Goal: Information Seeking & Learning: Learn about a topic

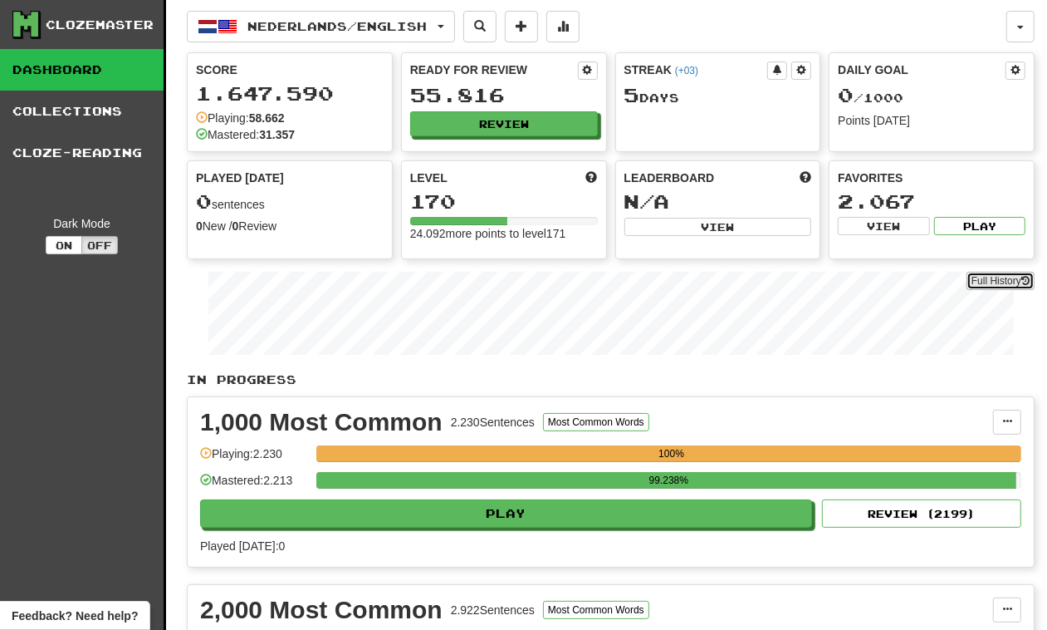
click at [982, 288] on link "Full History" at bounding box center [1001, 281] width 68 height 18
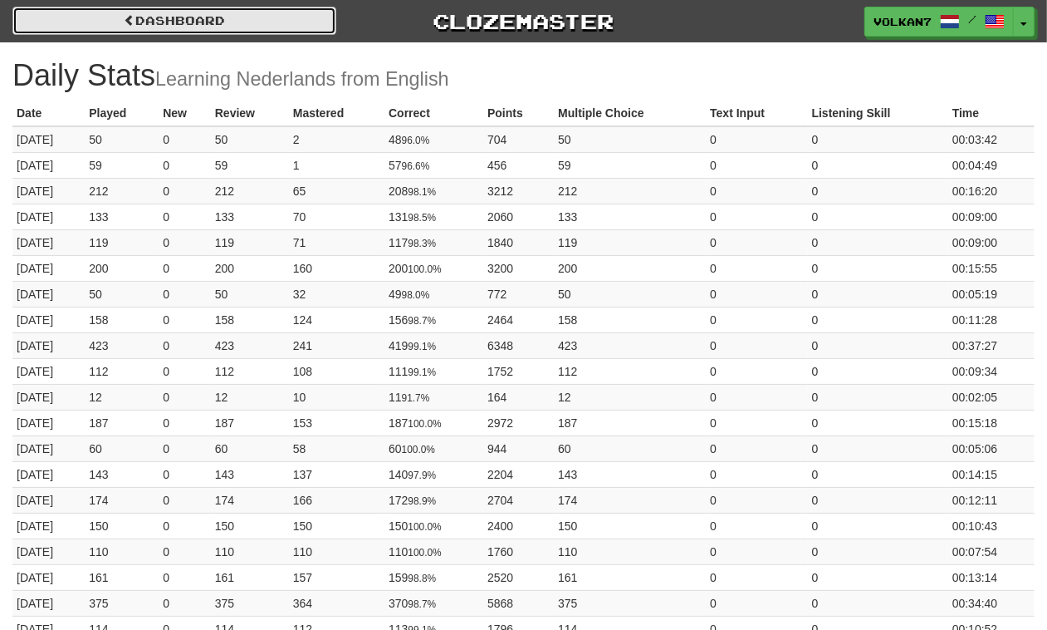
click at [145, 22] on link "Dashboard" at bounding box center [174, 21] width 324 height 28
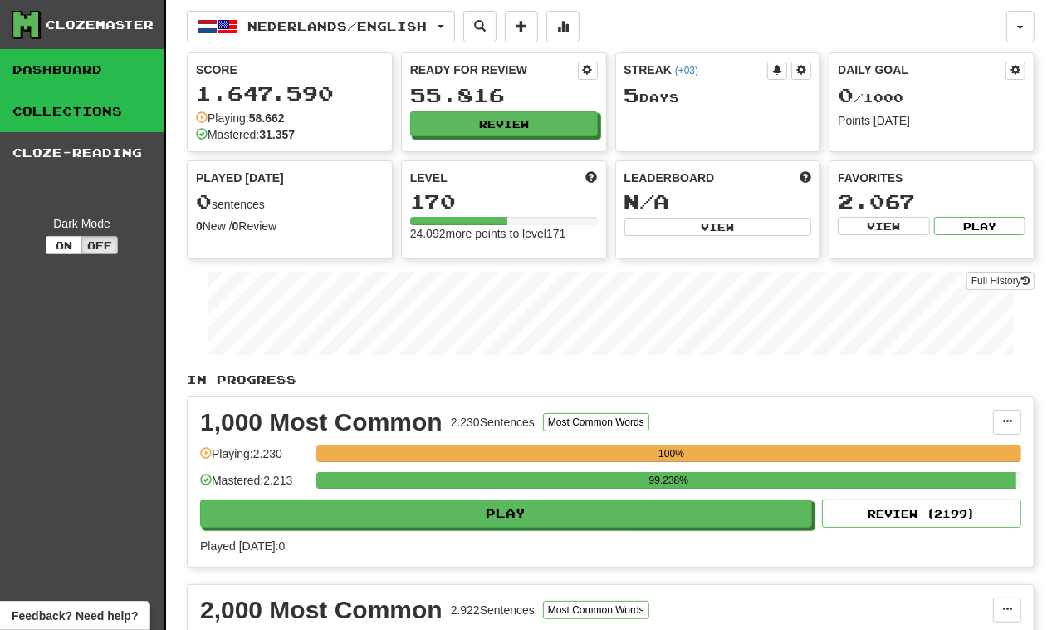
click at [64, 122] on link "Collections" at bounding box center [82, 112] width 164 height 42
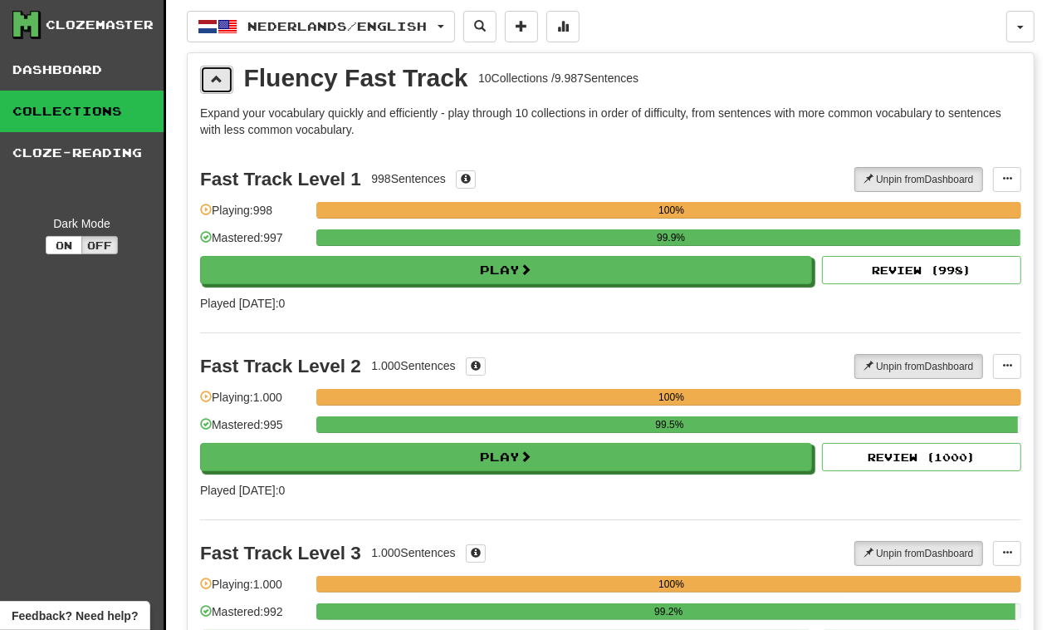
click at [211, 77] on span at bounding box center [217, 79] width 12 height 12
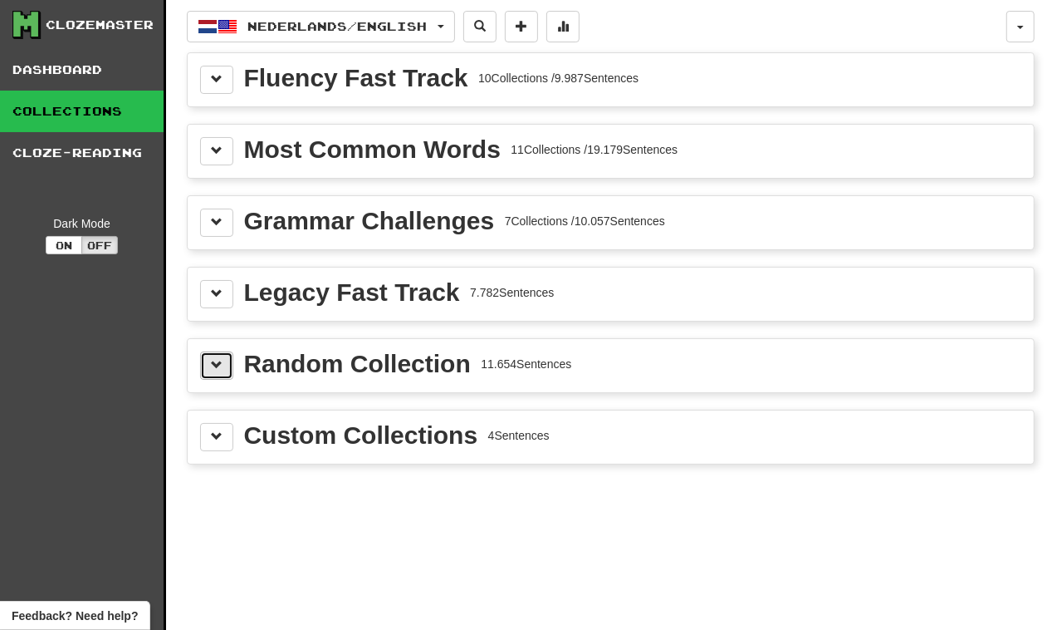
click at [217, 376] on button at bounding box center [216, 365] width 33 height 28
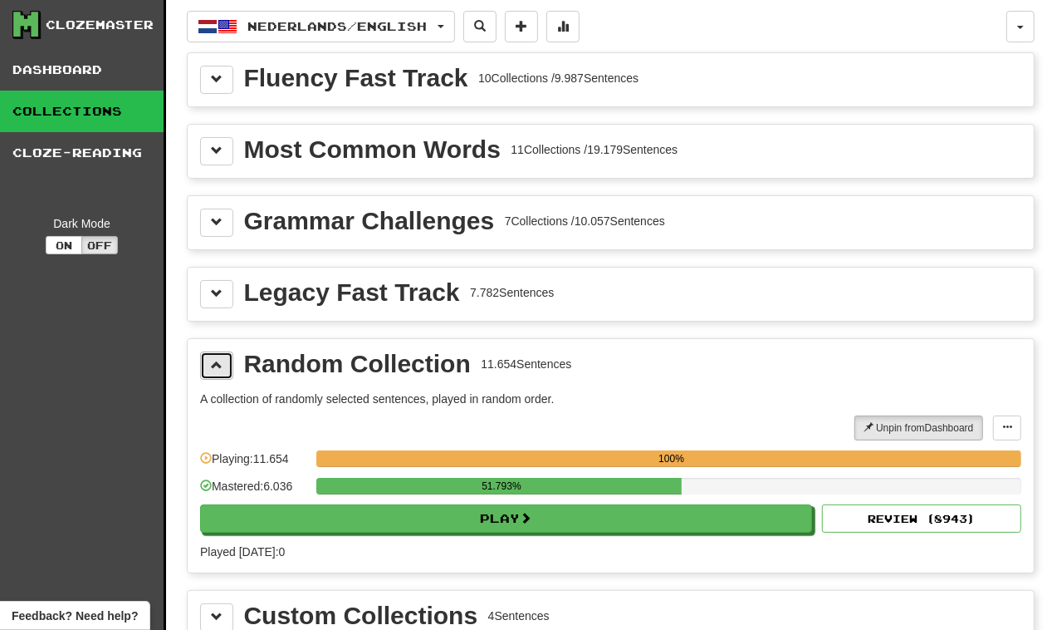
click at [217, 376] on button at bounding box center [216, 365] width 33 height 28
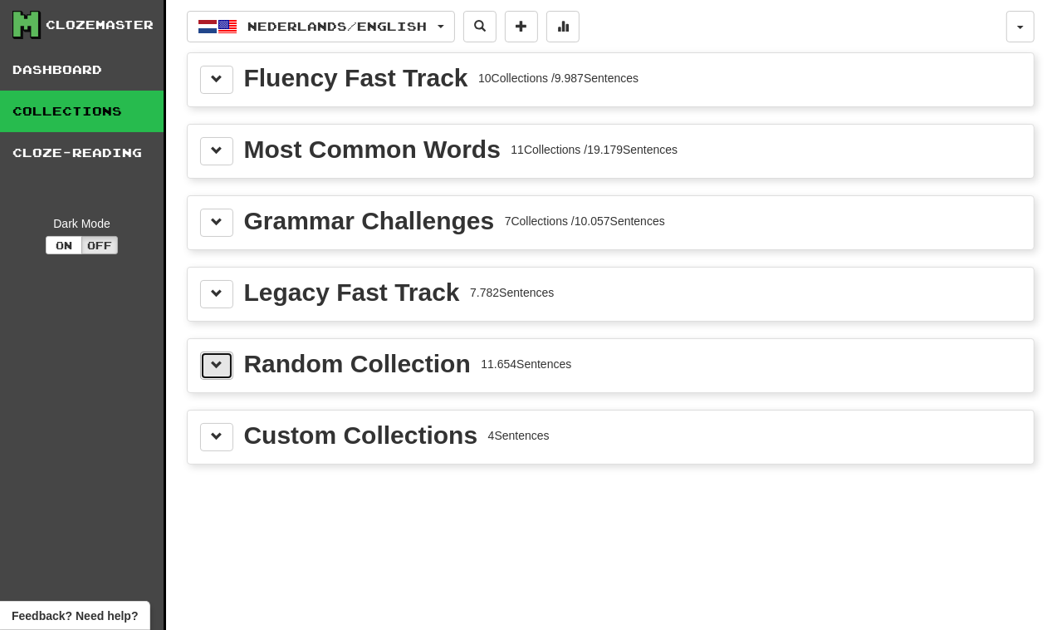
click at [217, 376] on button at bounding box center [216, 365] width 33 height 28
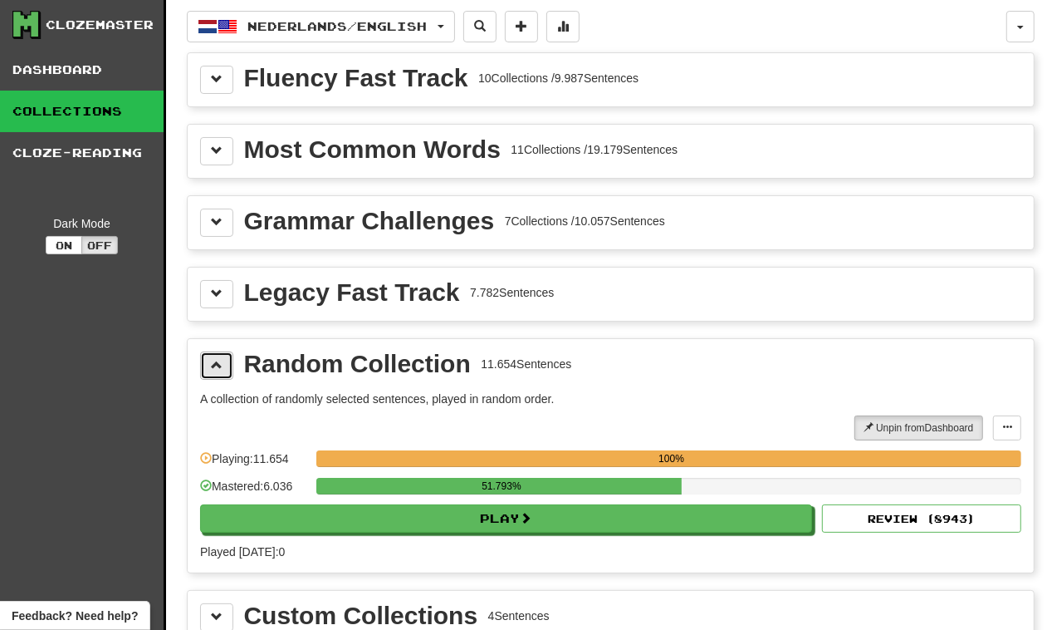
click at [217, 376] on button at bounding box center [216, 365] width 33 height 28
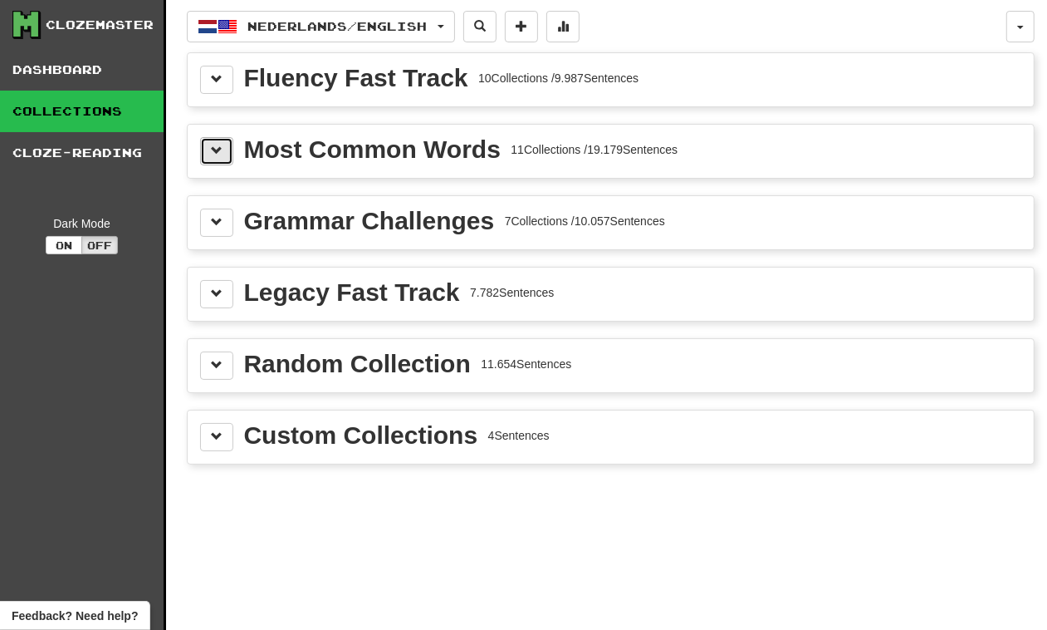
click at [211, 155] on span at bounding box center [217, 151] width 12 height 12
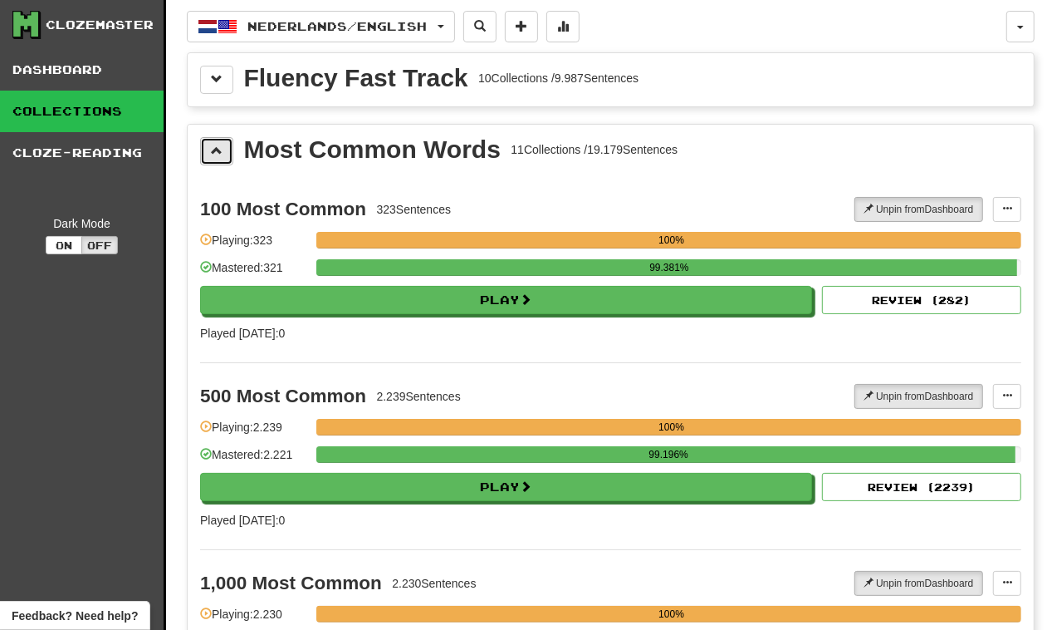
click at [211, 155] on span at bounding box center [217, 151] width 12 height 12
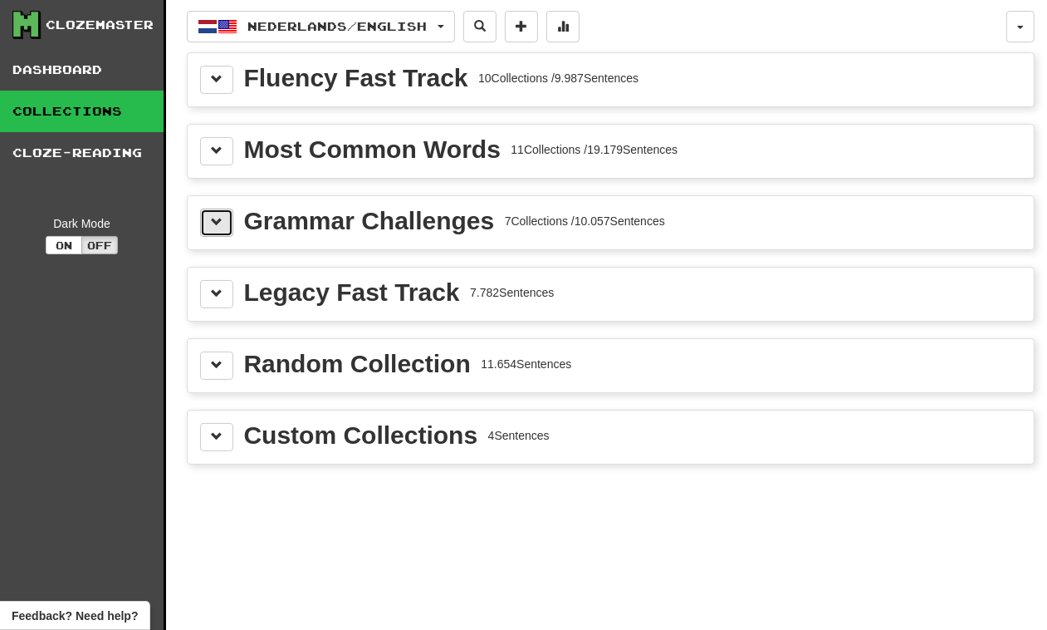
click at [208, 233] on button at bounding box center [216, 222] width 33 height 28
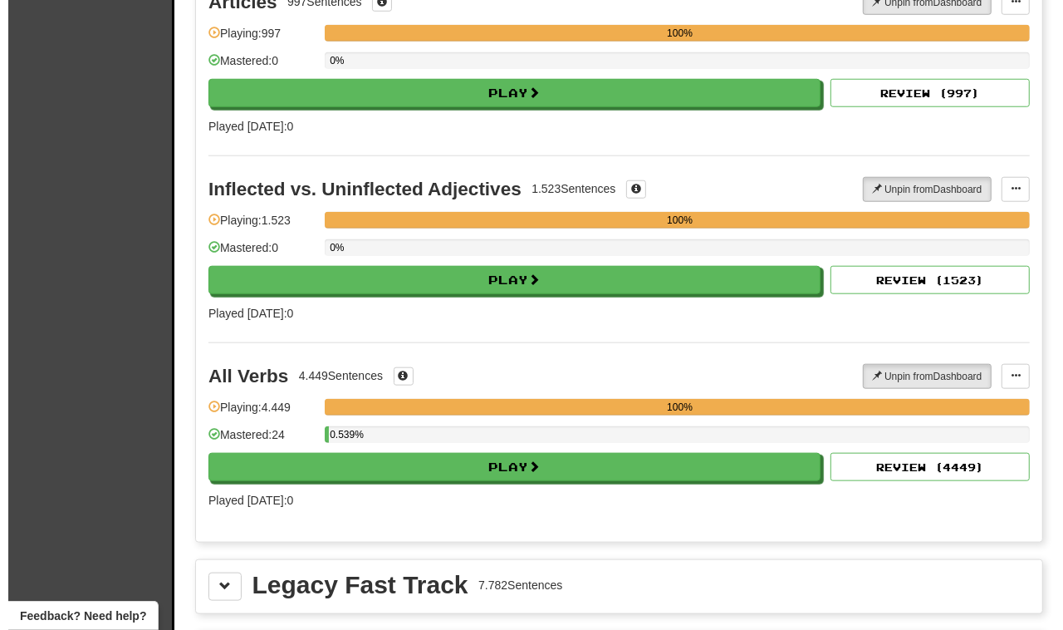
scroll to position [824, 0]
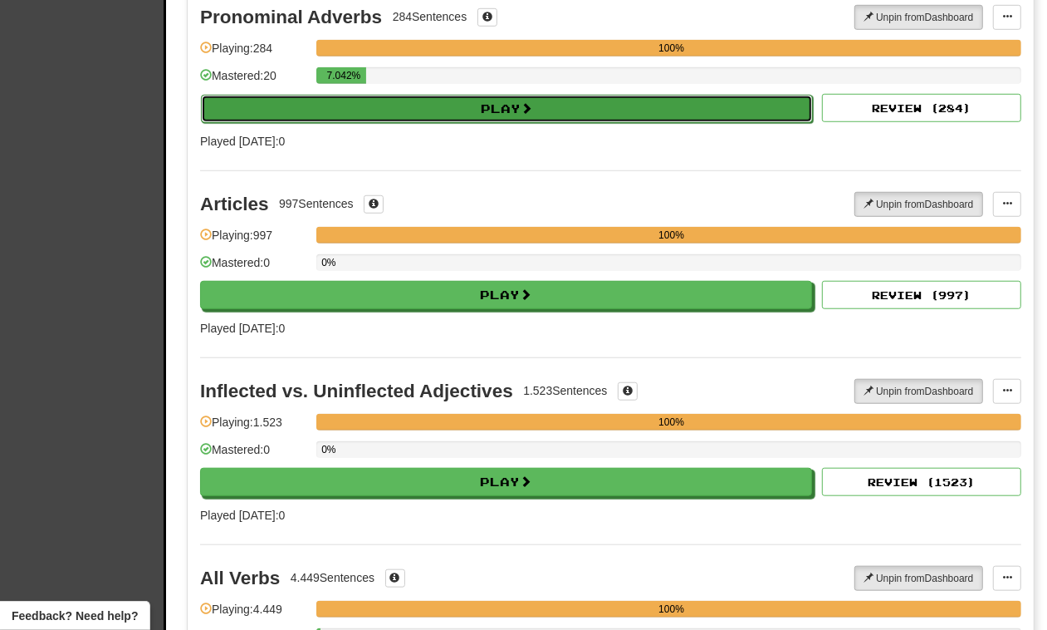
click at [483, 112] on button "Play" at bounding box center [507, 109] width 612 height 28
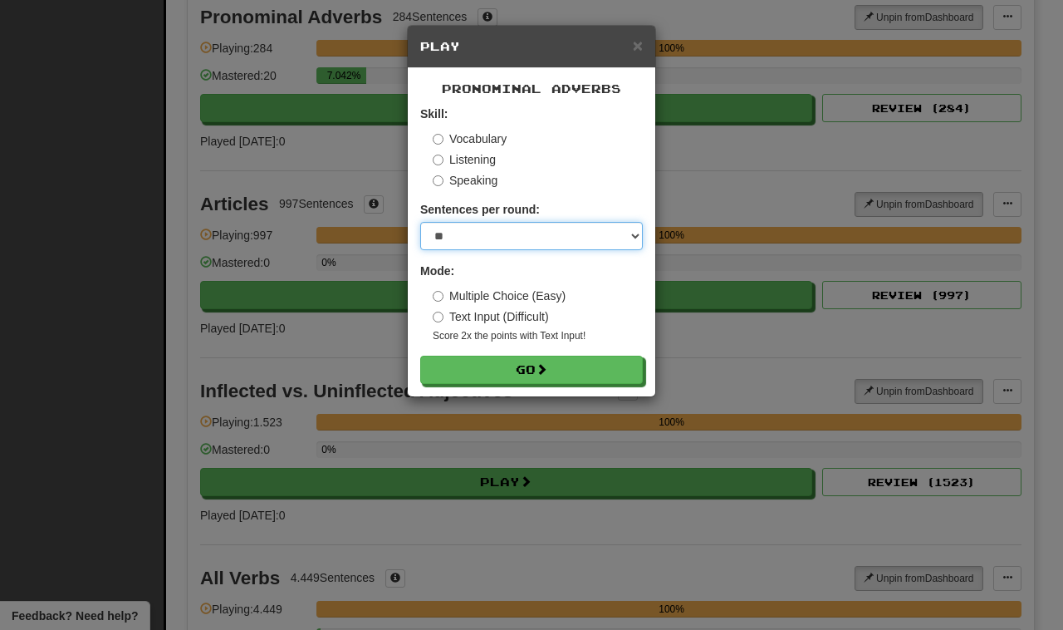
click at [500, 235] on select "* ** ** ** ** ** *** ********" at bounding box center [531, 236] width 223 height 28
select select "********"
click at [420, 222] on select "* ** ** ** ** ** *** ********" at bounding box center [531, 236] width 223 height 28
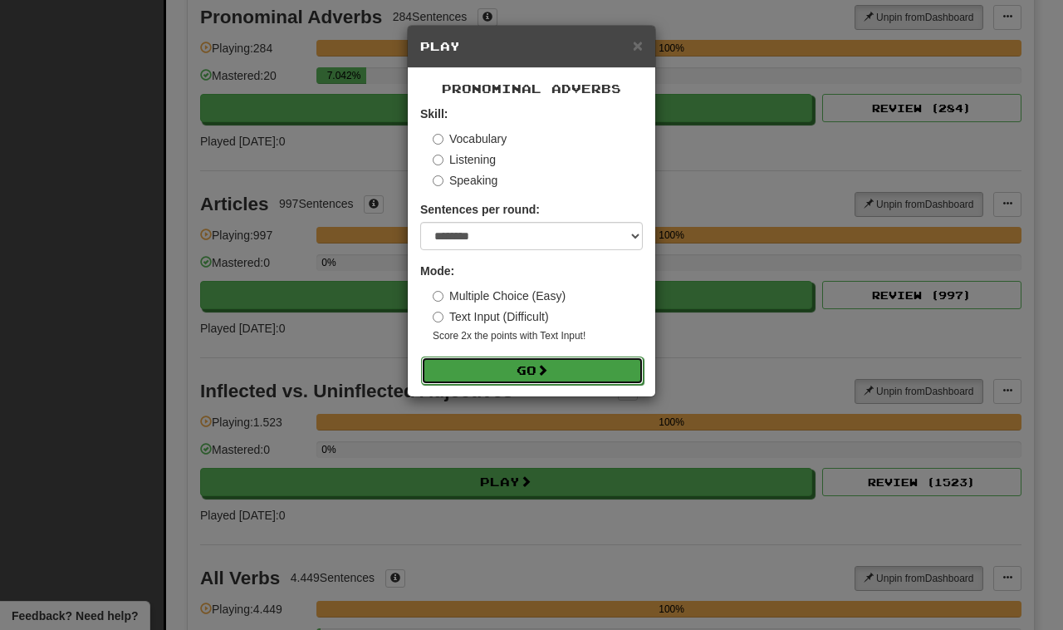
click at [512, 372] on button "Go" at bounding box center [532, 370] width 223 height 28
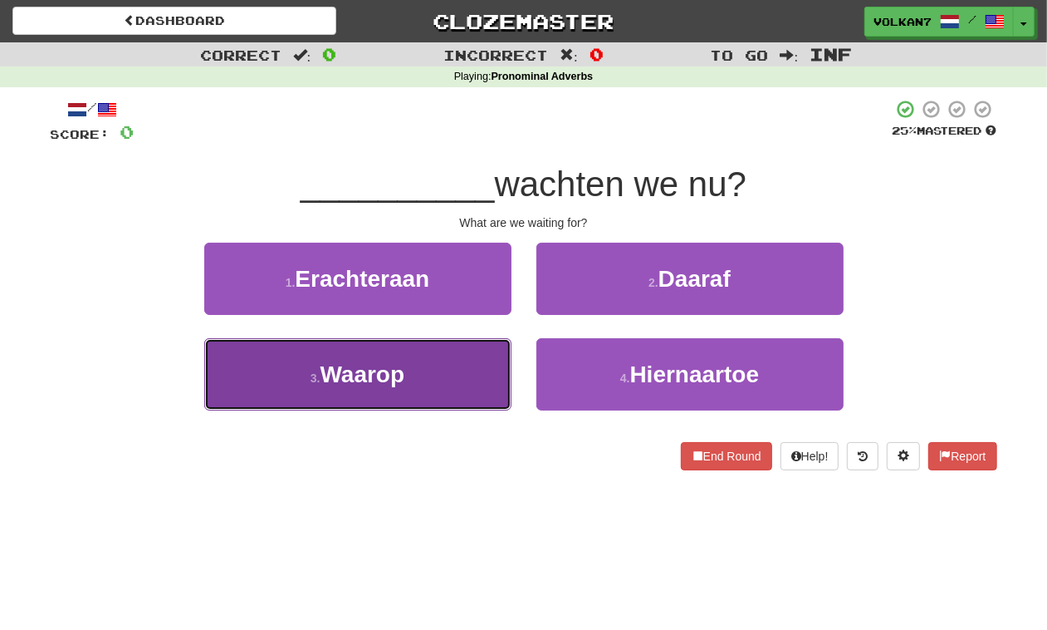
click at [449, 375] on button "3 . Waarop" at bounding box center [357, 374] width 307 height 72
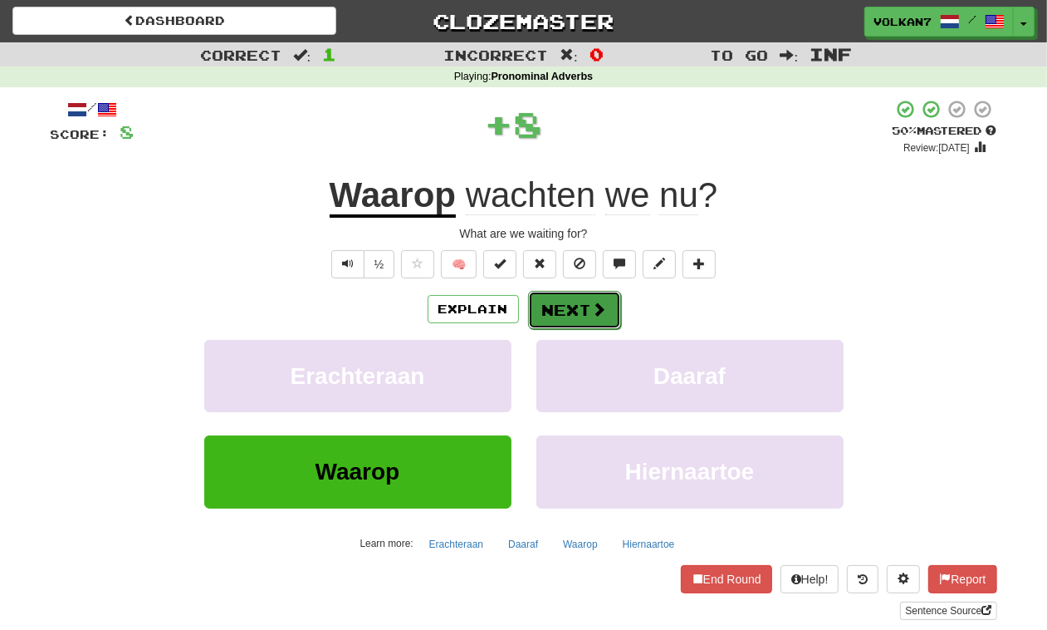
click at [547, 309] on button "Next" at bounding box center [574, 310] width 93 height 38
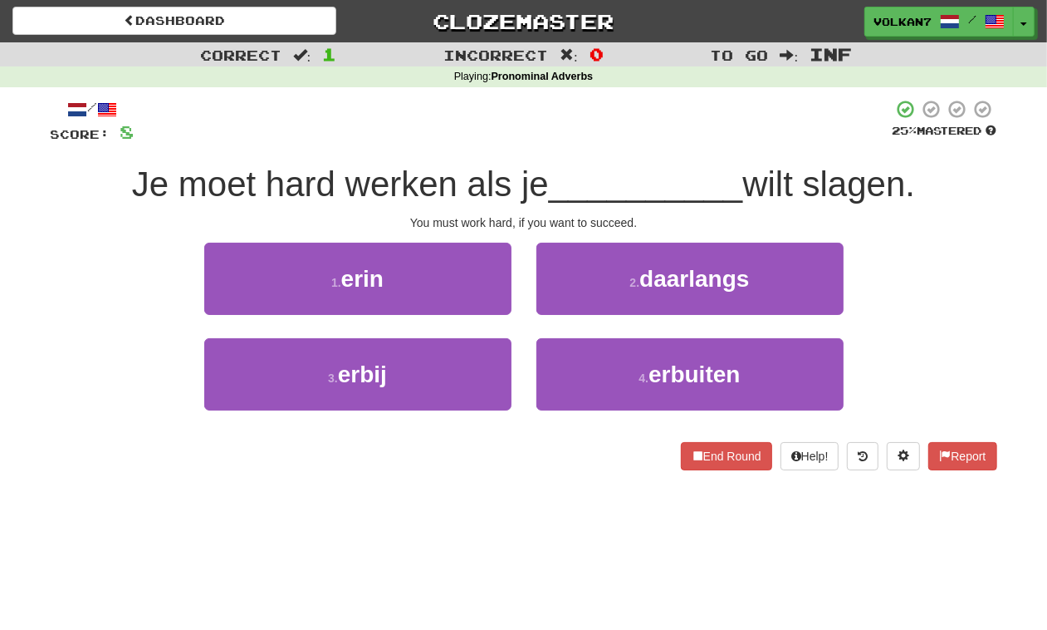
click at [570, 135] on div at bounding box center [514, 122] width 758 height 46
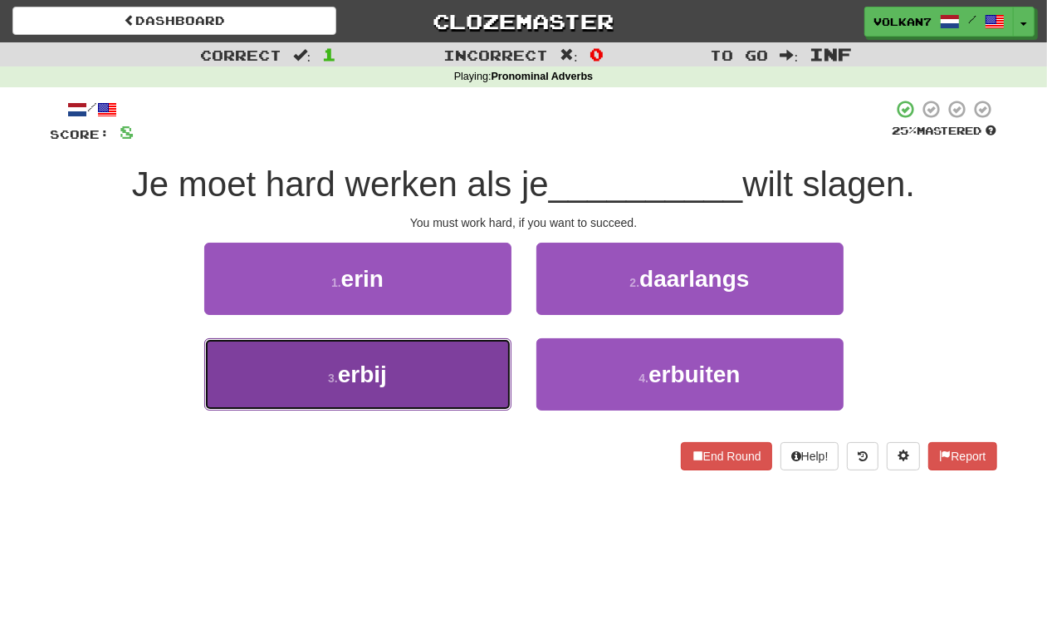
click at [436, 368] on button "3 . erbij" at bounding box center [357, 374] width 307 height 72
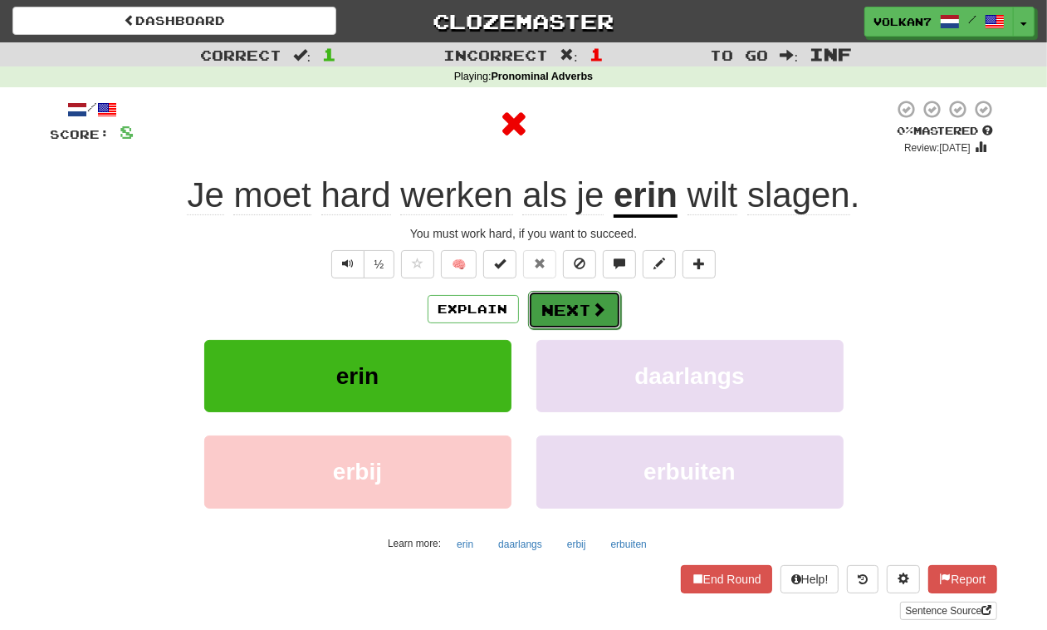
click at [563, 302] on button "Next" at bounding box center [574, 310] width 93 height 38
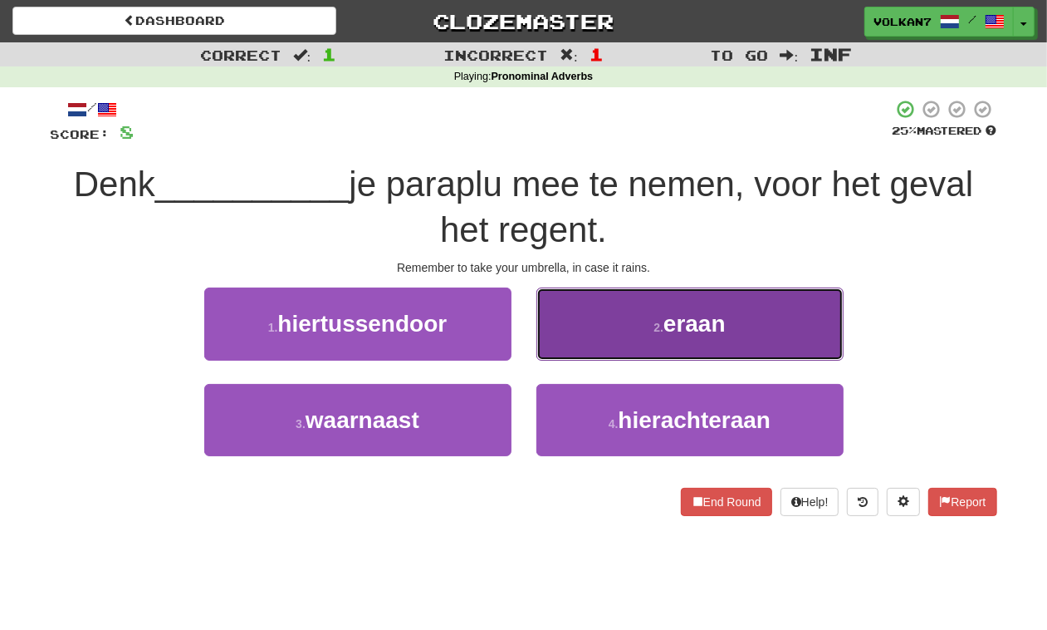
click at [669, 337] on button "2 . eraan" at bounding box center [690, 323] width 307 height 72
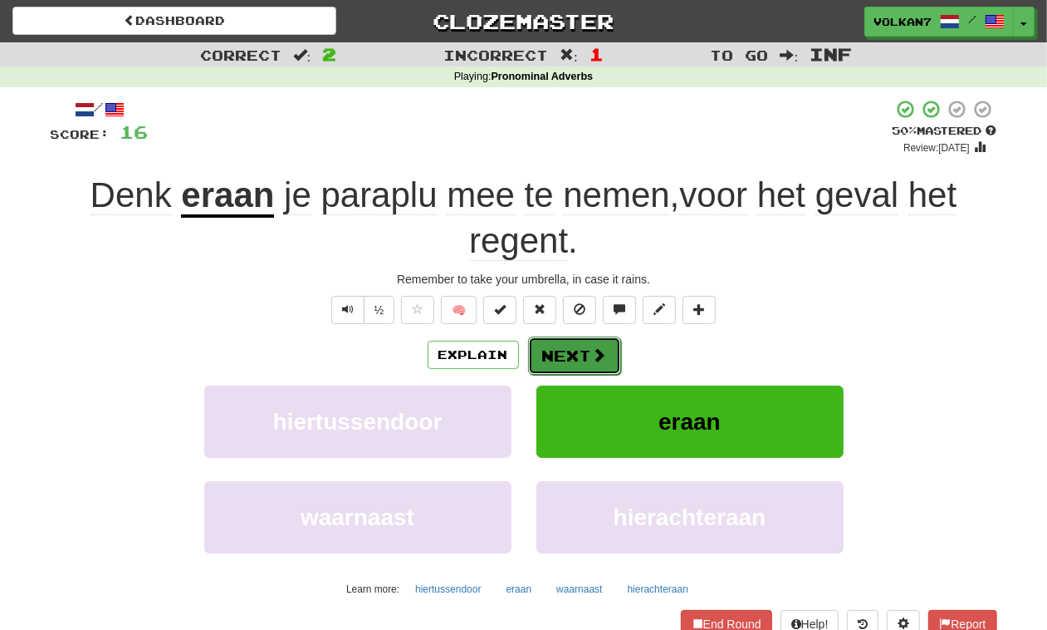
click at [573, 346] on button "Next" at bounding box center [574, 355] width 93 height 38
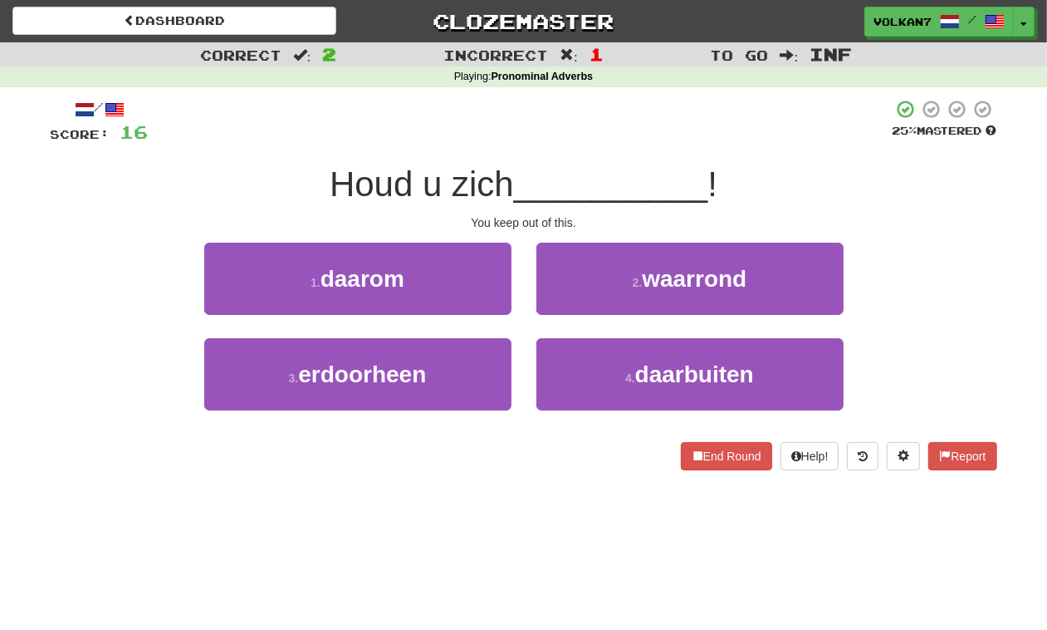
click at [494, 142] on div at bounding box center [521, 122] width 744 height 46
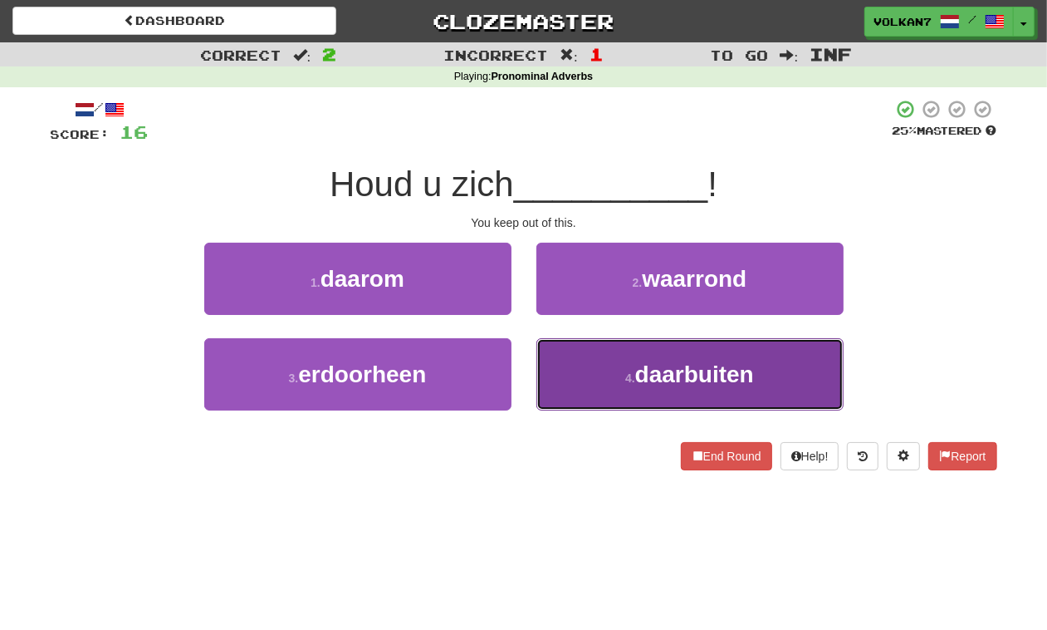
click at [576, 372] on button "4 . daarbuiten" at bounding box center [690, 374] width 307 height 72
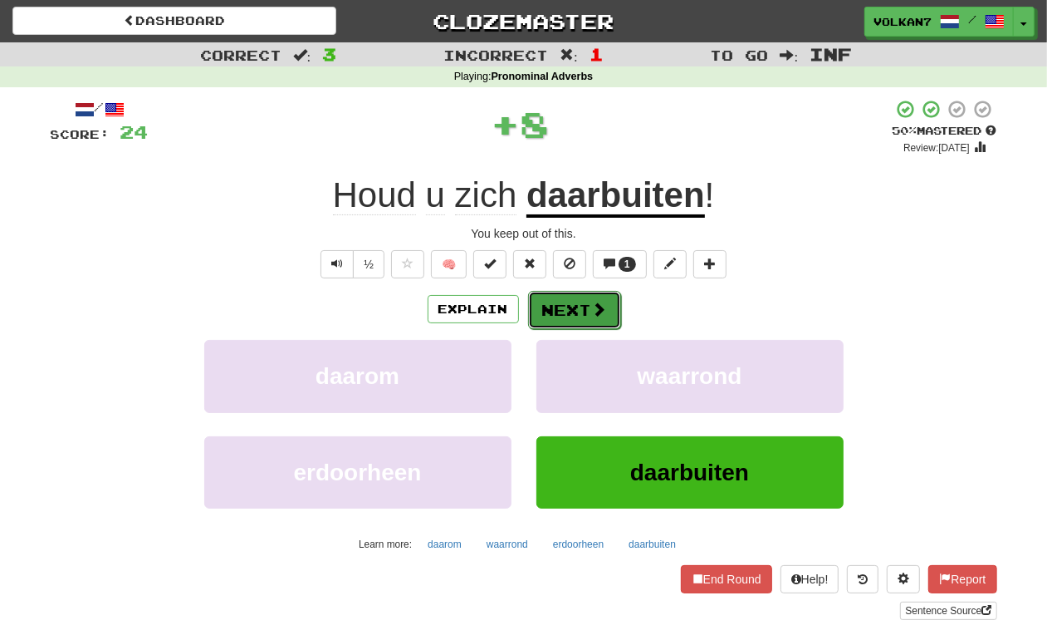
click at [529, 316] on button "Next" at bounding box center [574, 310] width 93 height 38
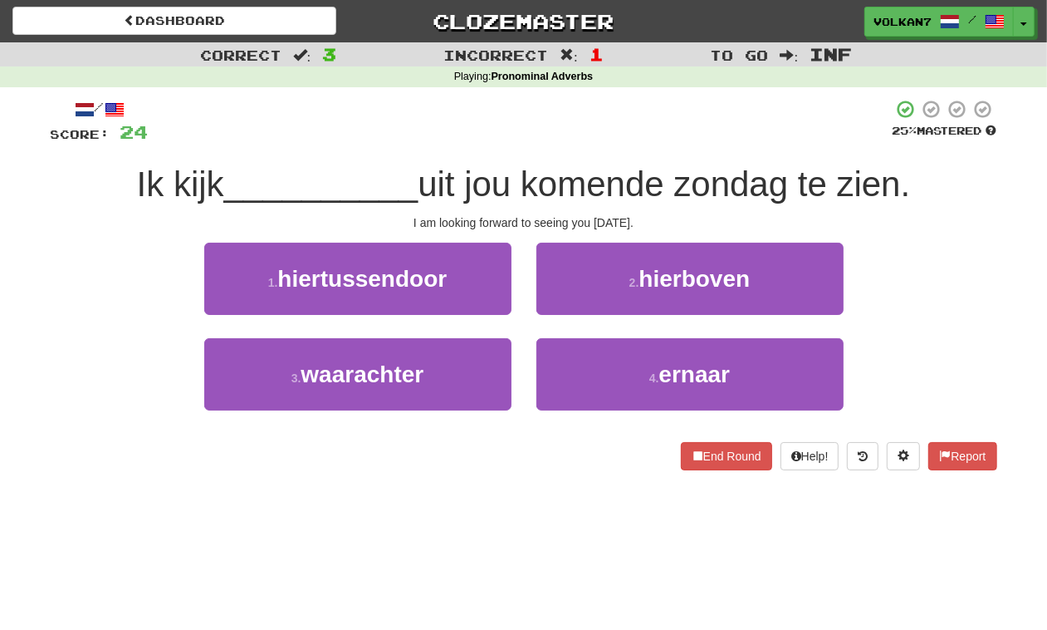
click at [525, 131] on div at bounding box center [521, 122] width 744 height 46
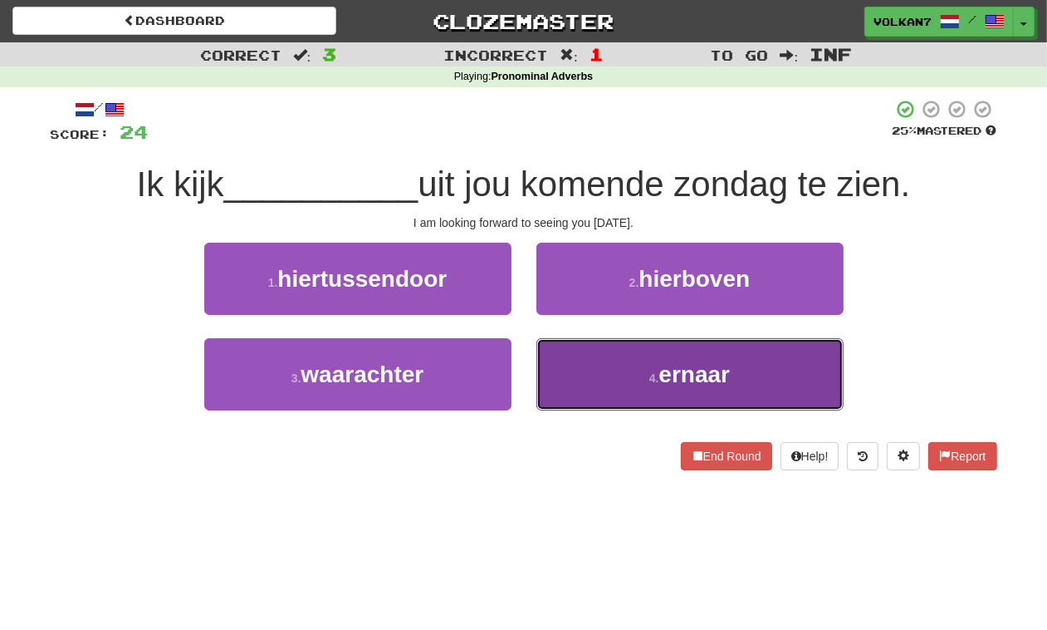
click at [638, 386] on button "4 . ernaar" at bounding box center [690, 374] width 307 height 72
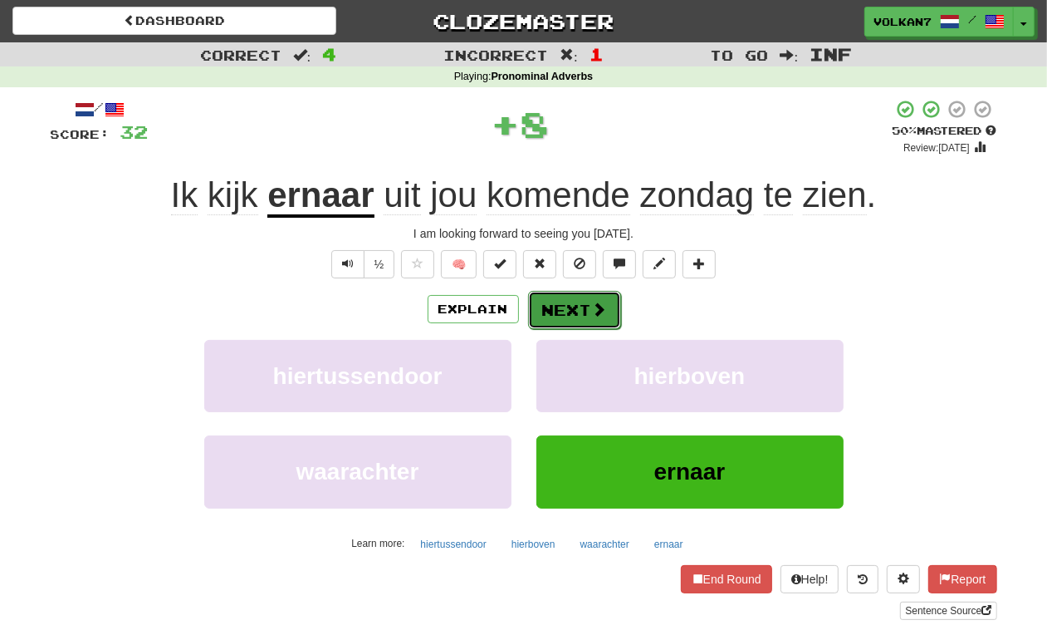
click at [596, 307] on span at bounding box center [599, 309] width 15 height 15
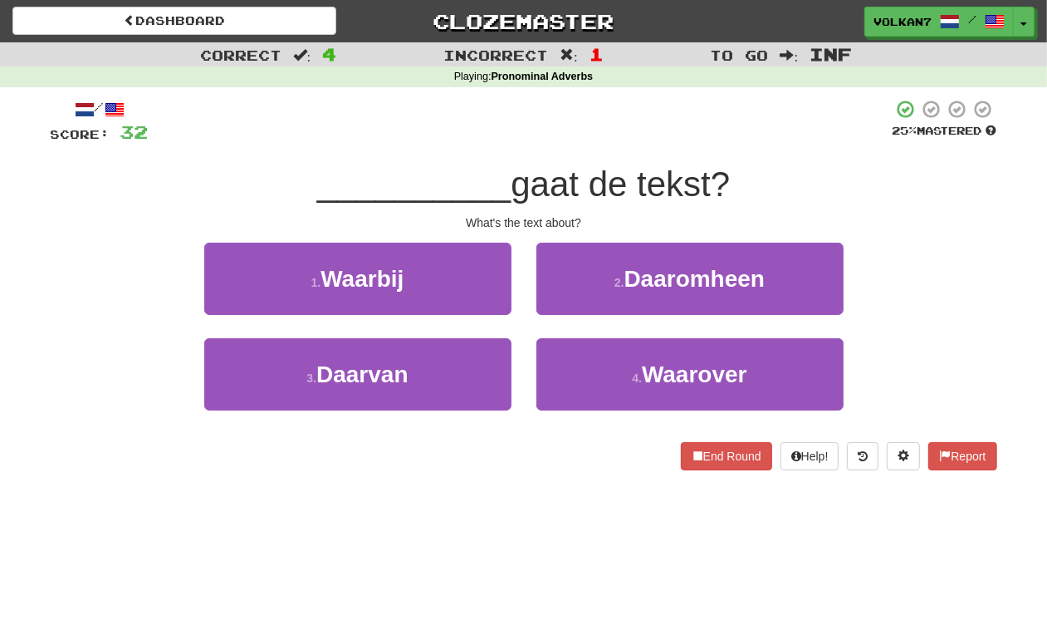
click at [617, 131] on div at bounding box center [521, 122] width 744 height 46
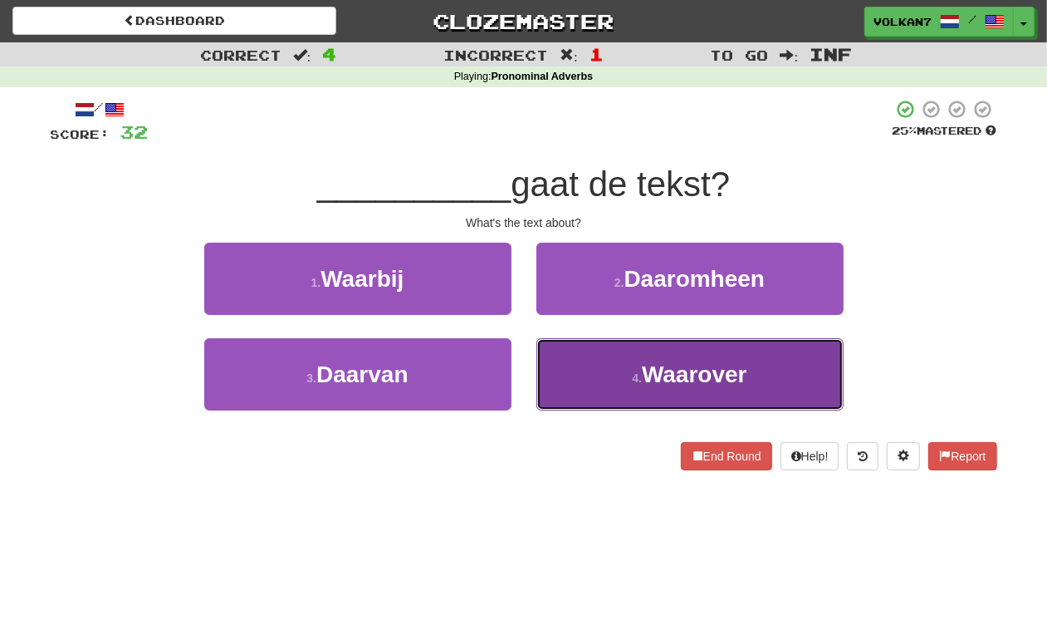
click at [679, 405] on button "4 . Waarover" at bounding box center [690, 374] width 307 height 72
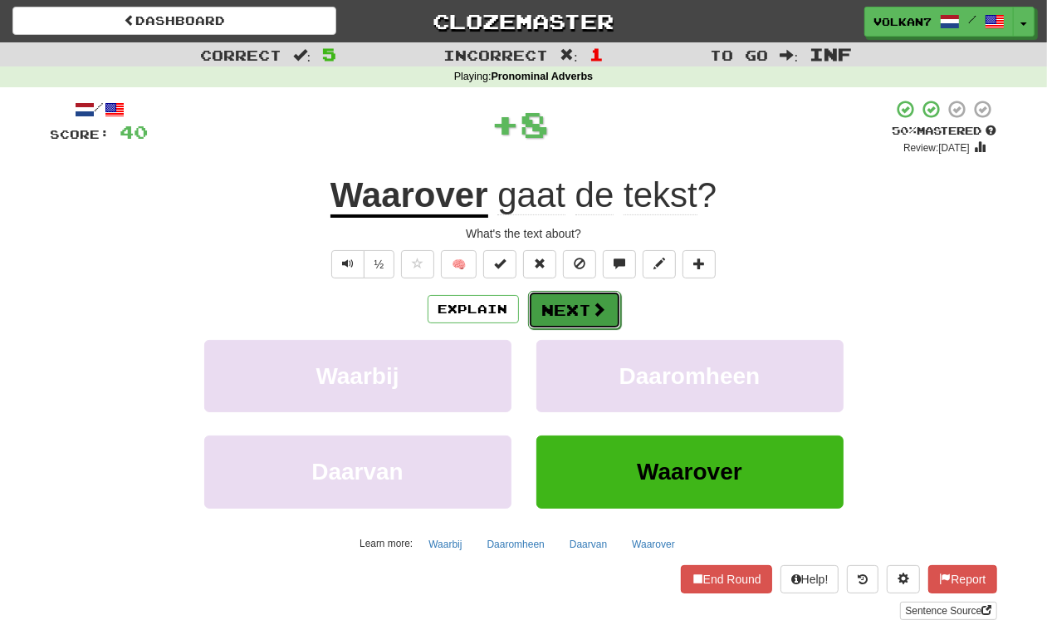
click at [537, 305] on button "Next" at bounding box center [574, 310] width 93 height 38
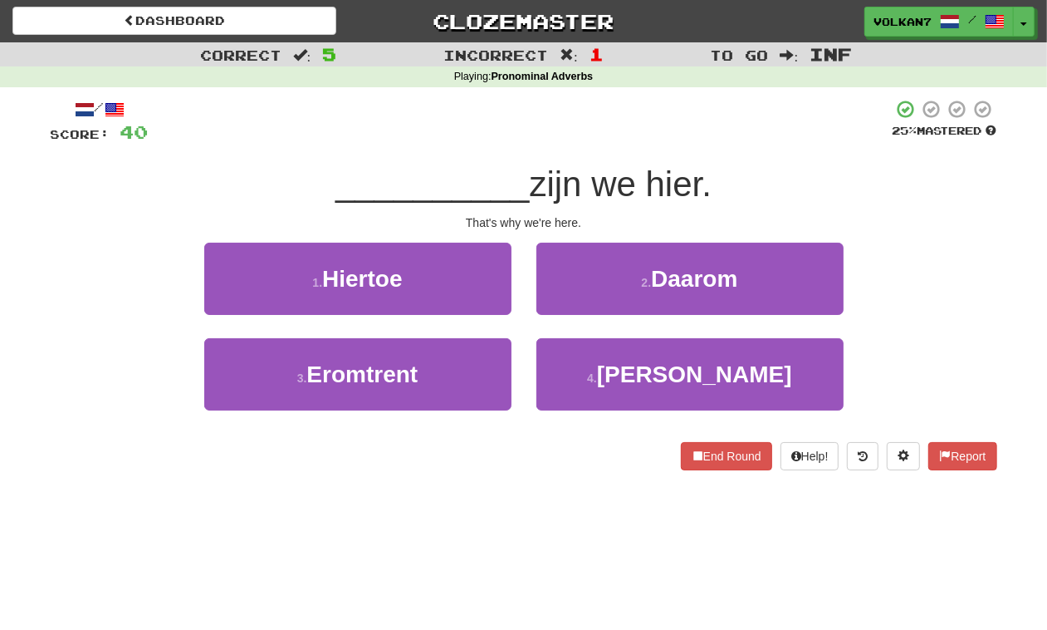
click at [586, 135] on div at bounding box center [521, 122] width 744 height 46
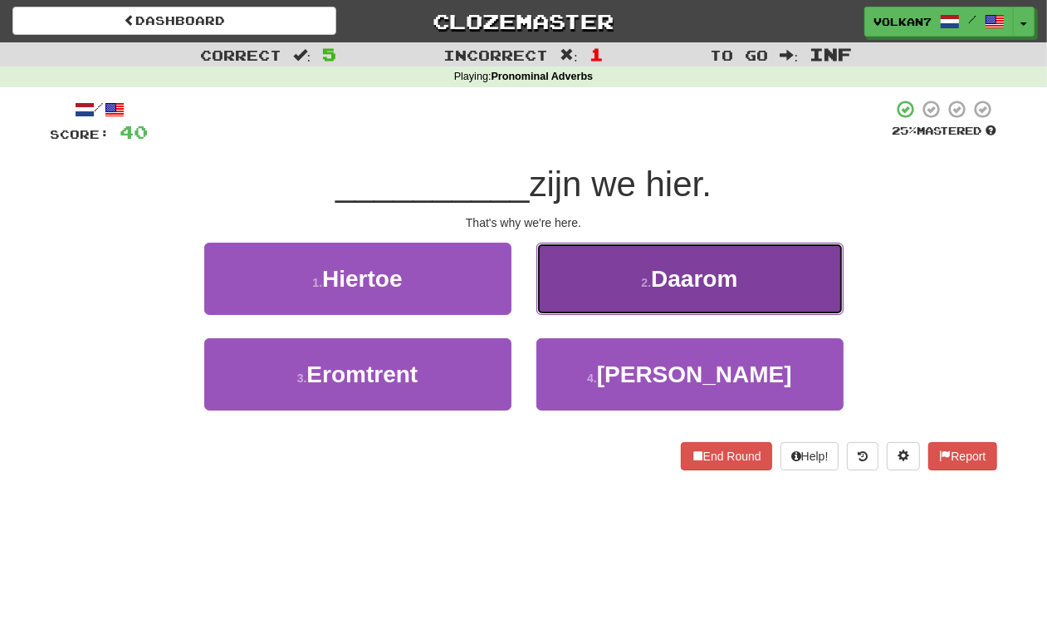
click at [599, 279] on button "2 . Daarom" at bounding box center [690, 279] width 307 height 72
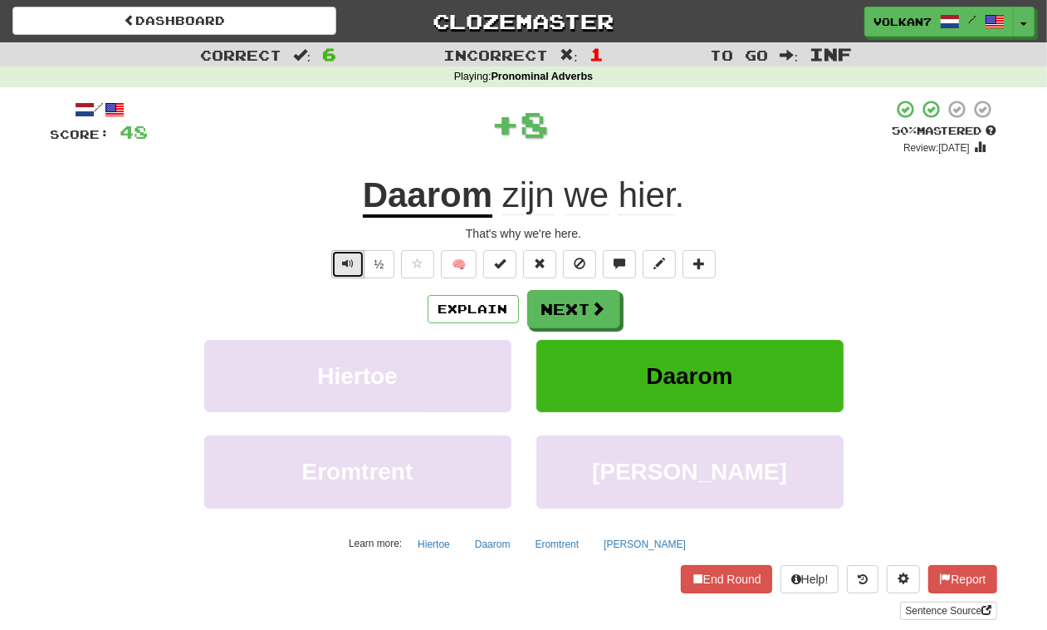
click at [337, 266] on button "Text-to-speech controls" at bounding box center [347, 264] width 33 height 28
click at [571, 305] on button "Next" at bounding box center [574, 310] width 93 height 38
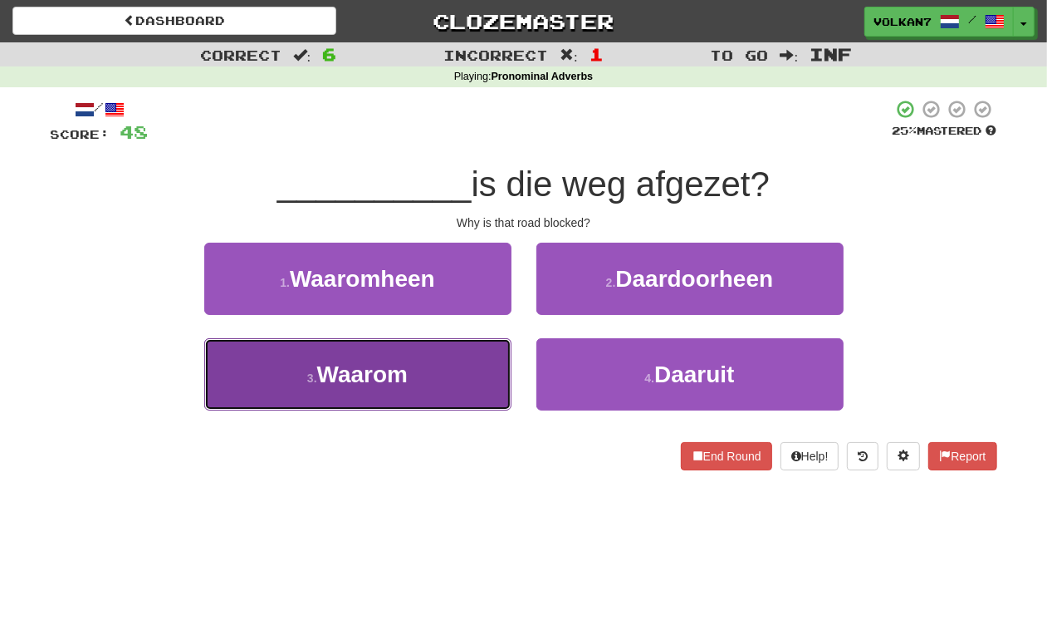
click at [391, 376] on span "Waarom" at bounding box center [362, 374] width 91 height 26
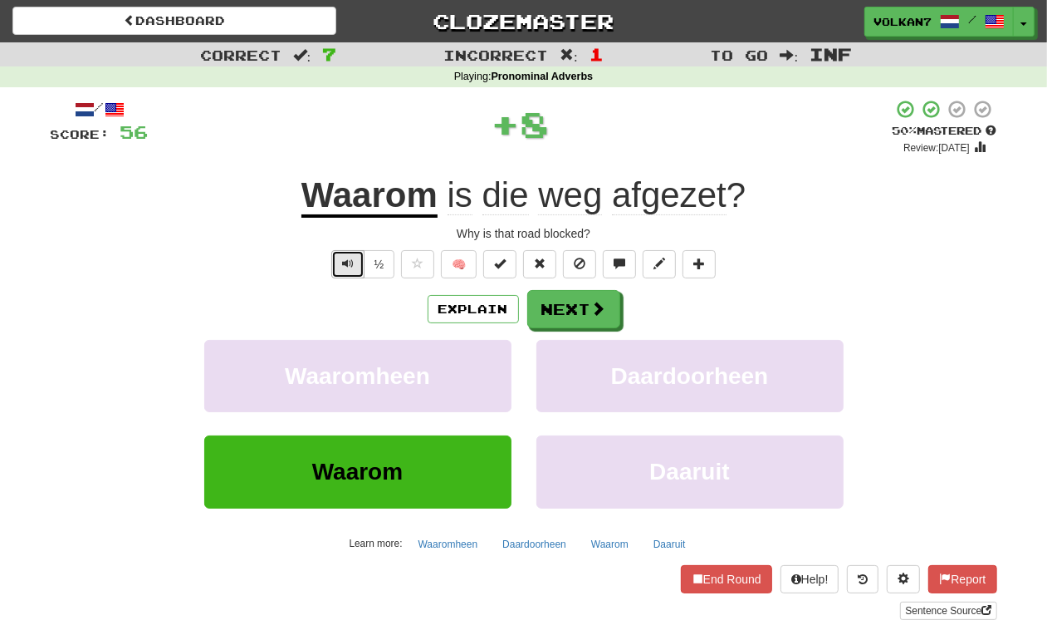
click at [342, 260] on span "Text-to-speech controls" at bounding box center [348, 263] width 12 height 12
click at [592, 313] on span at bounding box center [599, 309] width 15 height 15
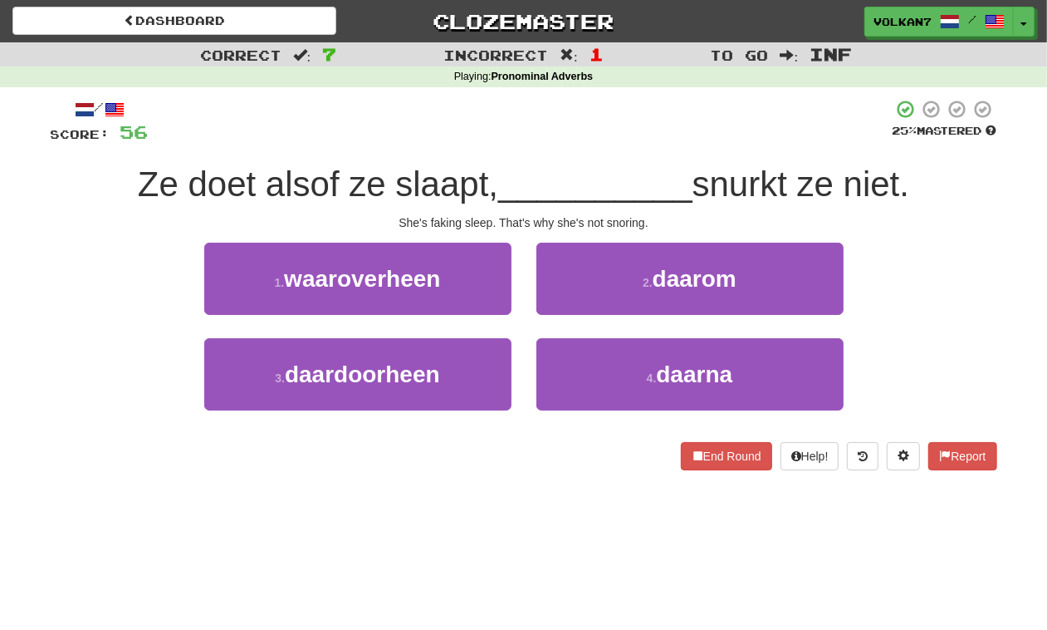
click at [604, 113] on div at bounding box center [521, 122] width 744 height 46
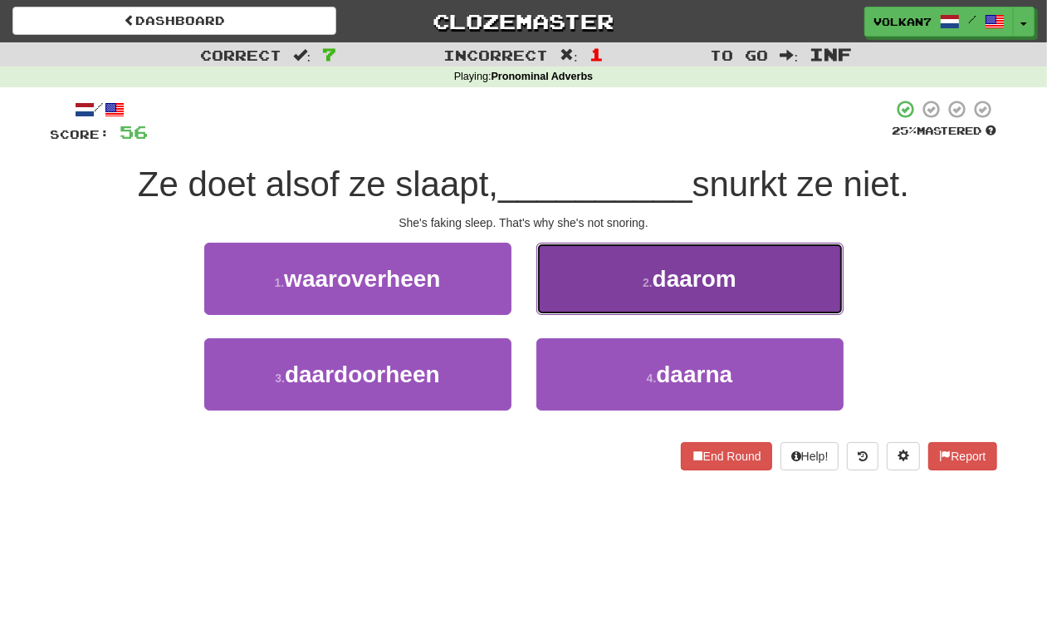
click at [649, 279] on small "2 ." at bounding box center [648, 282] width 10 height 13
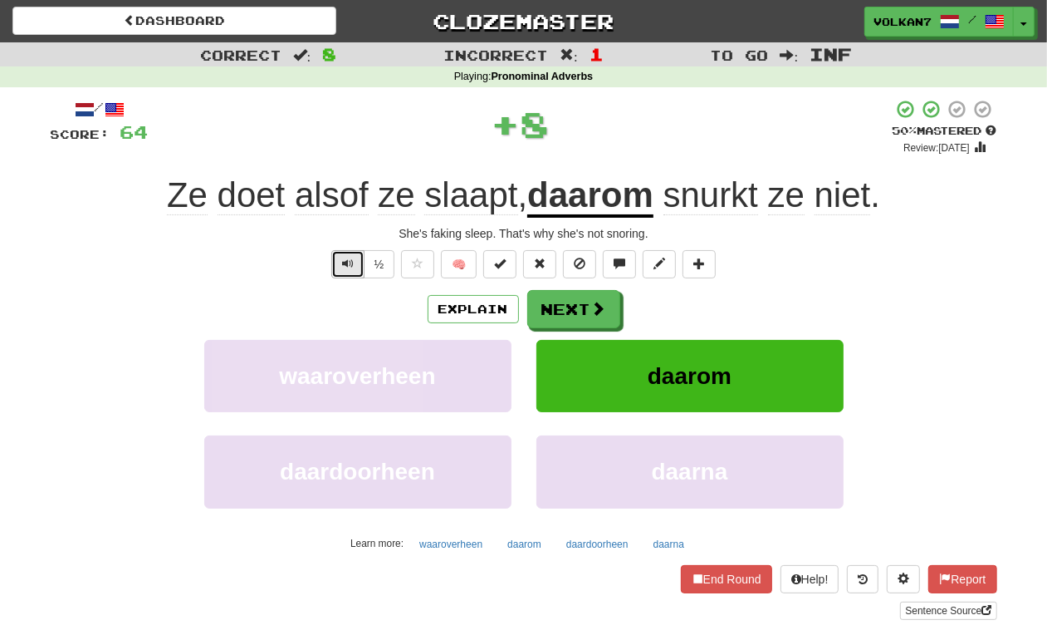
click at [342, 264] on span "Text-to-speech controls" at bounding box center [348, 263] width 12 height 12
click at [598, 316] on span at bounding box center [599, 309] width 15 height 15
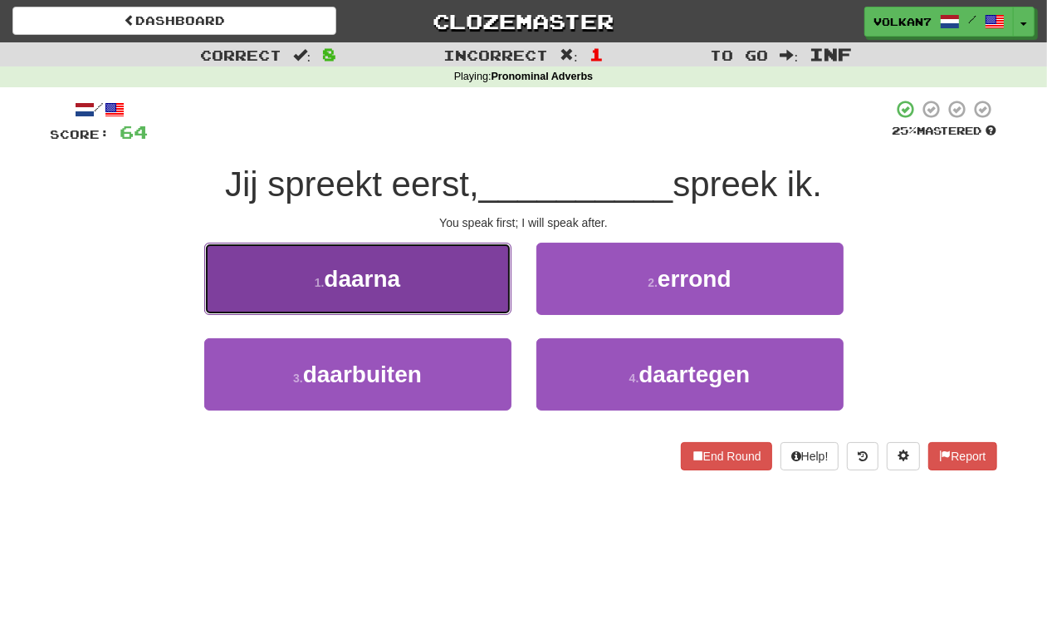
click at [428, 287] on button "1 . daarna" at bounding box center [357, 279] width 307 height 72
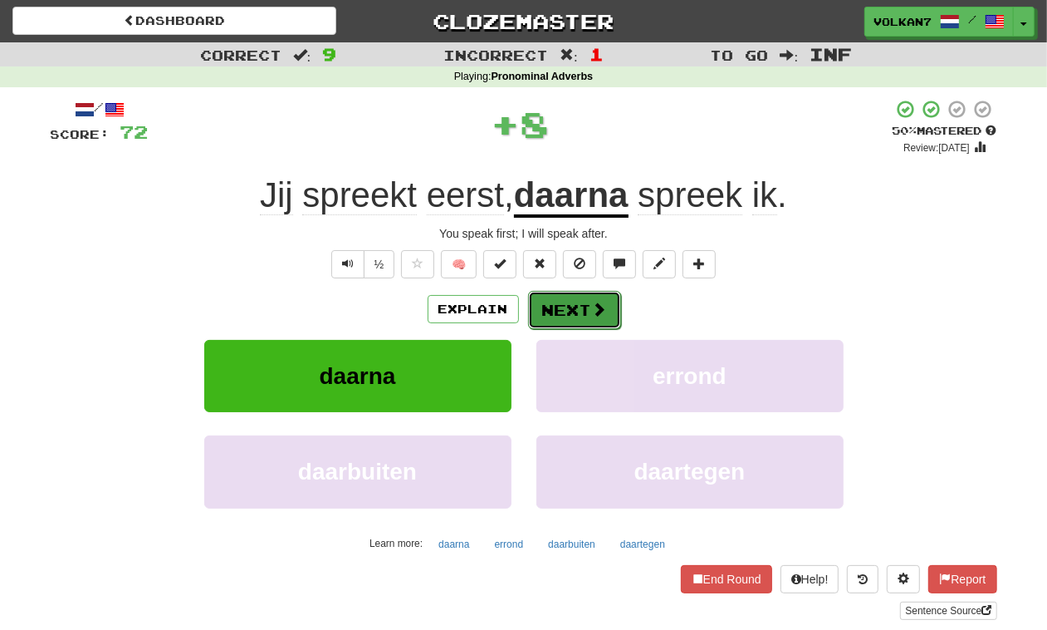
click at [555, 321] on button "Next" at bounding box center [574, 310] width 93 height 38
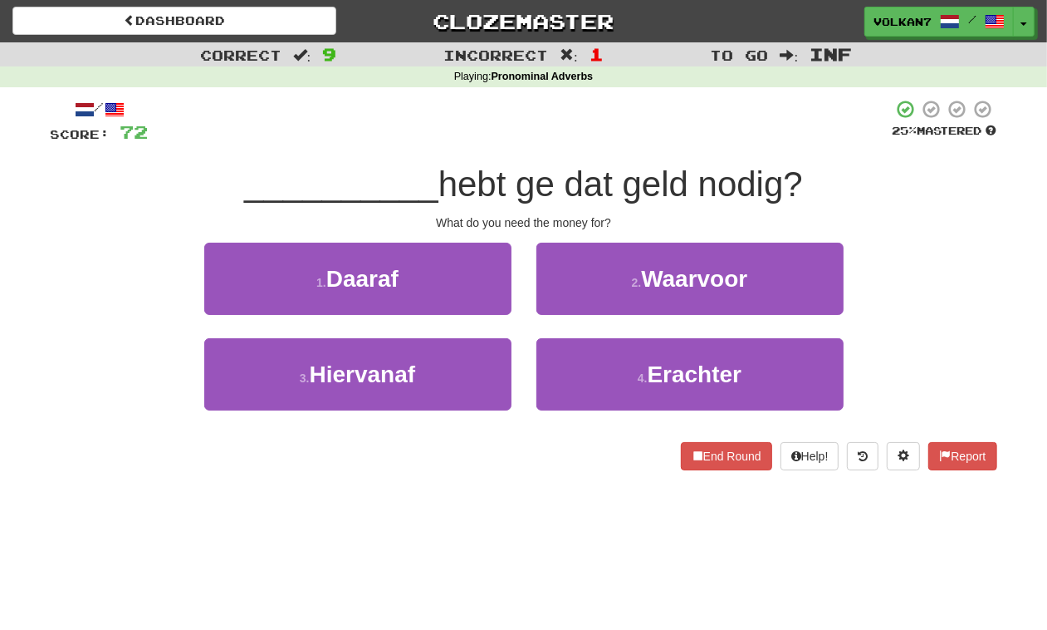
click at [530, 122] on div at bounding box center [521, 122] width 744 height 46
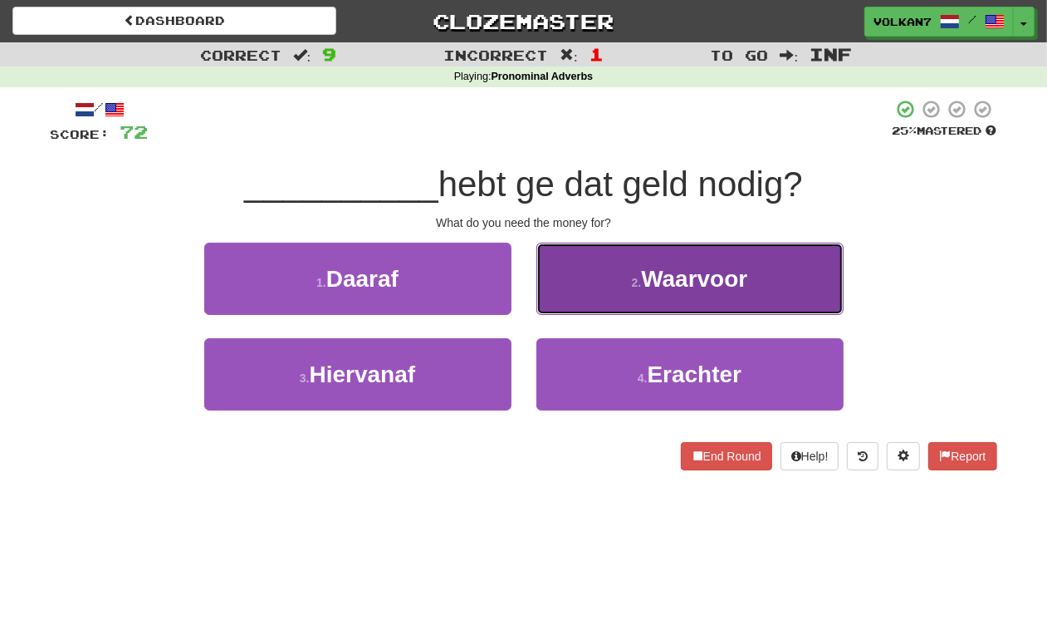
click at [611, 287] on button "2 . [GEOGRAPHIC_DATA]" at bounding box center [690, 279] width 307 height 72
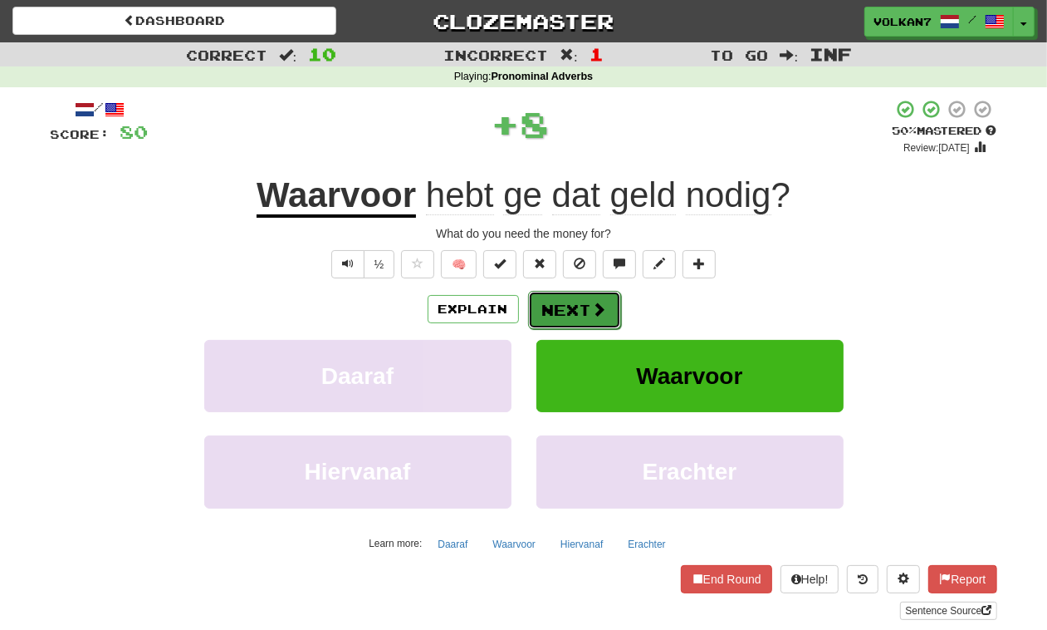
click at [553, 299] on button "Next" at bounding box center [574, 310] width 93 height 38
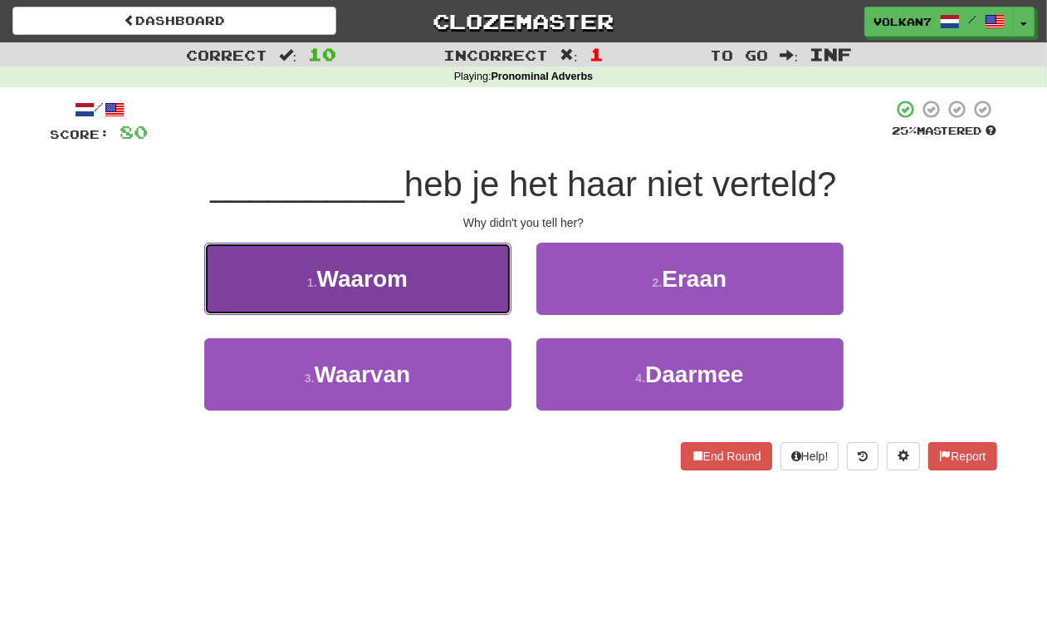
click at [387, 283] on span "Waarom" at bounding box center [362, 279] width 91 height 26
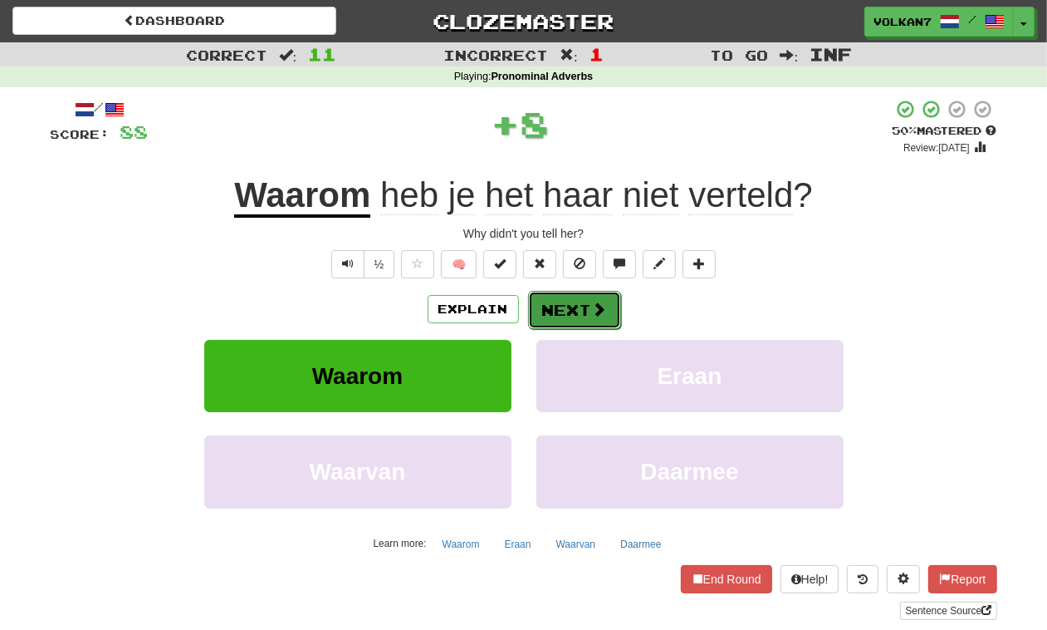
click at [557, 306] on button "Next" at bounding box center [574, 310] width 93 height 38
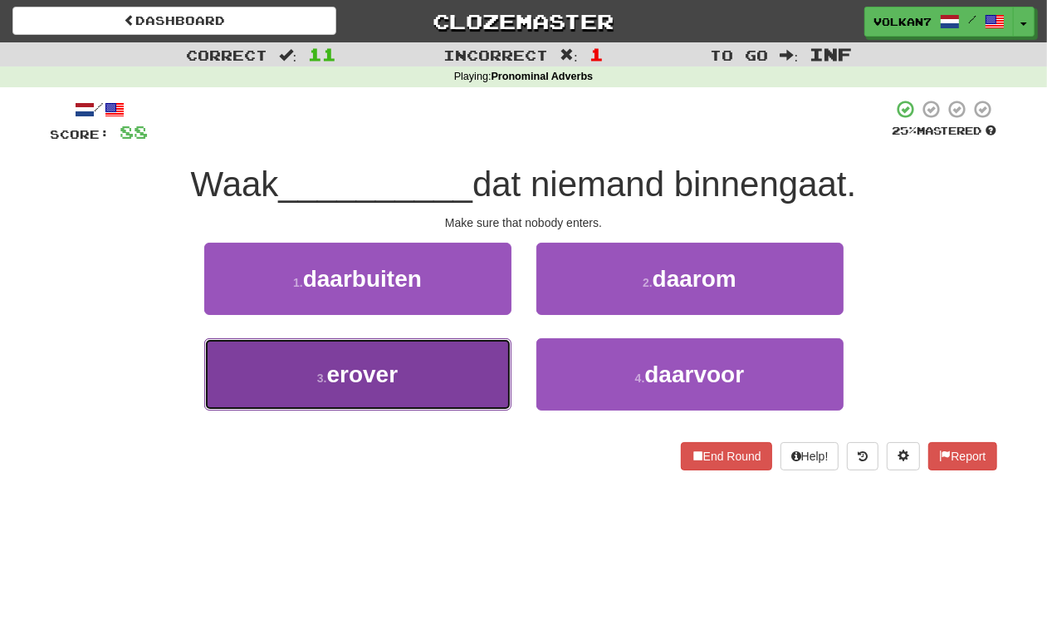
click at [454, 353] on button "3 . erover" at bounding box center [357, 374] width 307 height 72
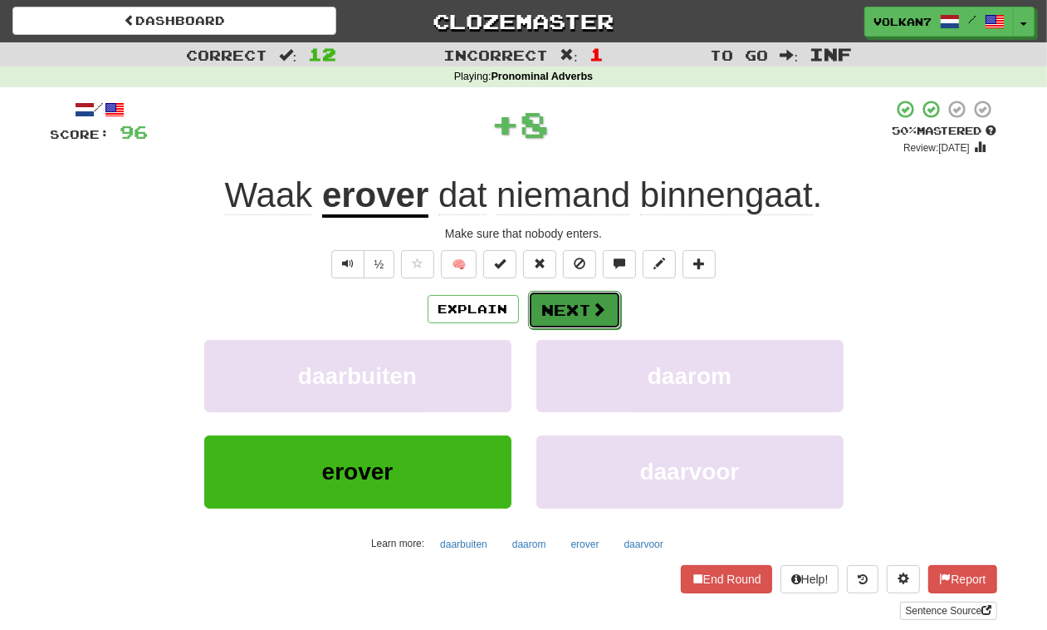
click at [588, 292] on button "Next" at bounding box center [574, 310] width 93 height 38
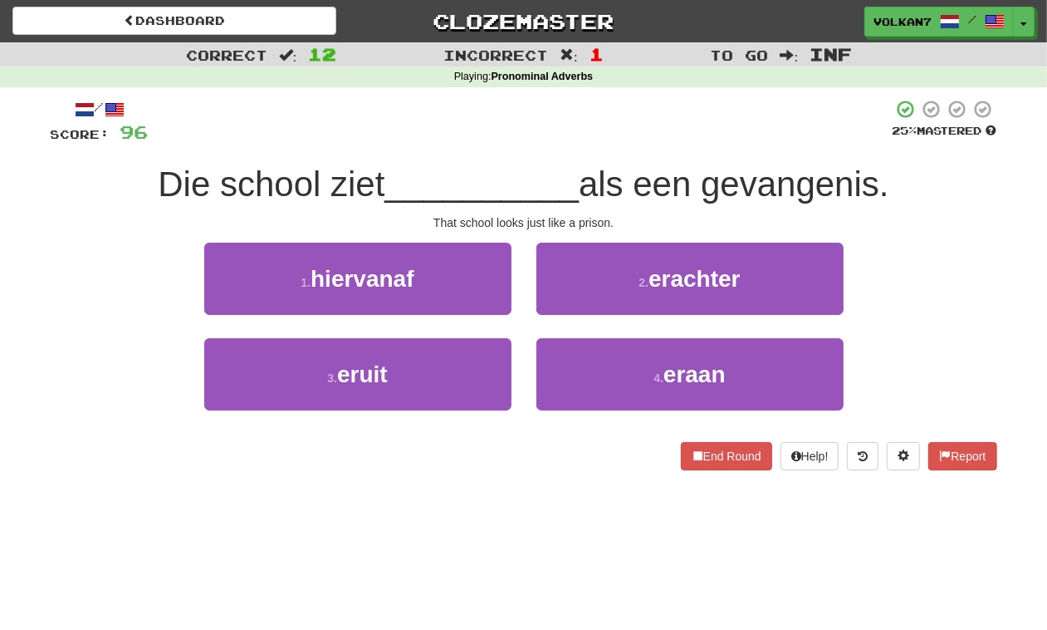
click at [594, 151] on div "/ Score: 96 25 % Mastered Die school ziet __________ als een gevangenis. That s…" at bounding box center [524, 284] width 947 height 371
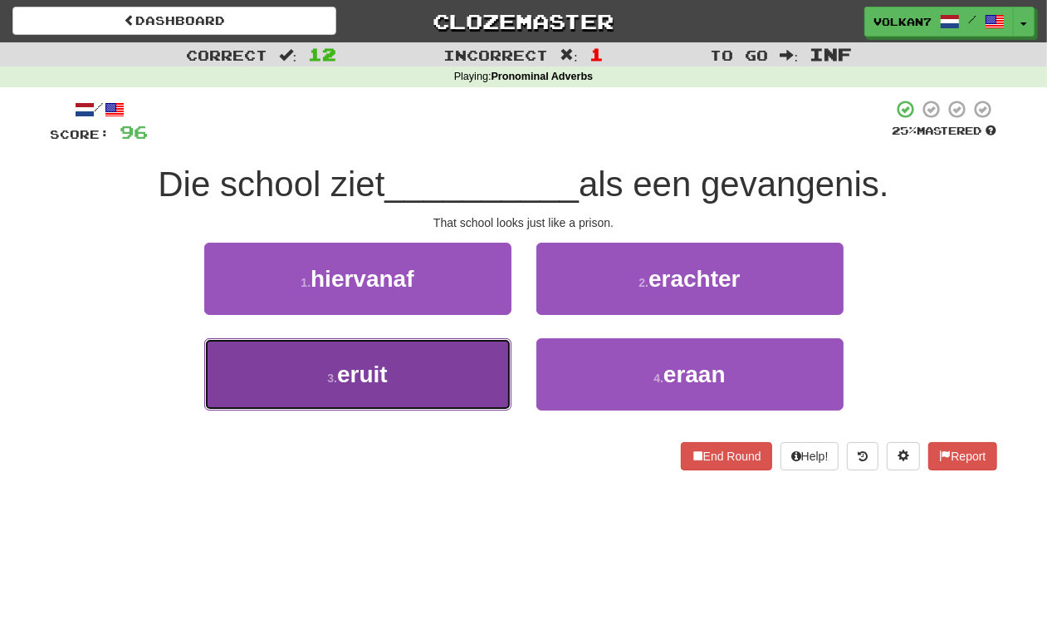
click at [468, 384] on button "3 . eruit" at bounding box center [357, 374] width 307 height 72
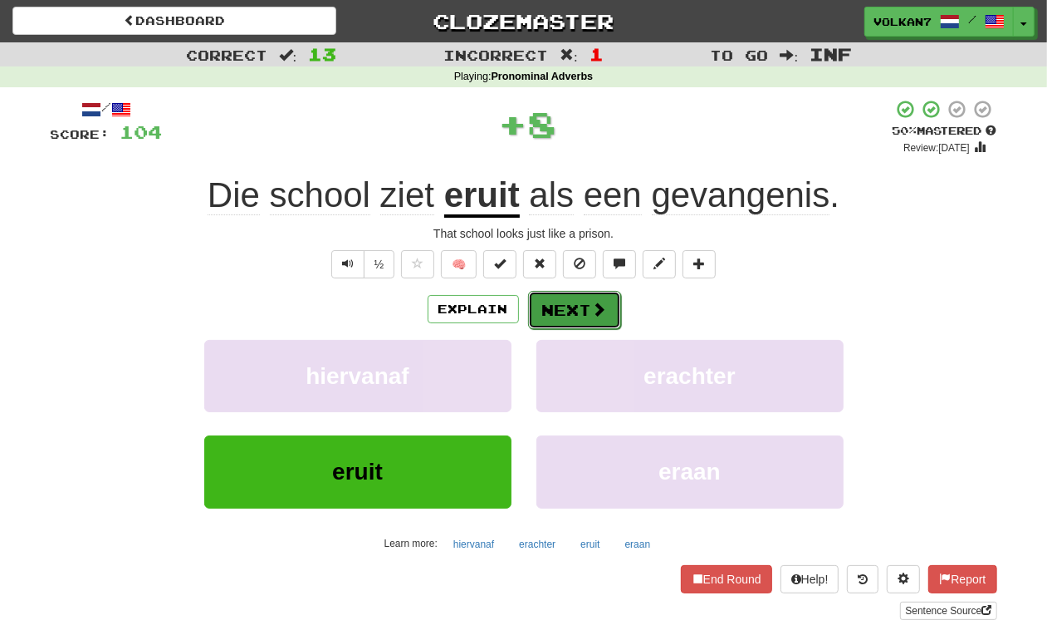
click at [577, 302] on button "Next" at bounding box center [574, 310] width 93 height 38
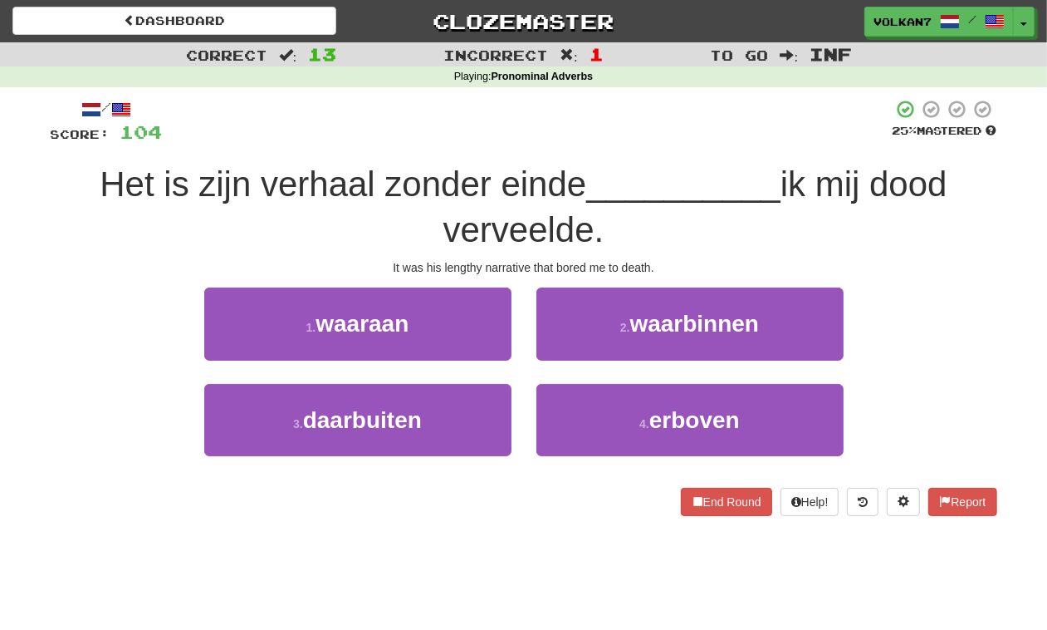
click at [620, 123] on div at bounding box center [528, 122] width 730 height 46
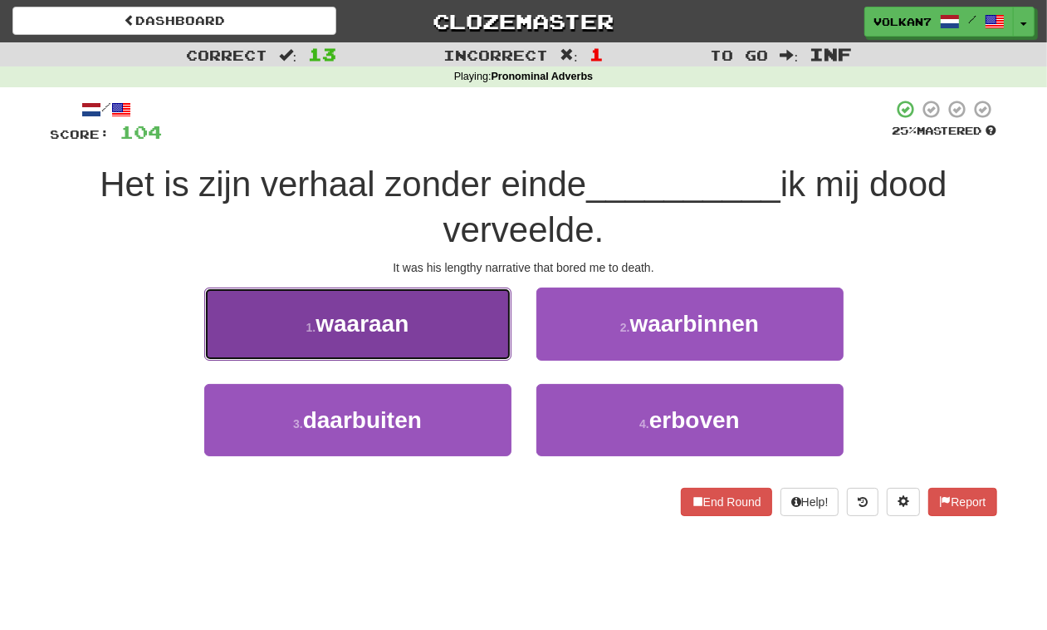
click at [454, 322] on button "1 . waaraan" at bounding box center [357, 323] width 307 height 72
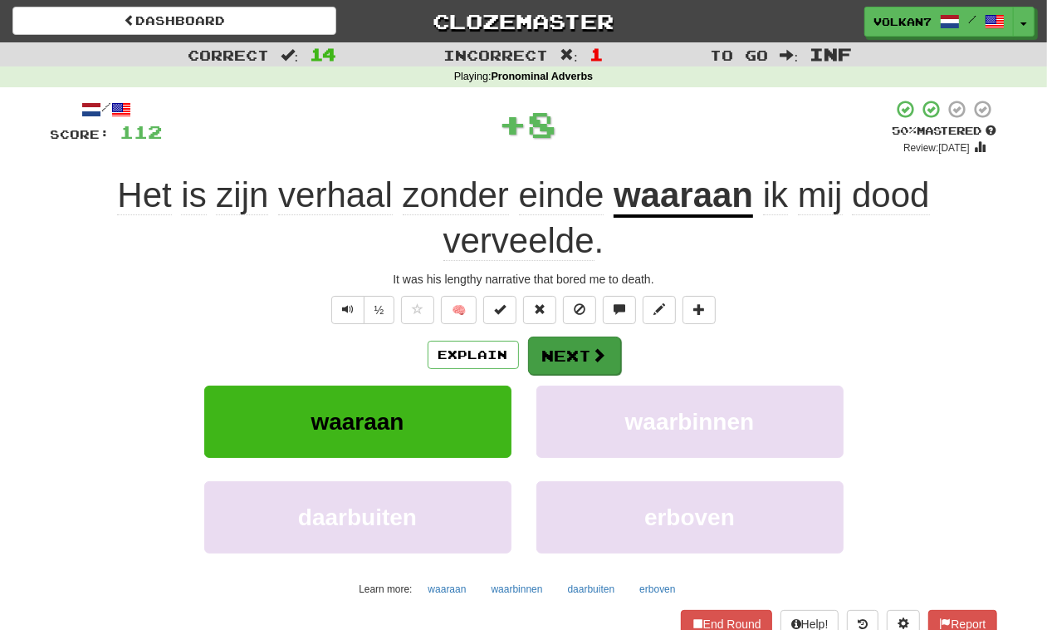
click at [555, 336] on div "Explain Next" at bounding box center [524, 355] width 947 height 38
click at [570, 357] on button "Next" at bounding box center [574, 355] width 93 height 38
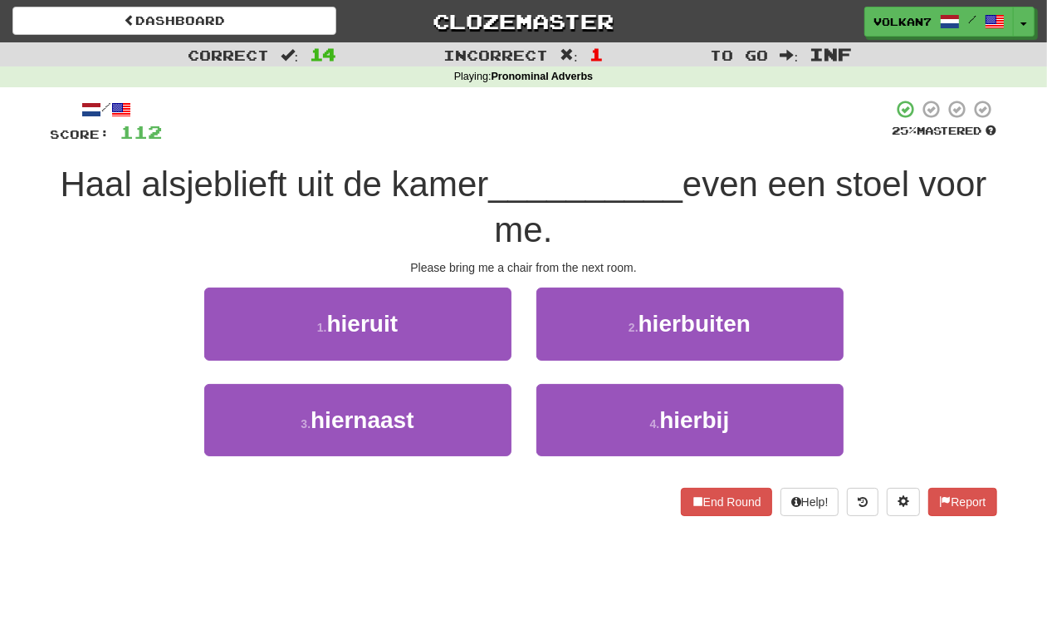
click at [590, 155] on div "/ Score: 112 25 % Mastered Haal alsjeblieft uit de kamer __________ even een st…" at bounding box center [524, 307] width 947 height 416
click at [637, 125] on div at bounding box center [528, 122] width 730 height 46
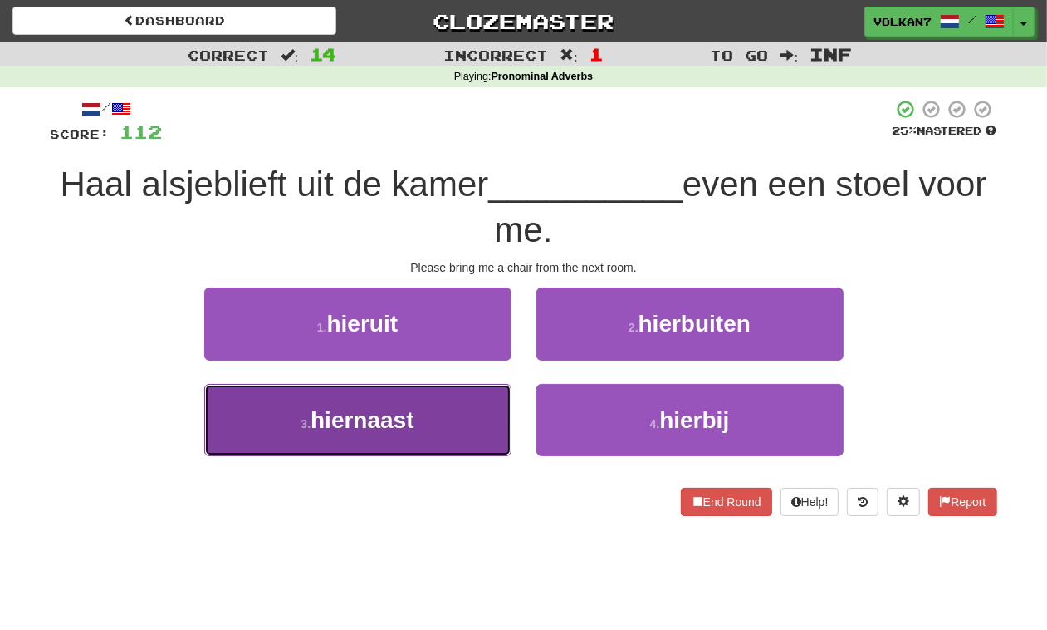
click at [445, 420] on button "3 . hiernaast" at bounding box center [357, 420] width 307 height 72
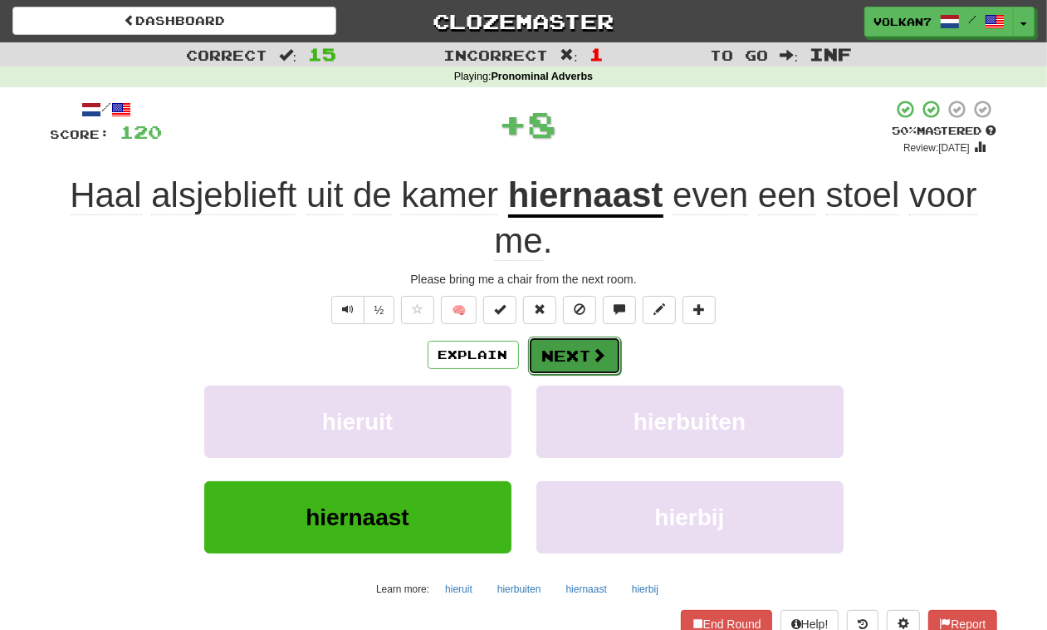
click at [569, 351] on button "Next" at bounding box center [574, 355] width 93 height 38
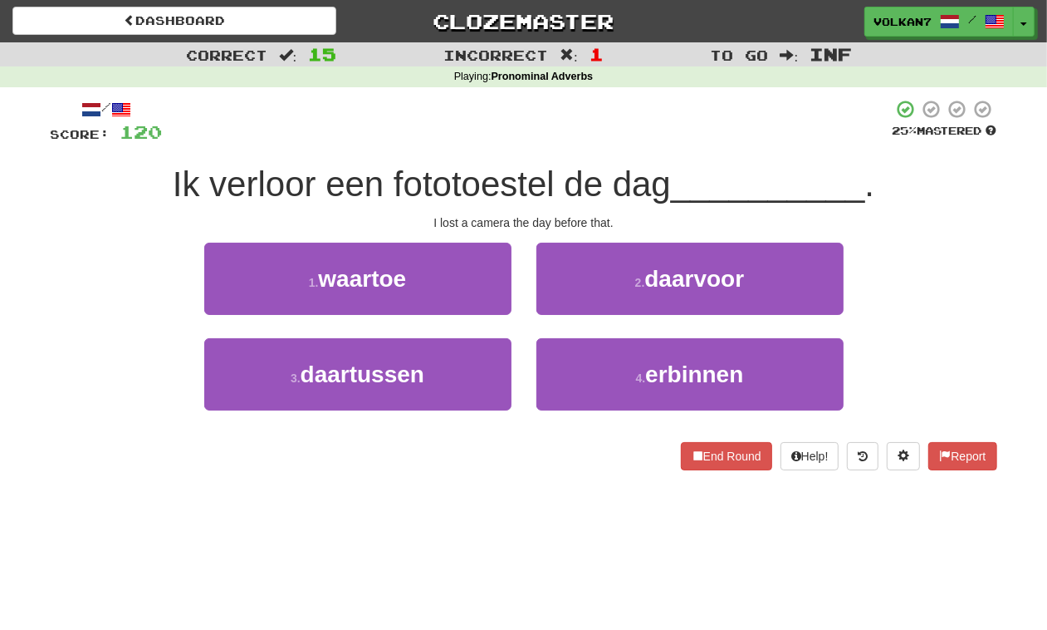
click at [602, 134] on div at bounding box center [528, 122] width 730 height 46
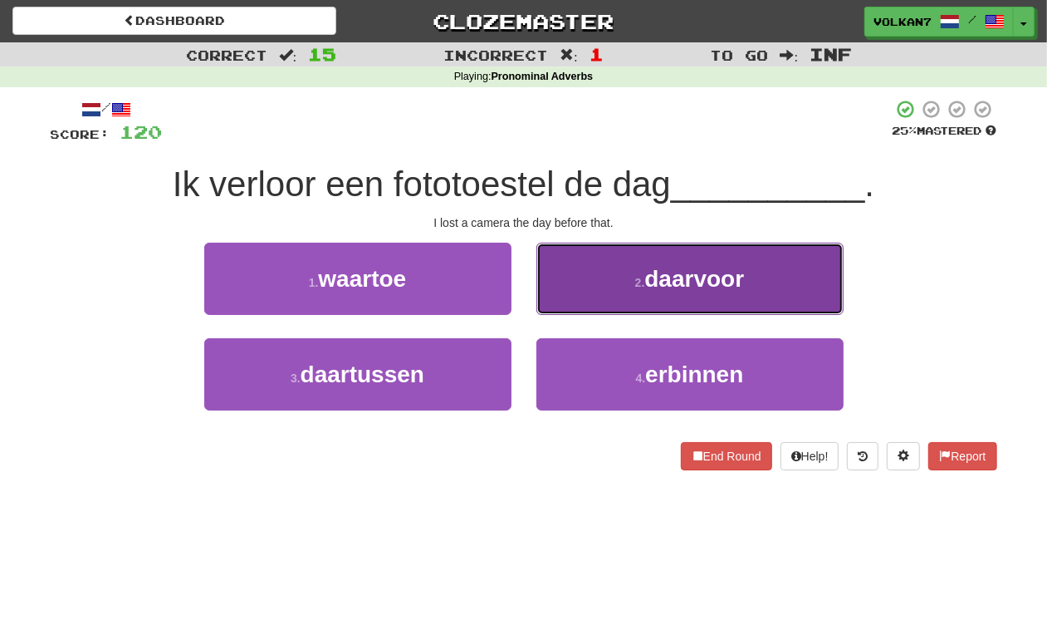
click at [606, 279] on button "2 . daarvoor" at bounding box center [690, 279] width 307 height 72
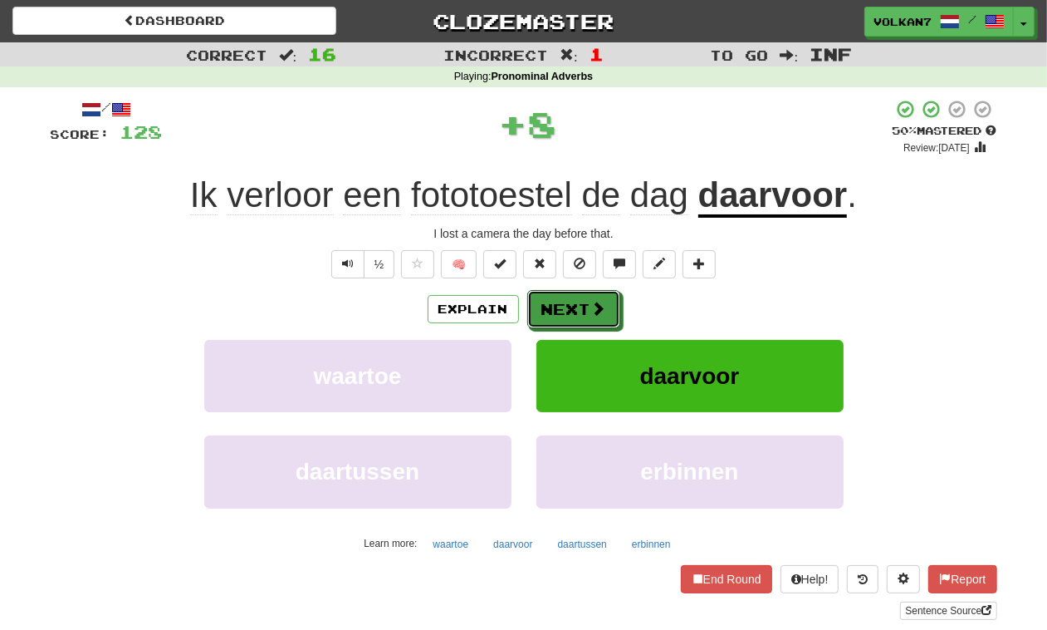
click at [554, 317] on button "Next" at bounding box center [573, 309] width 93 height 38
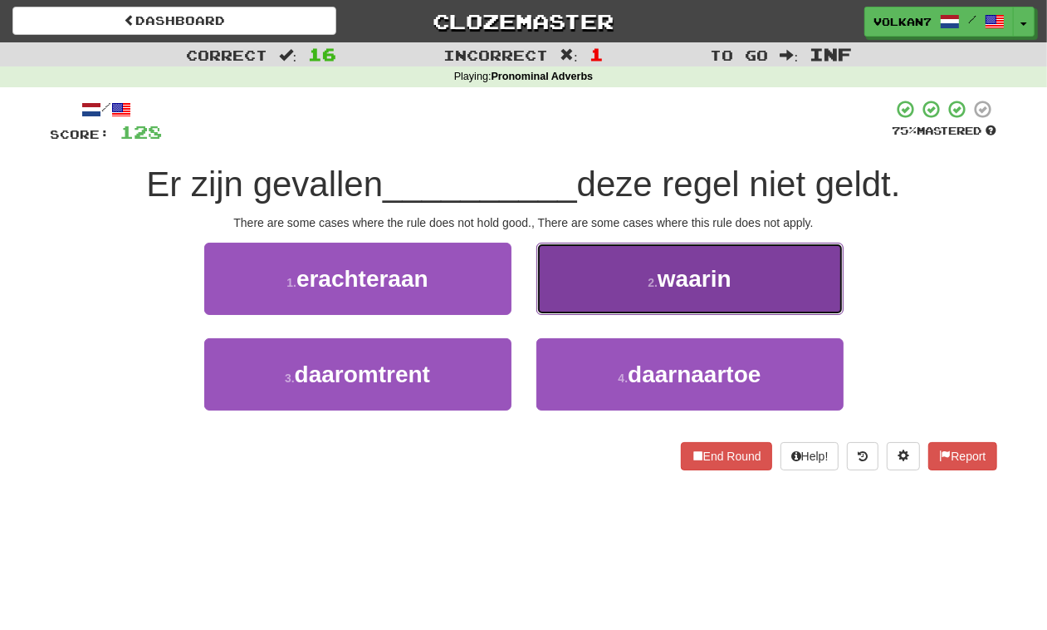
click at [582, 277] on button "2 . waarin" at bounding box center [690, 279] width 307 height 72
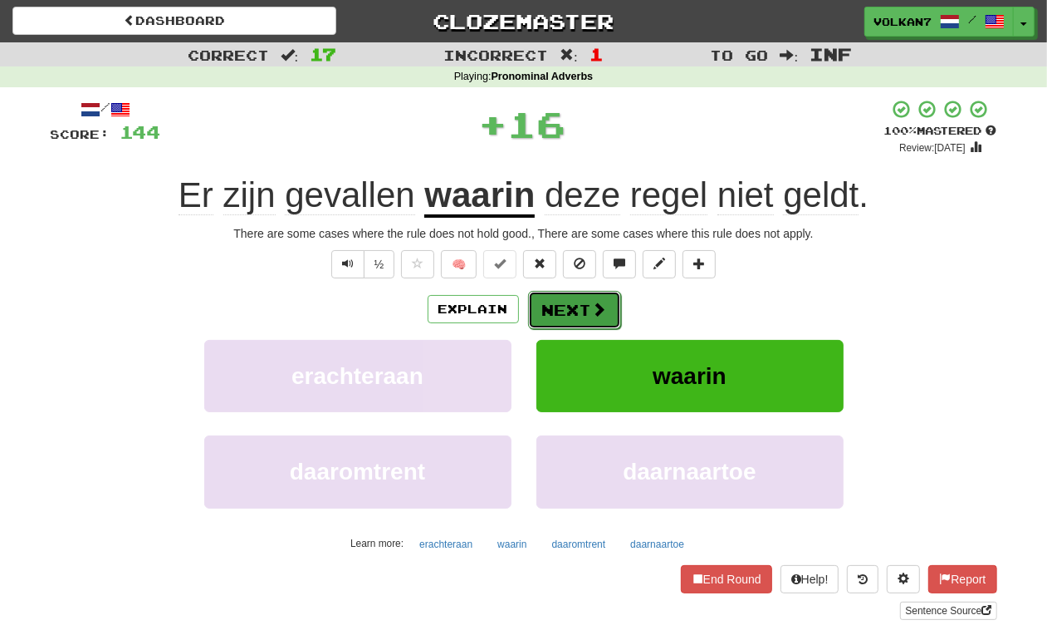
click at [547, 316] on button "Next" at bounding box center [574, 310] width 93 height 38
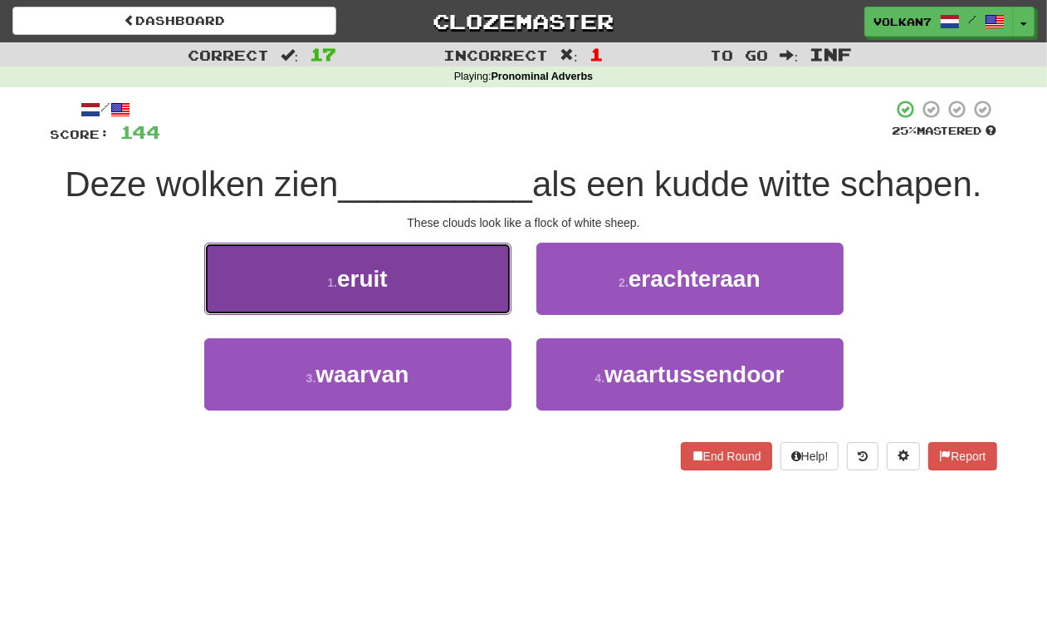
click at [467, 267] on button "1 . eruit" at bounding box center [357, 279] width 307 height 72
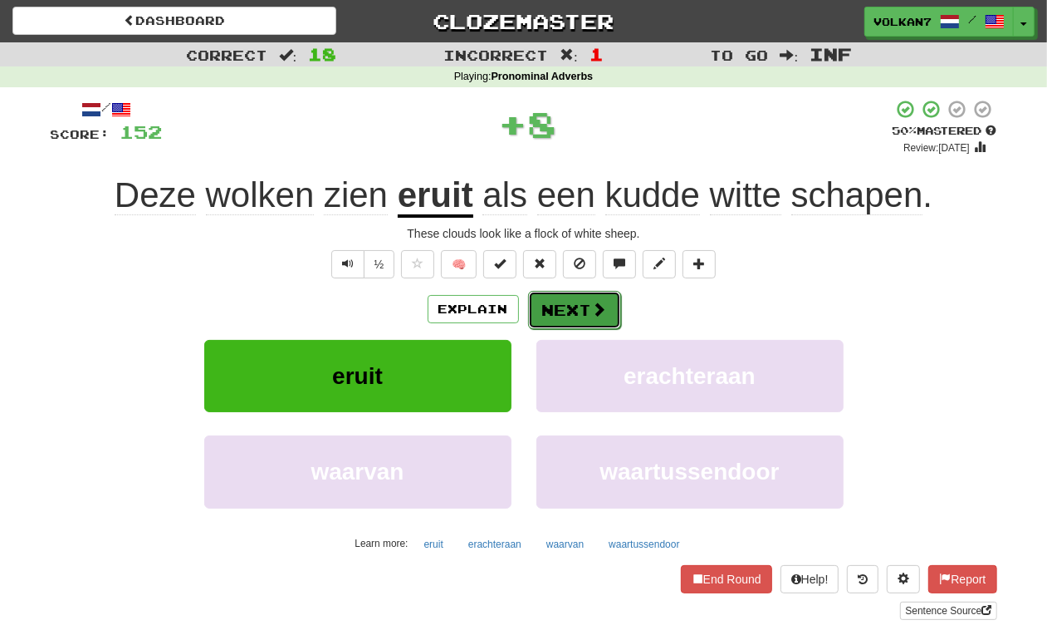
click at [569, 309] on button "Next" at bounding box center [574, 310] width 93 height 38
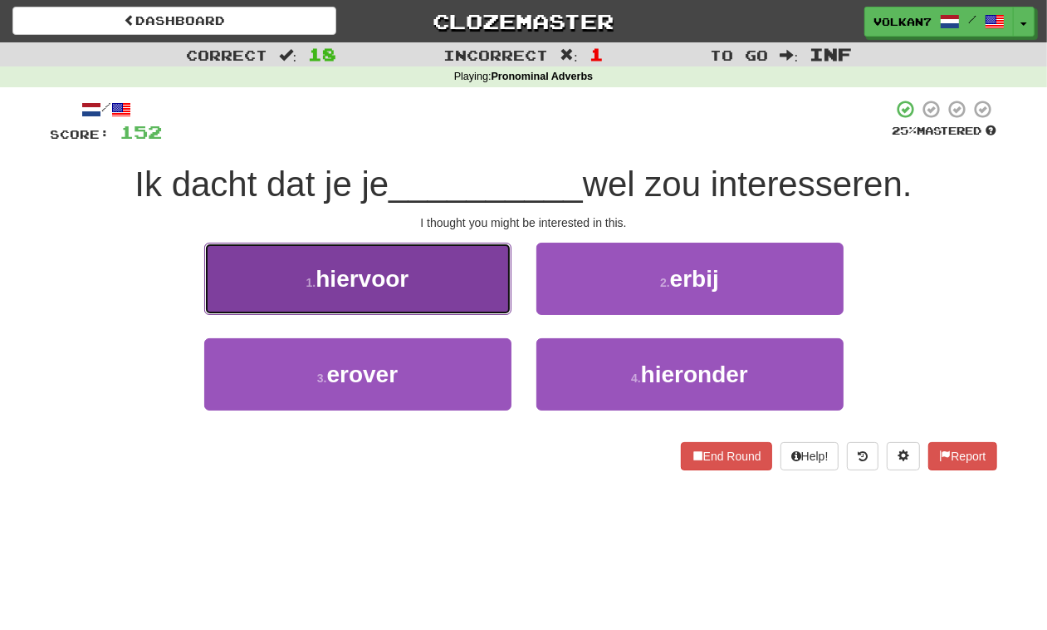
click at [430, 292] on button "1 . hiervoor" at bounding box center [357, 279] width 307 height 72
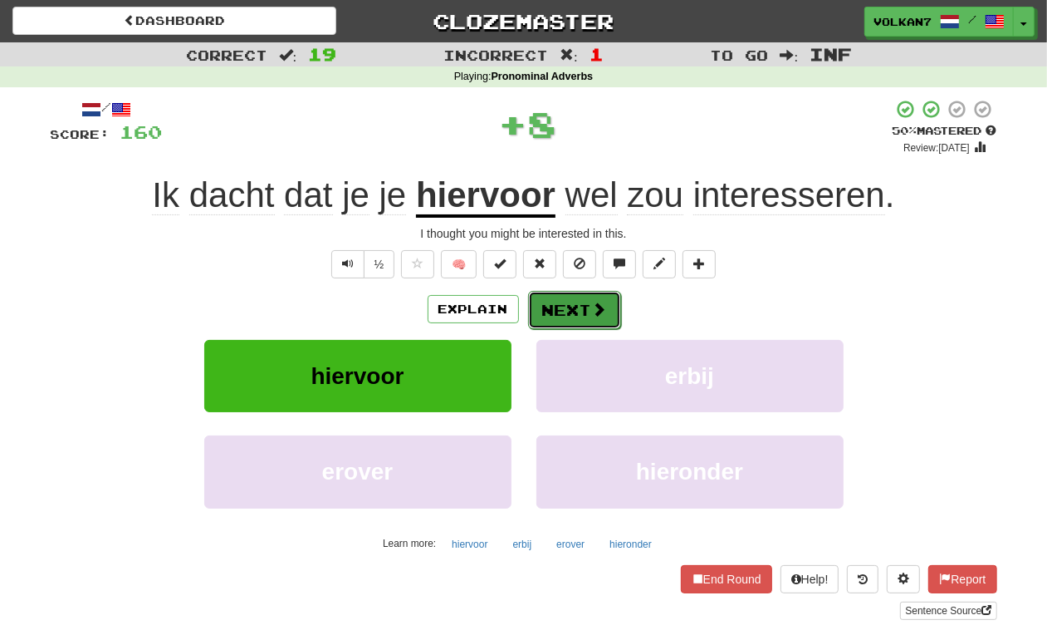
click at [608, 306] on button "Next" at bounding box center [574, 310] width 93 height 38
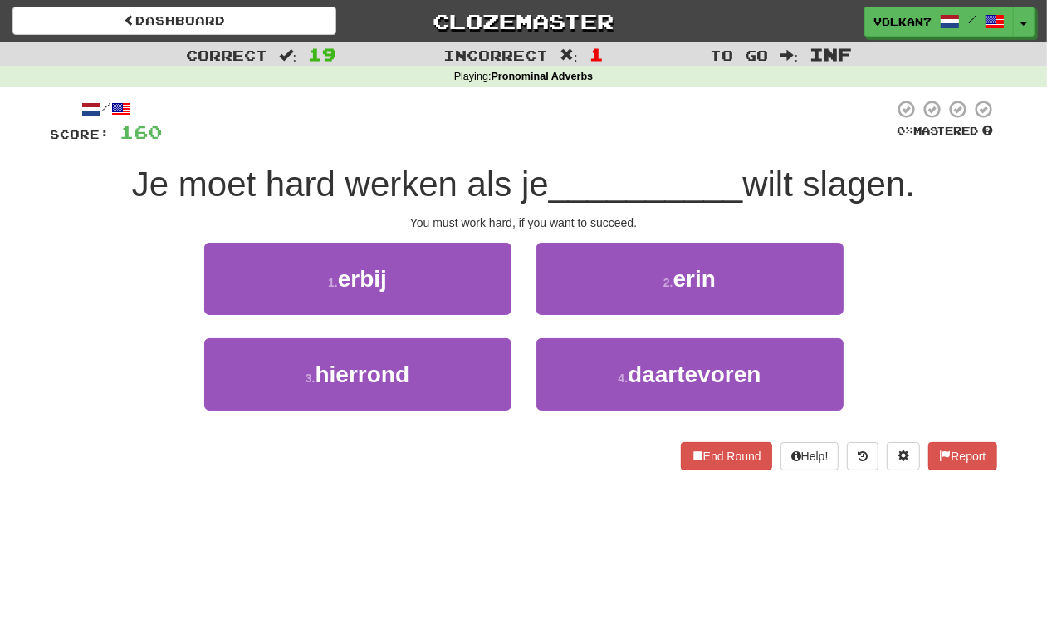
click at [665, 150] on div "/ Score: 160 0 % Mastered Je moet hard werken als je __________ wilt slagen. Yo…" at bounding box center [524, 284] width 947 height 371
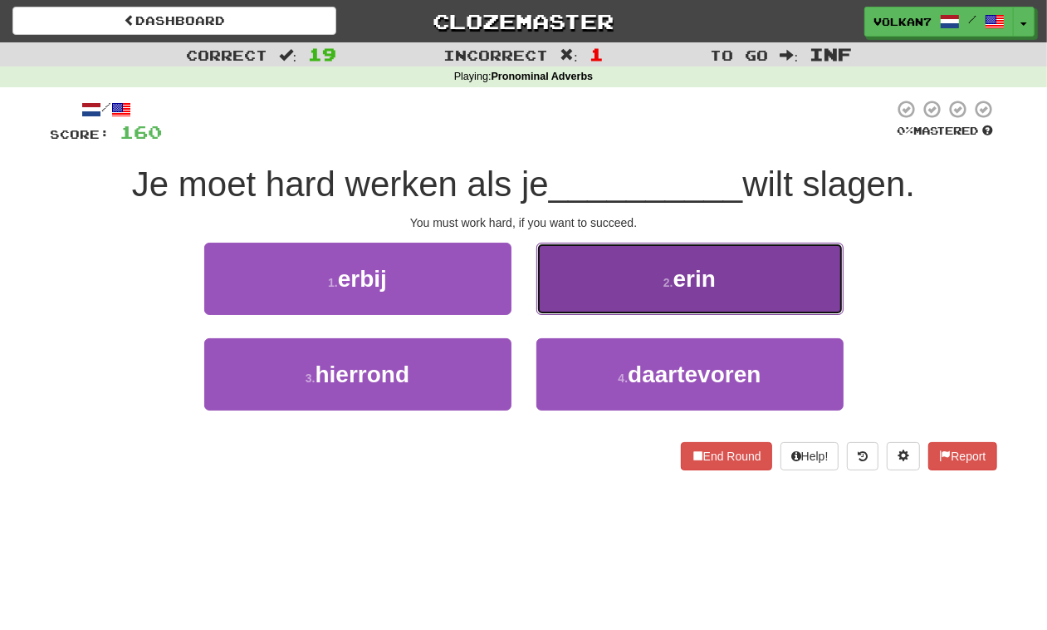
click at [638, 278] on button "2 . erin" at bounding box center [690, 279] width 307 height 72
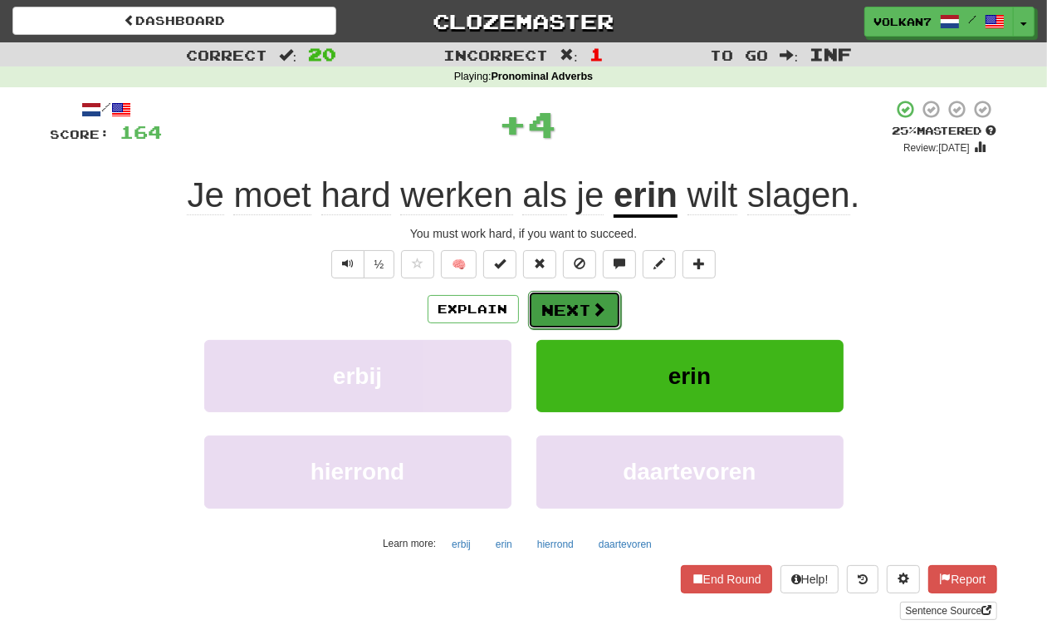
click at [576, 305] on button "Next" at bounding box center [574, 310] width 93 height 38
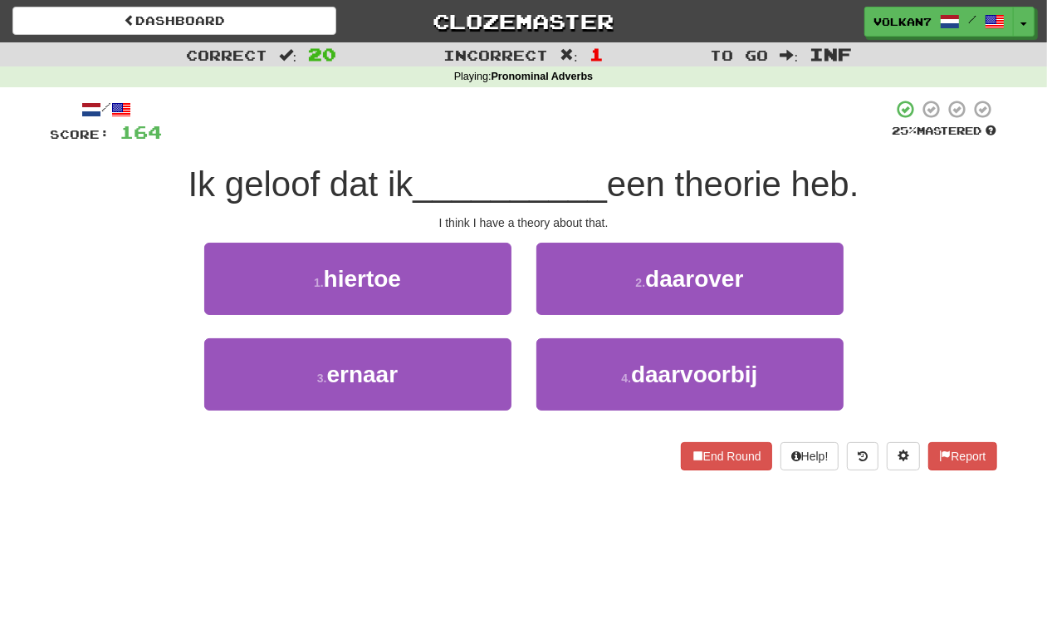
click at [604, 145] on div "/ Score: 164 25 % Mastered Ik geloof dat ik __________ een theorie heb. I think…" at bounding box center [524, 284] width 947 height 371
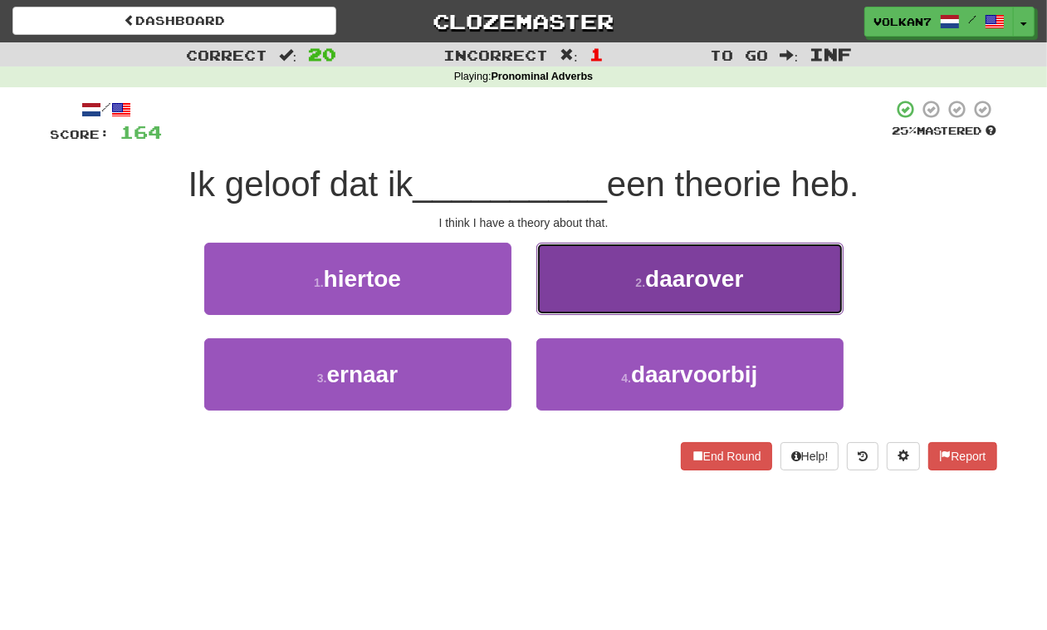
click at [586, 276] on button "2 . daarover" at bounding box center [690, 279] width 307 height 72
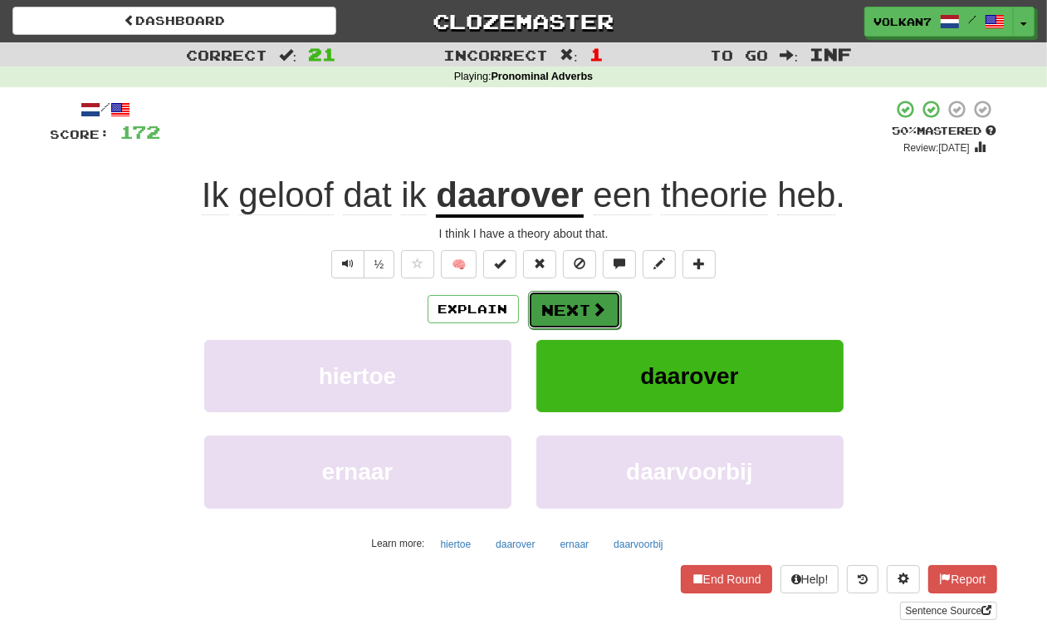
click at [603, 305] on span at bounding box center [599, 309] width 15 height 15
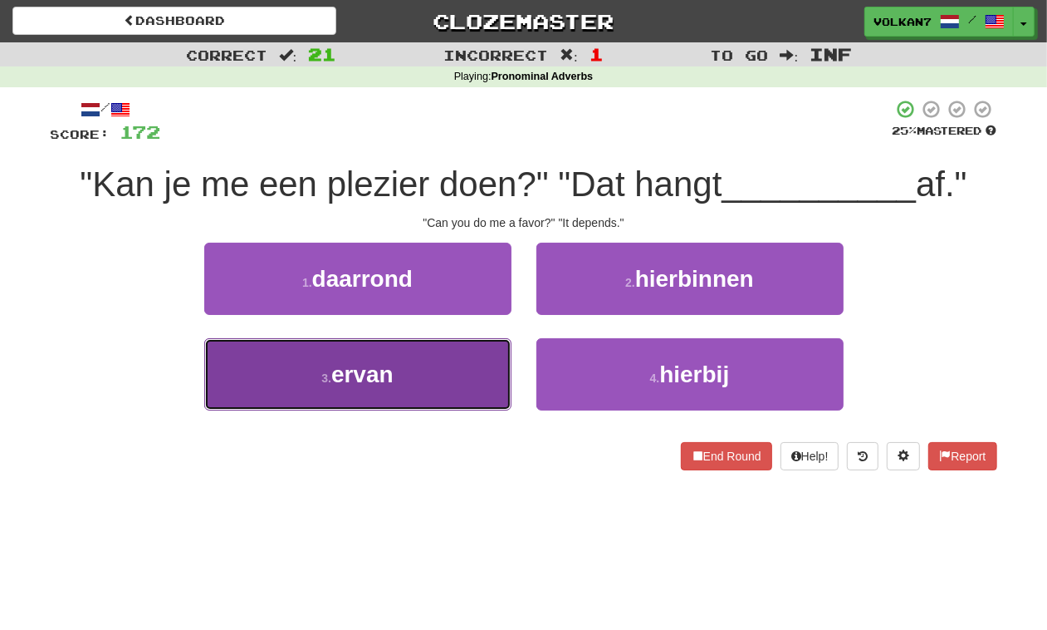
click at [490, 384] on button "3 . ervan" at bounding box center [357, 374] width 307 height 72
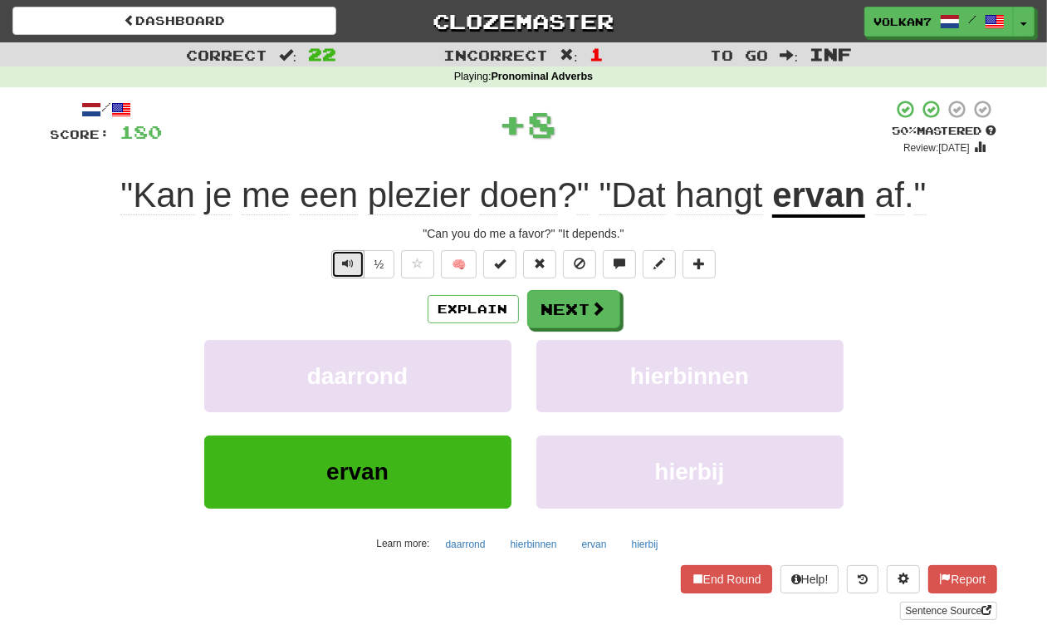
click at [342, 267] on span "Text-to-speech controls" at bounding box center [348, 263] width 12 height 12
click at [595, 302] on span at bounding box center [599, 309] width 15 height 15
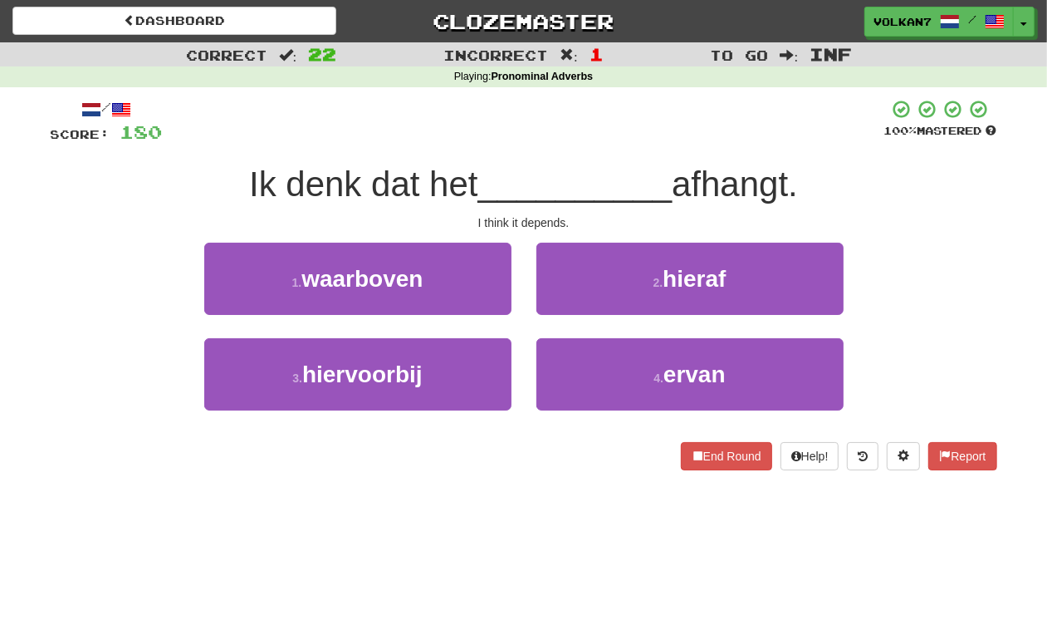
click at [565, 158] on div "/ Score: 180 100 % Mastered Ik denk dat het __________ afhangt. I think it depe…" at bounding box center [524, 284] width 947 height 371
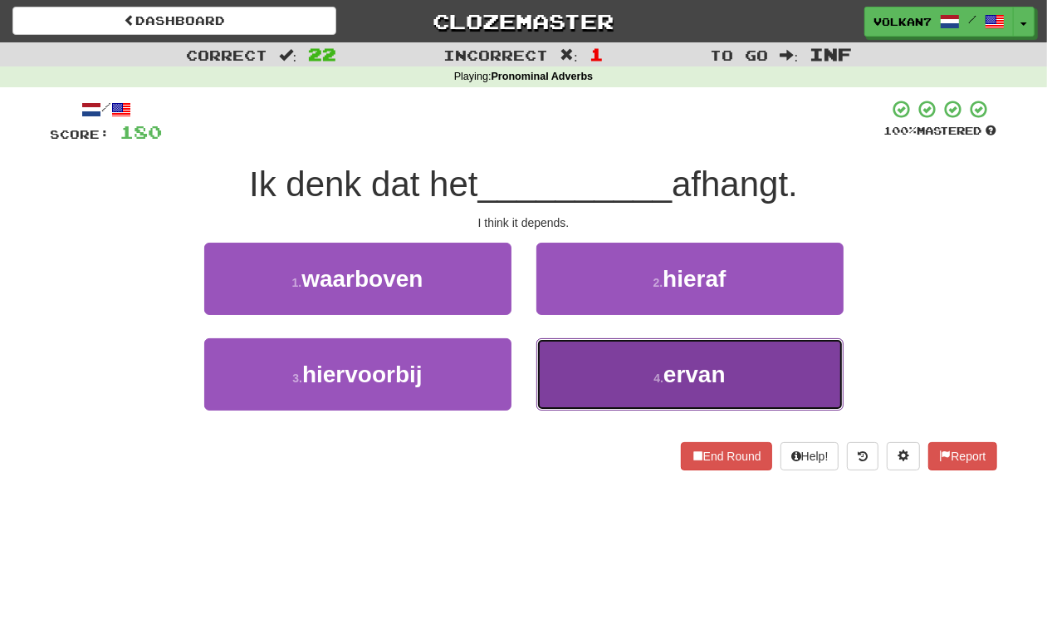
click at [616, 386] on button "4 . ervan" at bounding box center [690, 374] width 307 height 72
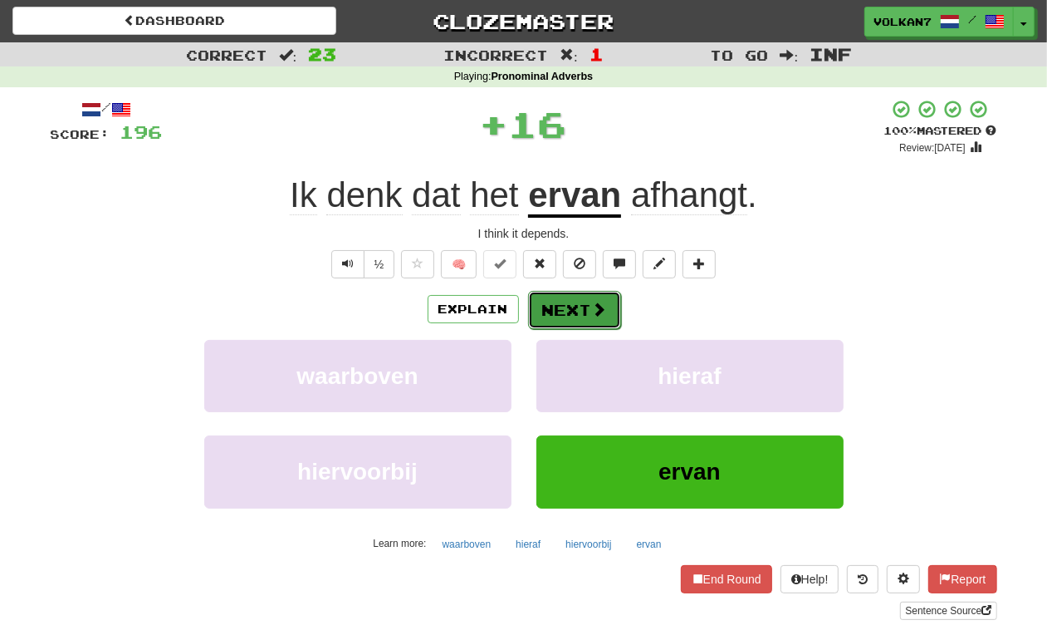
click at [574, 314] on button "Next" at bounding box center [574, 310] width 93 height 38
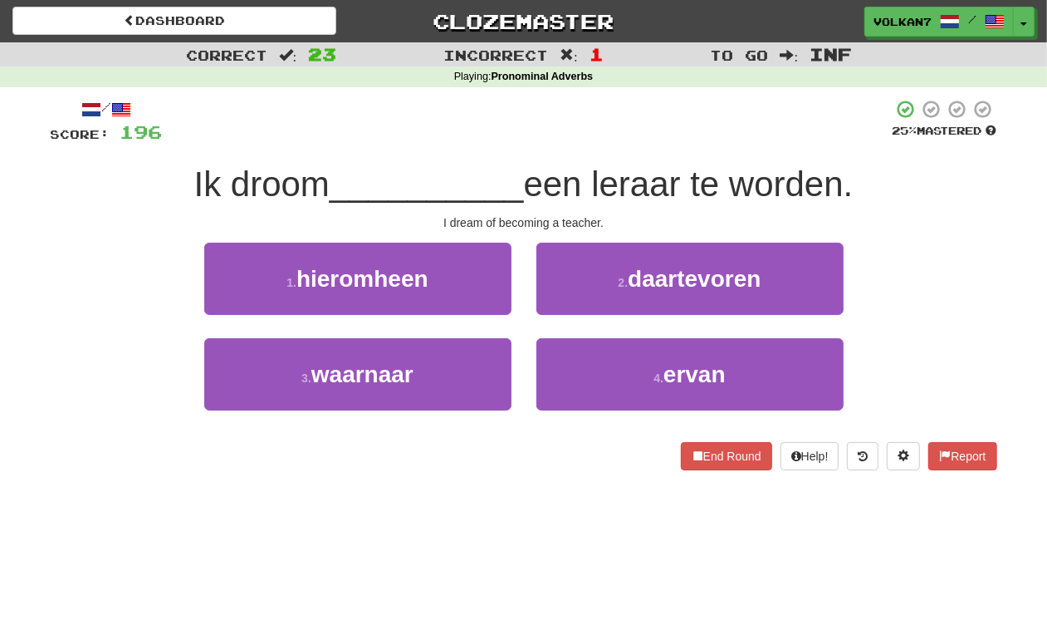
click at [534, 99] on div at bounding box center [528, 122] width 730 height 46
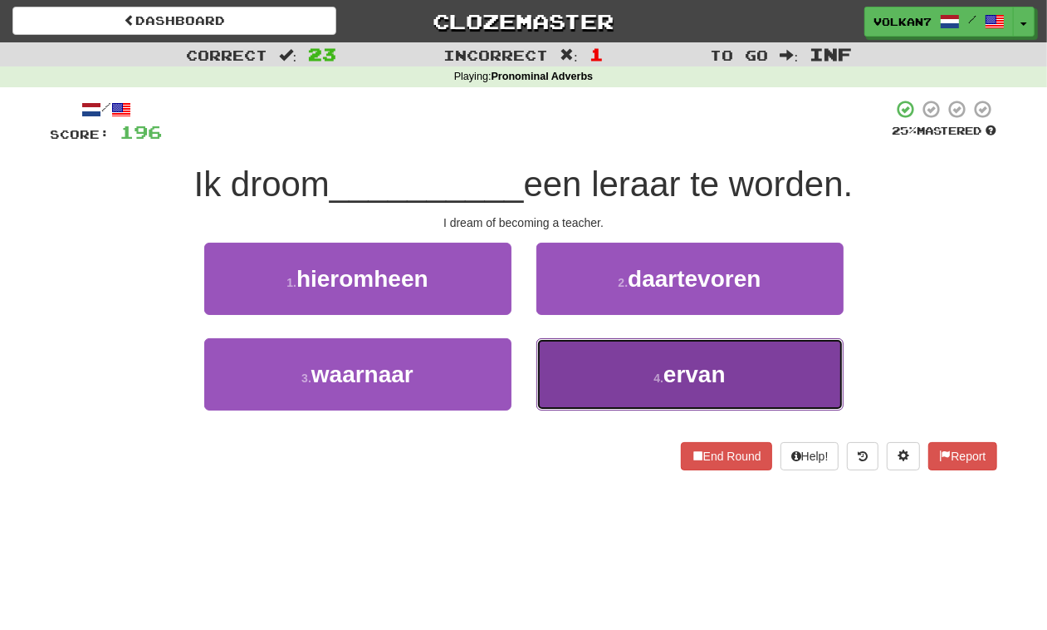
click at [608, 408] on button "4 . ervan" at bounding box center [690, 374] width 307 height 72
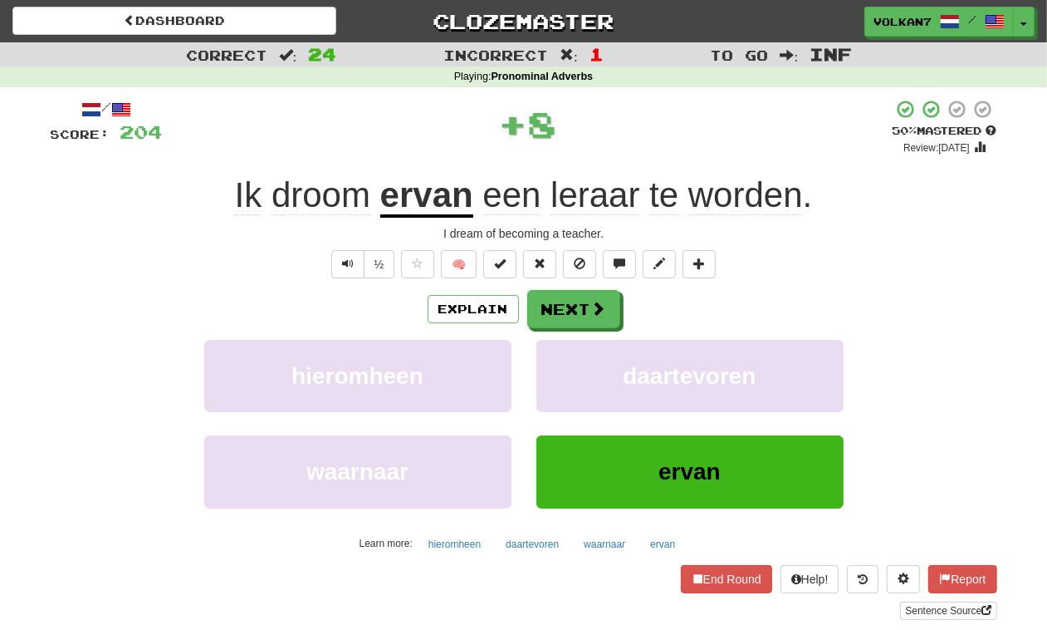
click at [583, 288] on div "/ Score: 204 + 8 50 % Mastered Review: [DATE] Ik droom ervan een leraar te word…" at bounding box center [524, 359] width 947 height 521
click at [578, 305] on button "Next" at bounding box center [574, 310] width 93 height 38
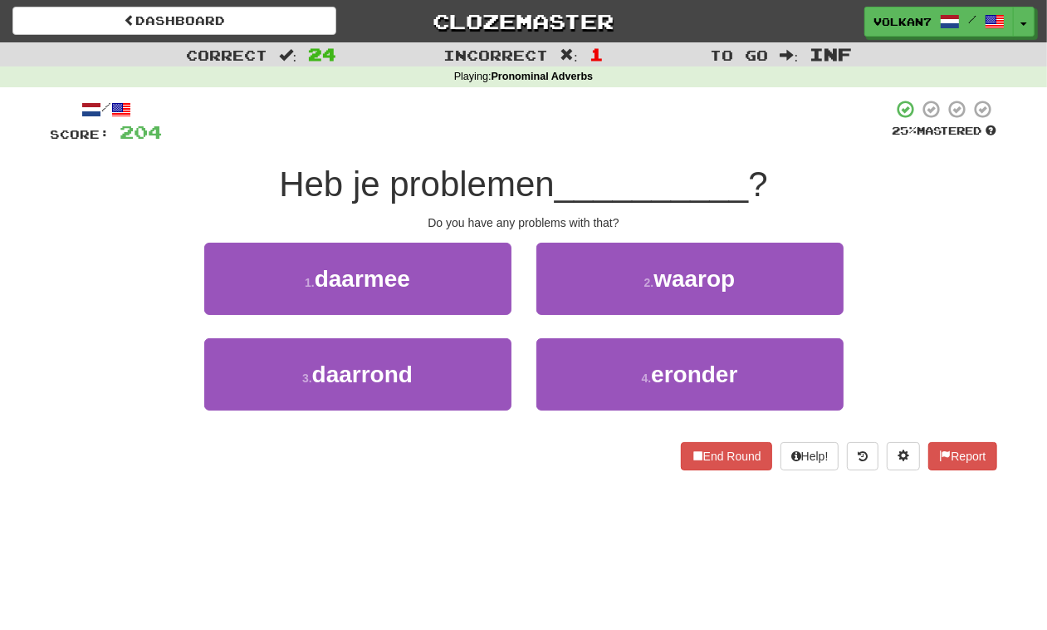
click at [591, 154] on div "/ Score: 204 25 % Mastered Heb je problemen __________ ? Do you have any proble…" at bounding box center [524, 284] width 947 height 371
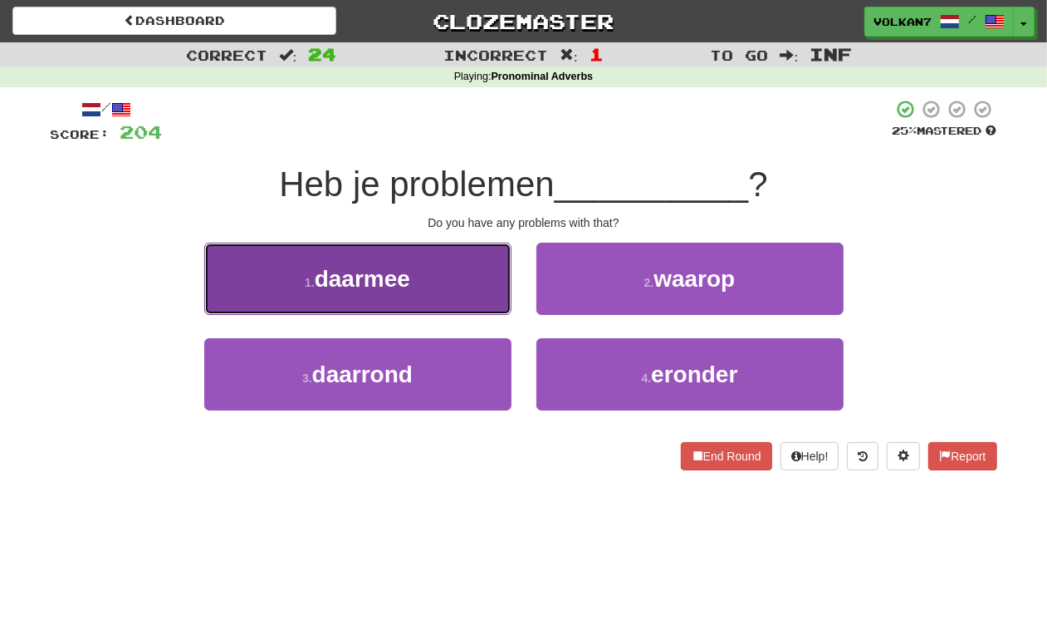
click at [440, 274] on button "1 . daarmee" at bounding box center [357, 279] width 307 height 72
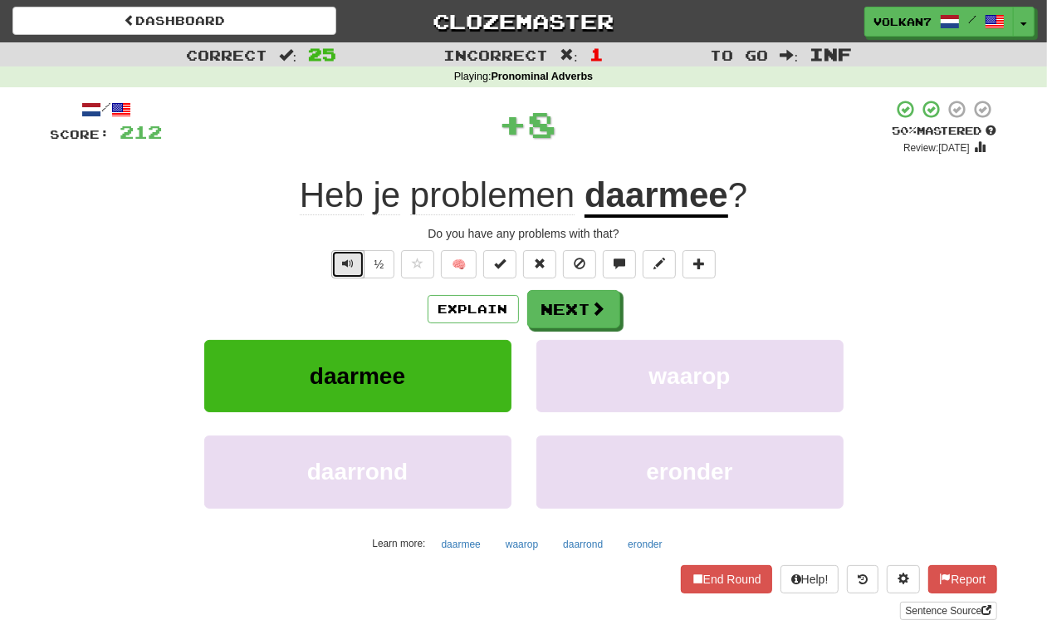
click at [351, 255] on button "Text-to-speech controls" at bounding box center [347, 264] width 33 height 28
click at [598, 297] on button "Next" at bounding box center [574, 310] width 93 height 38
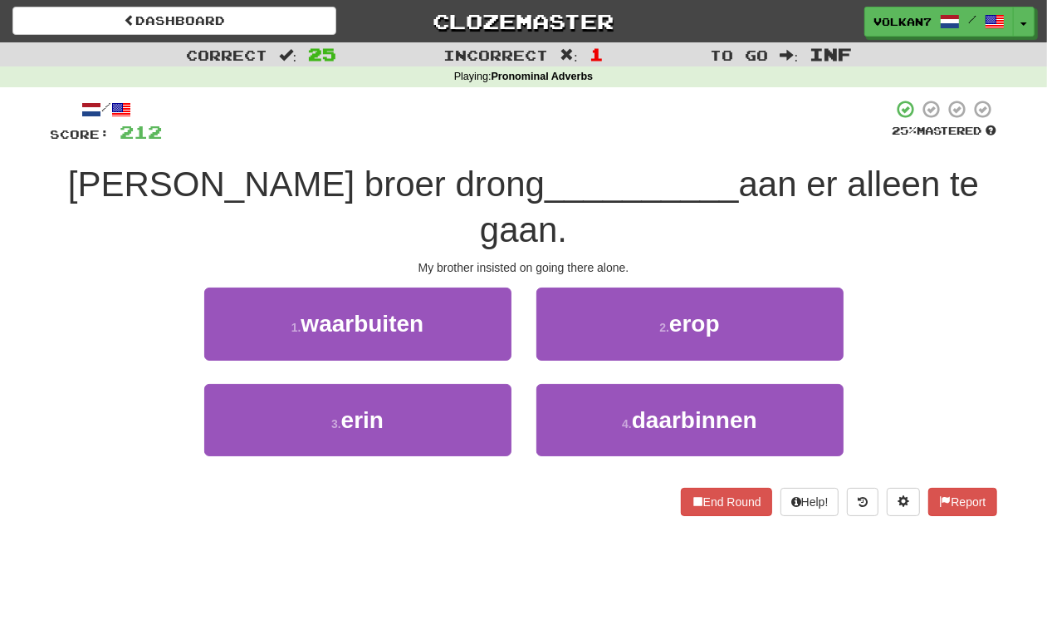
click at [596, 143] on div at bounding box center [528, 122] width 730 height 46
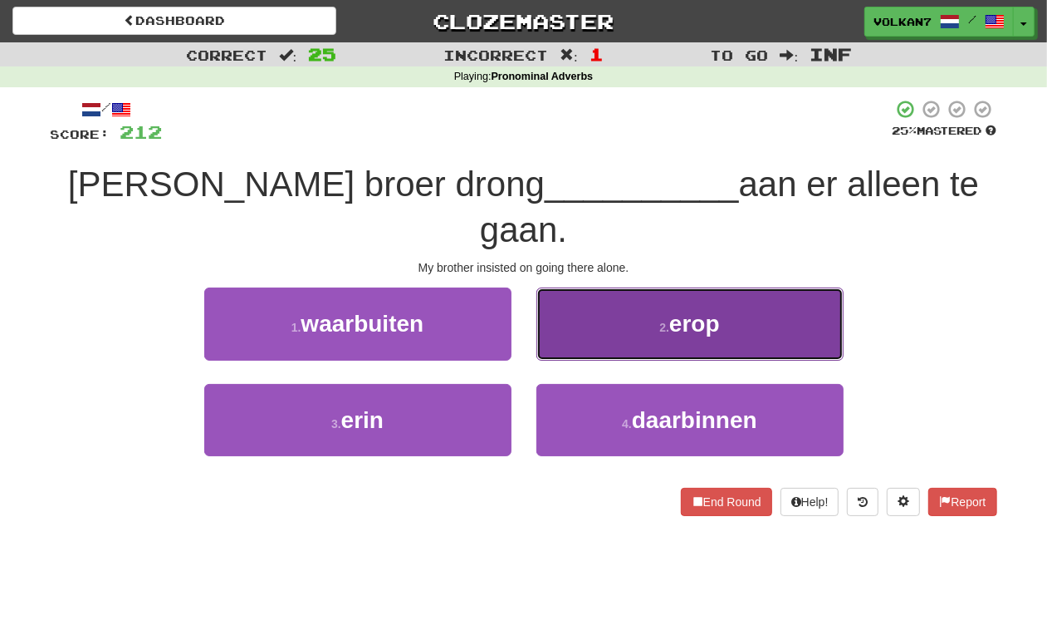
click at [606, 287] on button "2 . erop" at bounding box center [690, 323] width 307 height 72
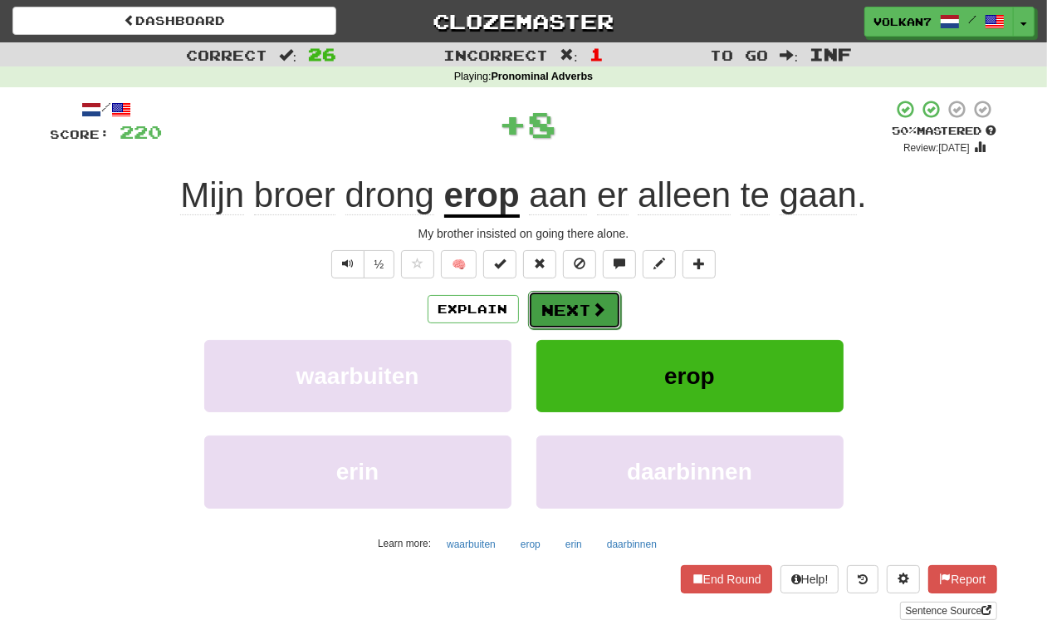
click at [592, 313] on span at bounding box center [599, 309] width 15 height 15
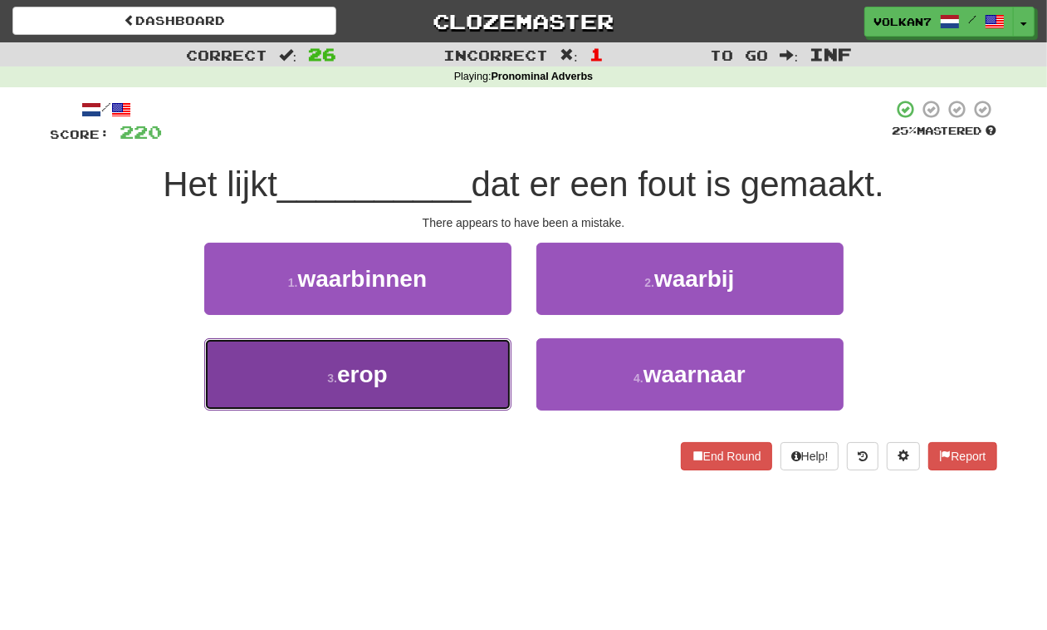
click at [419, 362] on button "3 . erop" at bounding box center [357, 374] width 307 height 72
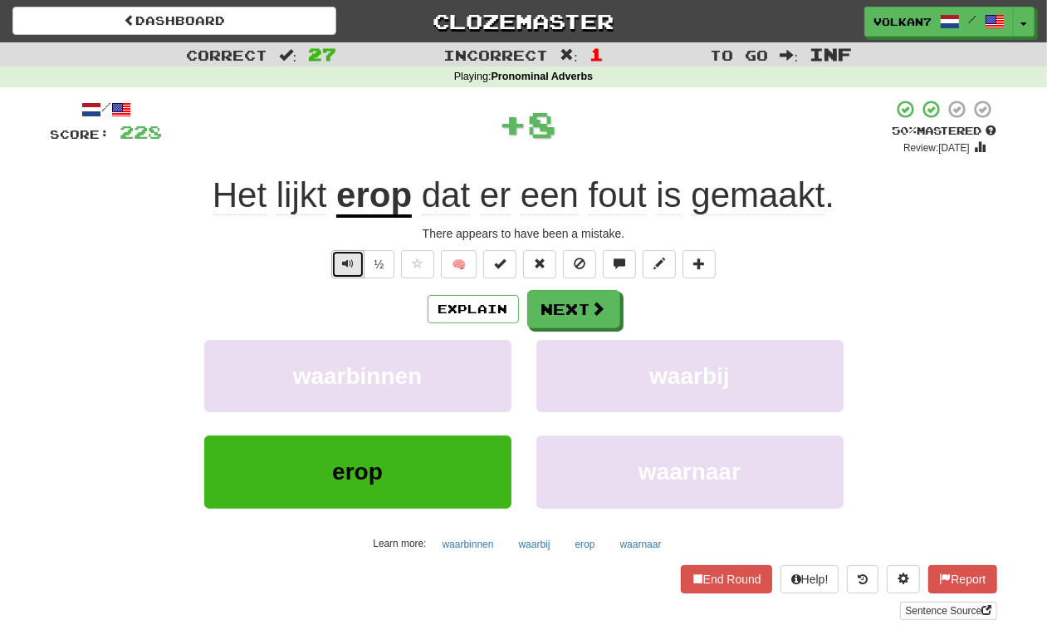
click at [349, 267] on span "Text-to-speech controls" at bounding box center [348, 263] width 12 height 12
click at [613, 301] on button "Next" at bounding box center [574, 310] width 93 height 38
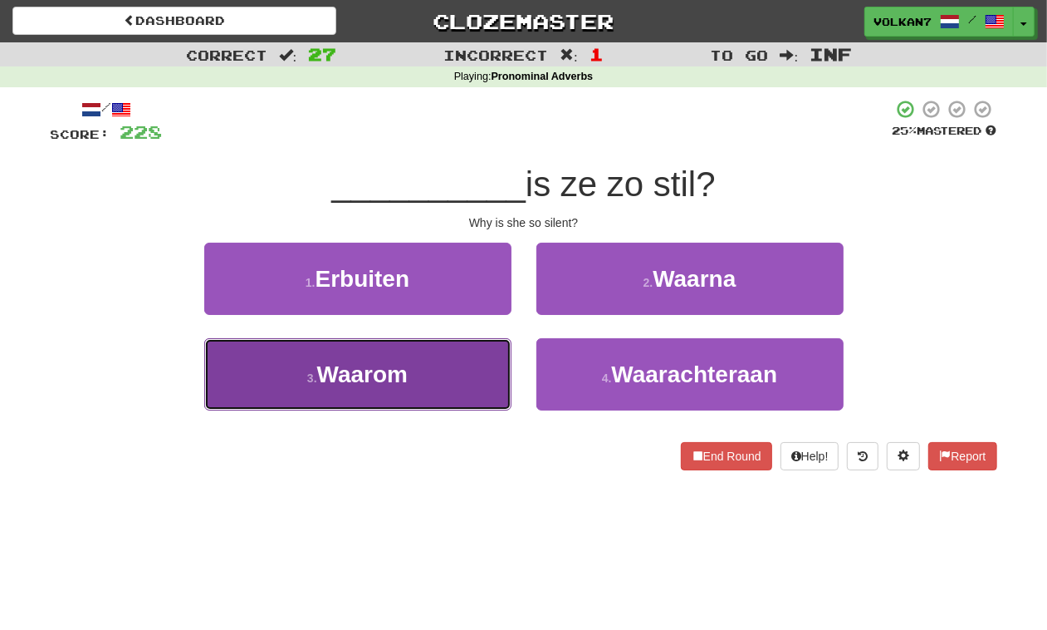
click at [425, 382] on button "3 . Waarom" at bounding box center [357, 374] width 307 height 72
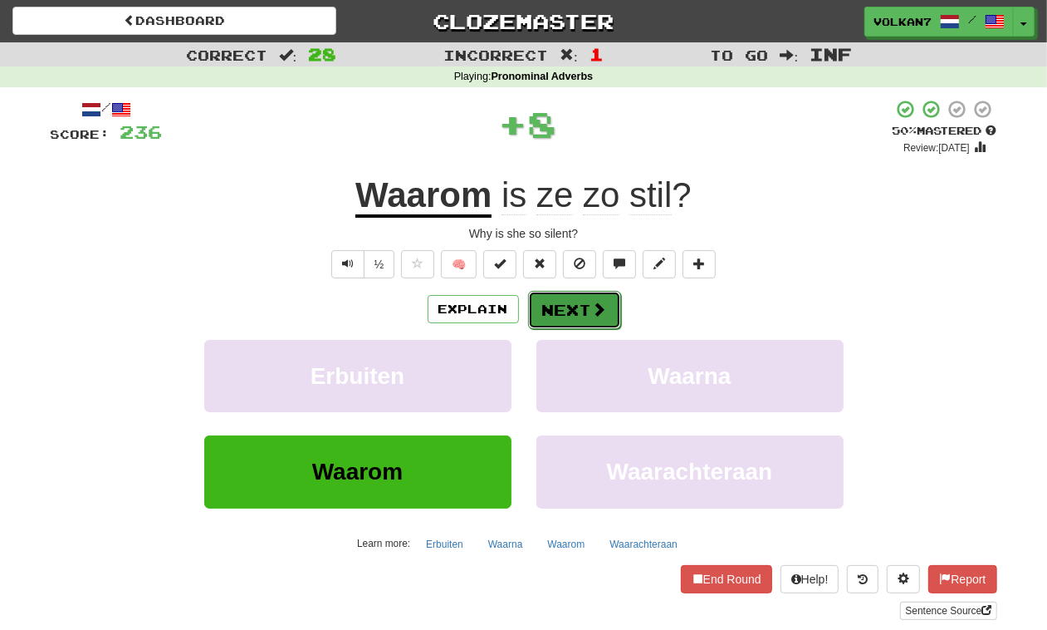
click at [571, 317] on button "Next" at bounding box center [574, 310] width 93 height 38
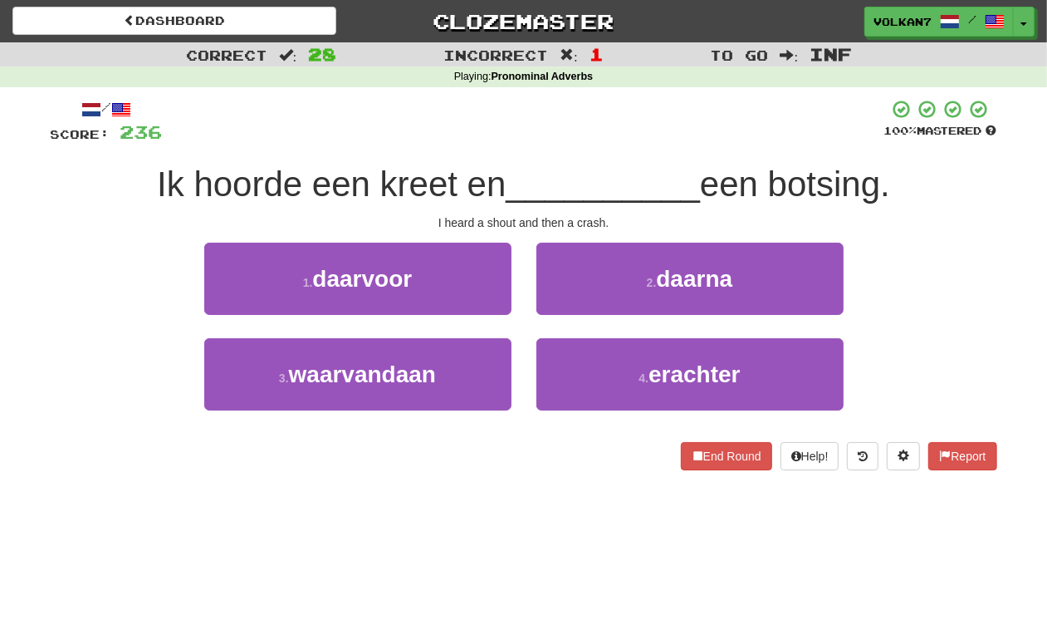
click at [566, 162] on div "Ik hoorde een kreet en __________ een botsing." at bounding box center [524, 185] width 947 height 46
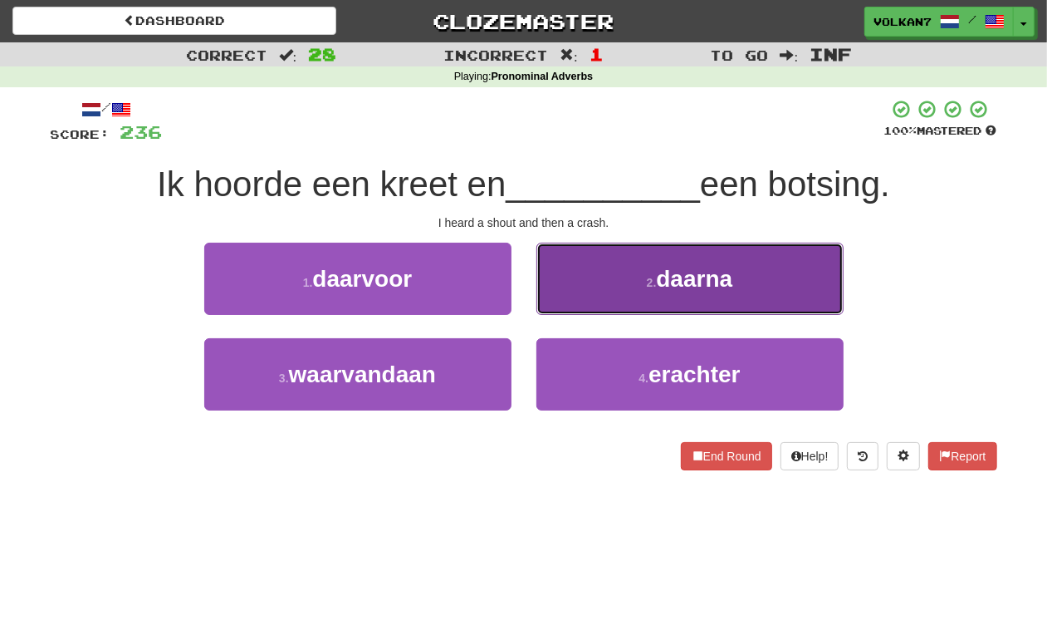
click at [646, 267] on button "2 . daarna" at bounding box center [690, 279] width 307 height 72
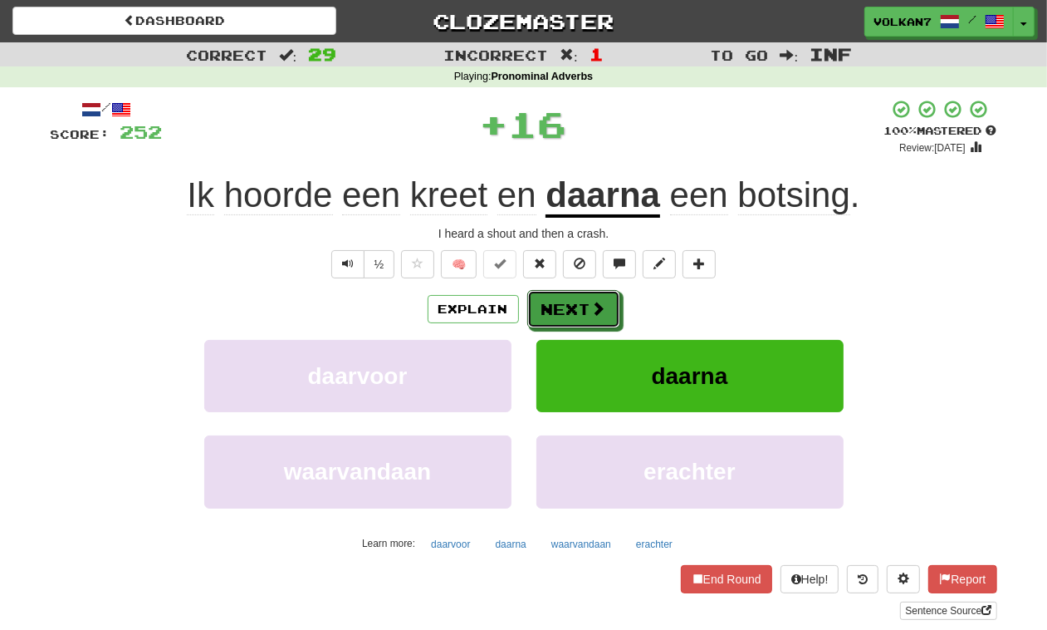
drag, startPoint x: 588, startPoint y: 303, endPoint x: 590, endPoint y: 194, distance: 109.7
click at [588, 304] on button "Next" at bounding box center [573, 309] width 93 height 38
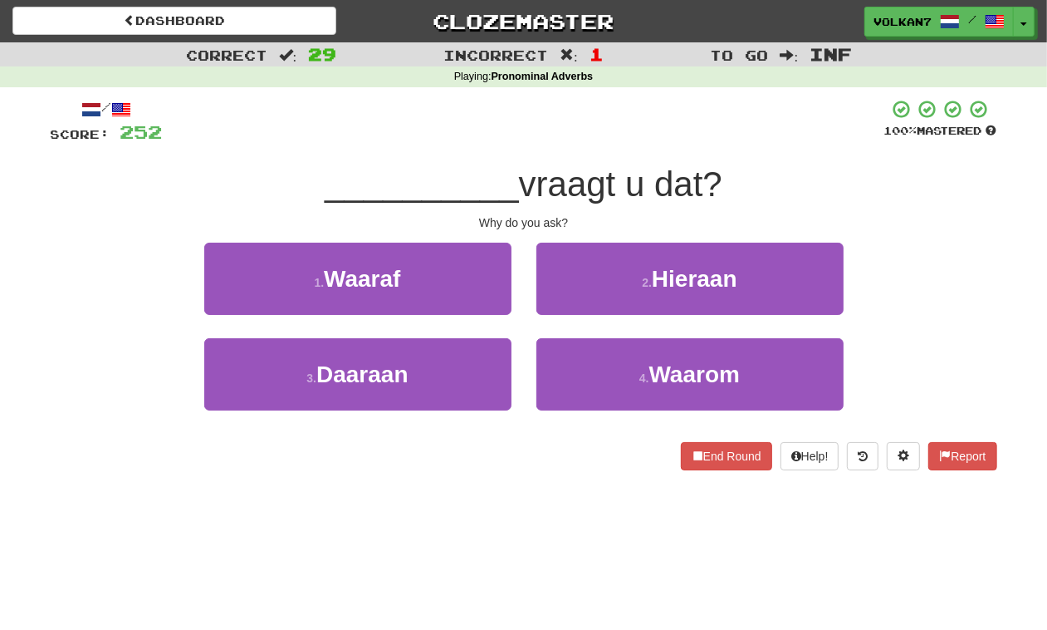
click at [603, 155] on div "/ Score: 252 100 % Mastered __________ vraagt u dat? Why do you ask? 1 . Waaraf…" at bounding box center [524, 284] width 947 height 371
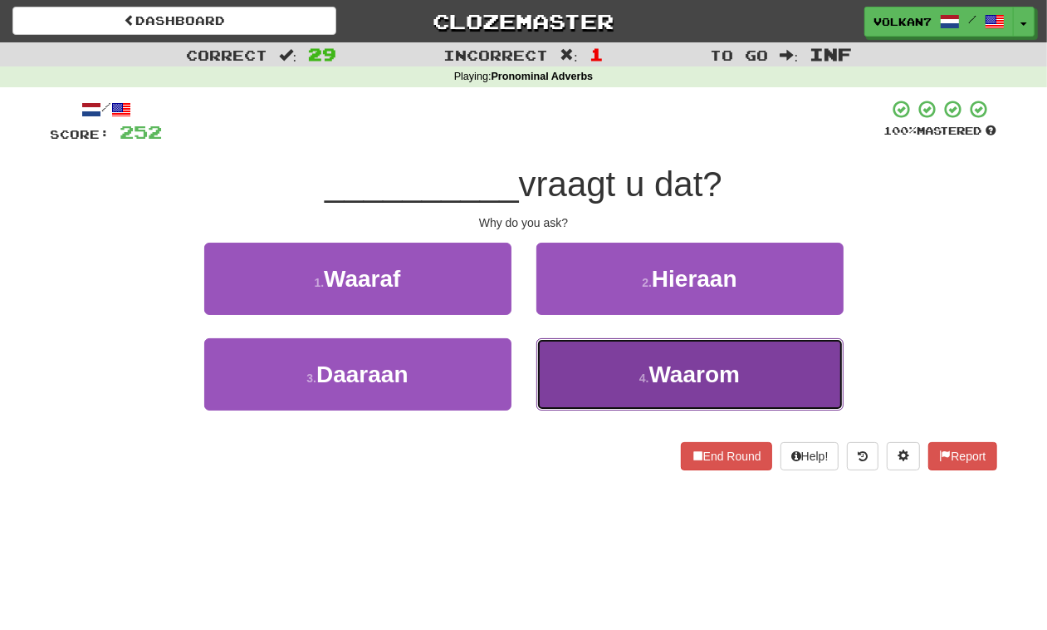
click at [611, 383] on button "4 . Waarom" at bounding box center [690, 374] width 307 height 72
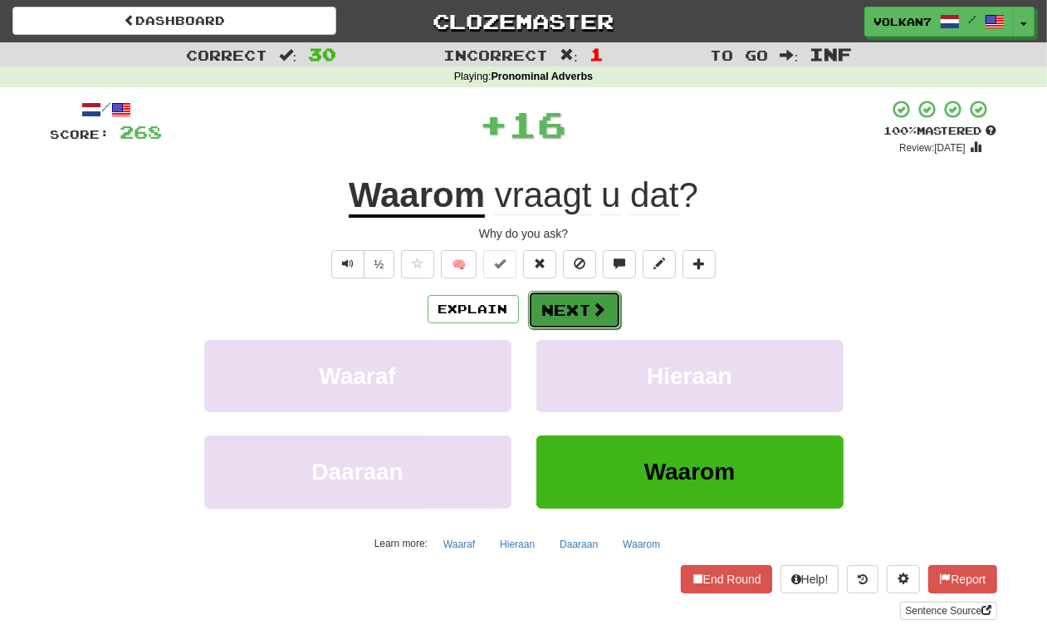
click at [586, 295] on button "Next" at bounding box center [574, 310] width 93 height 38
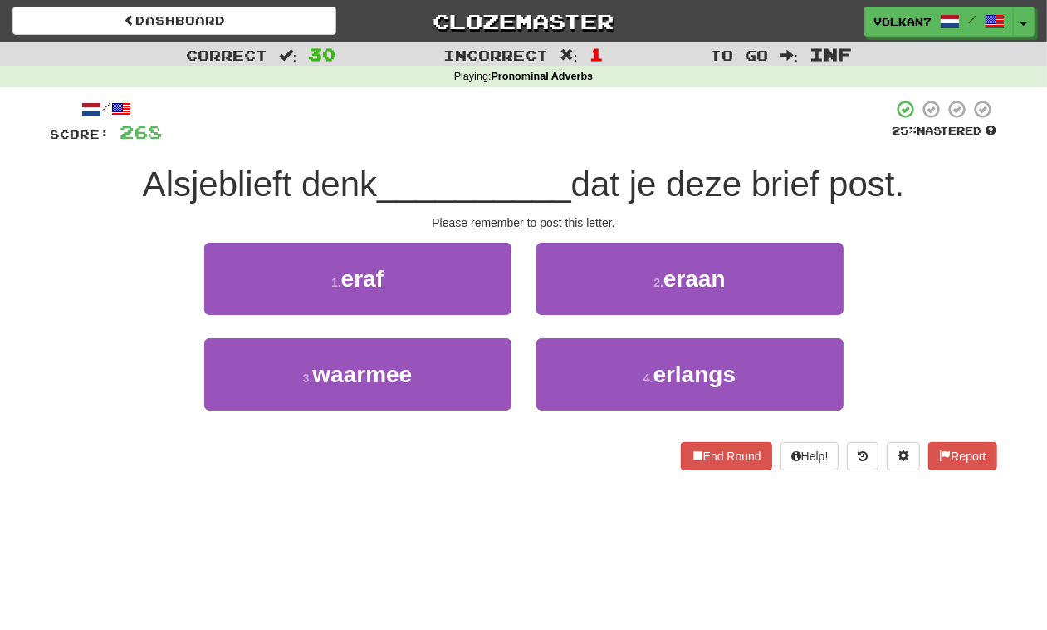
click at [604, 138] on div at bounding box center [528, 122] width 730 height 46
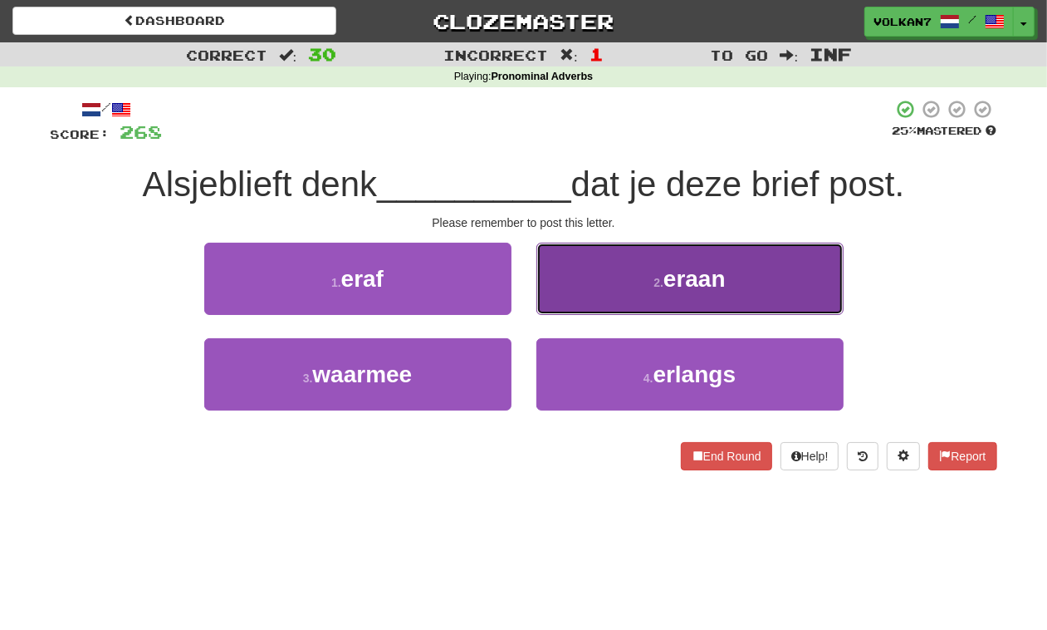
click at [631, 272] on button "2 . eraan" at bounding box center [690, 279] width 307 height 72
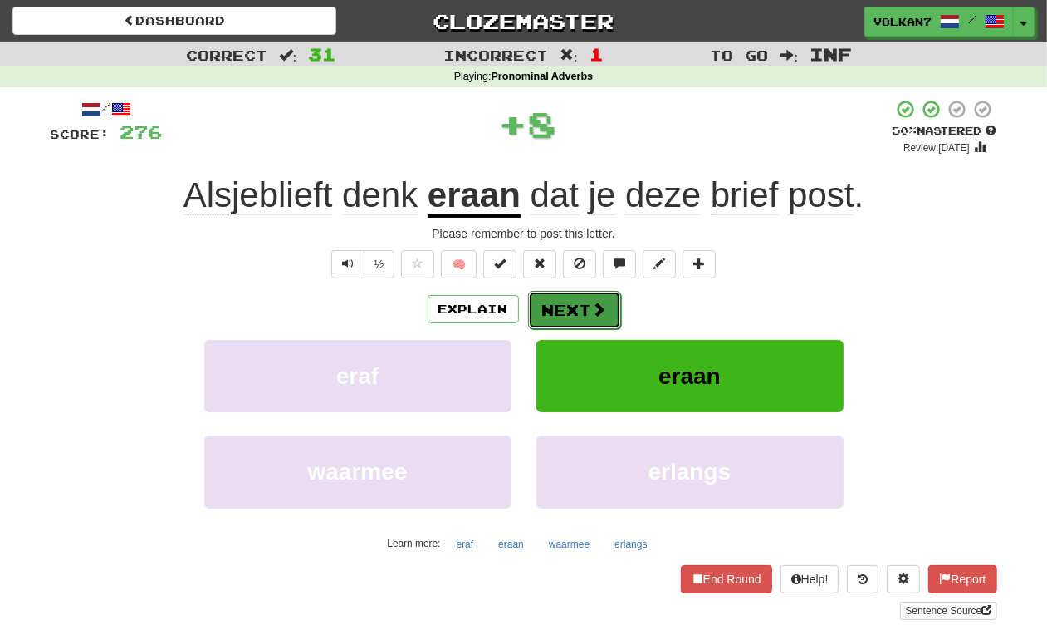
click at [599, 311] on span at bounding box center [599, 309] width 15 height 15
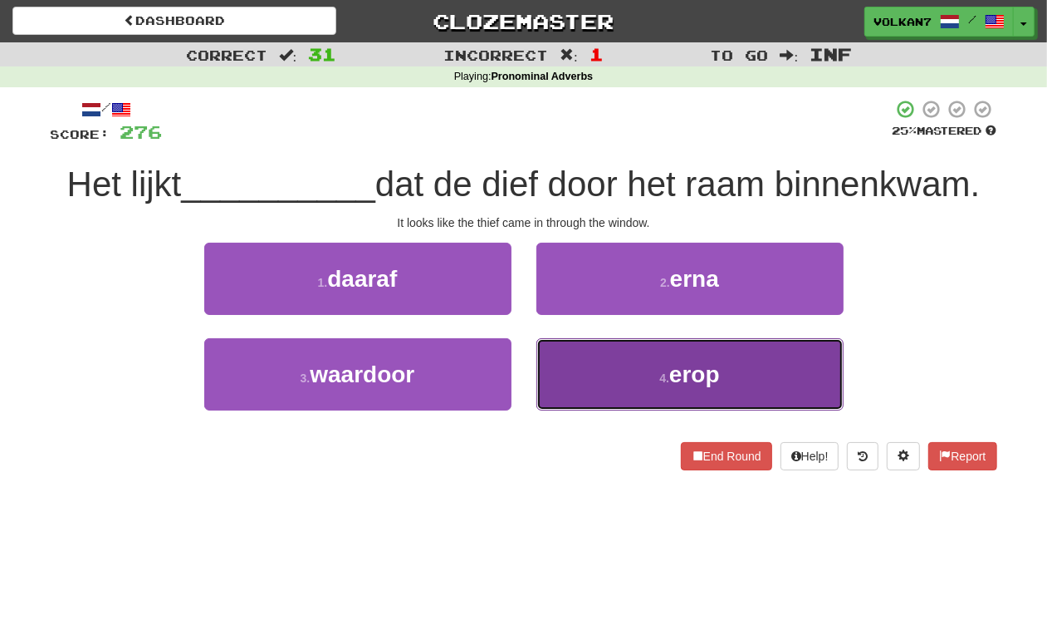
click at [611, 354] on button "4 . erop" at bounding box center [690, 374] width 307 height 72
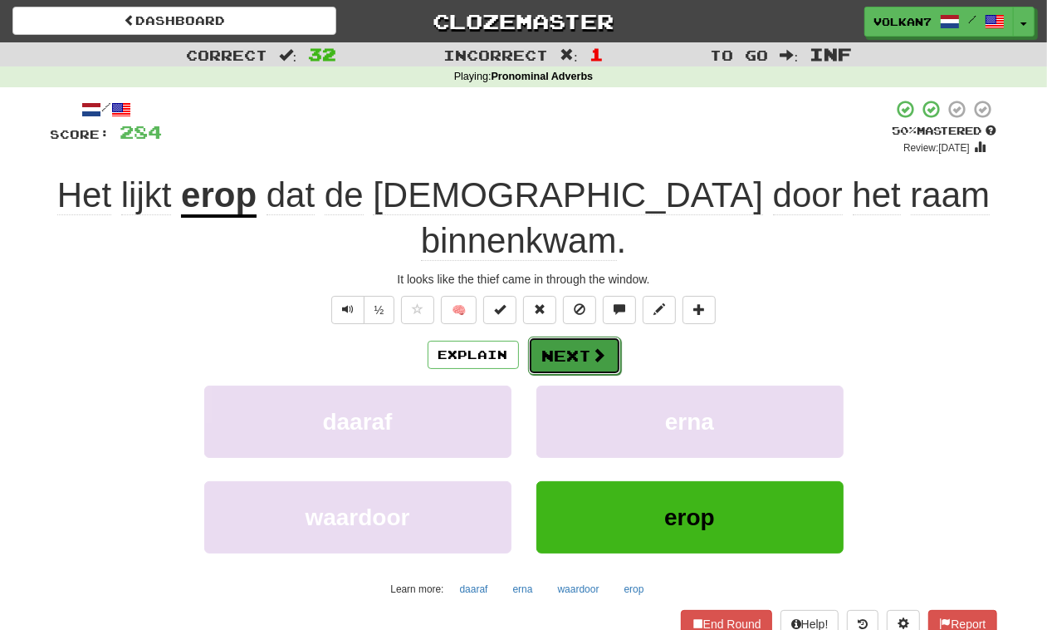
click at [563, 336] on button "Next" at bounding box center [574, 355] width 93 height 38
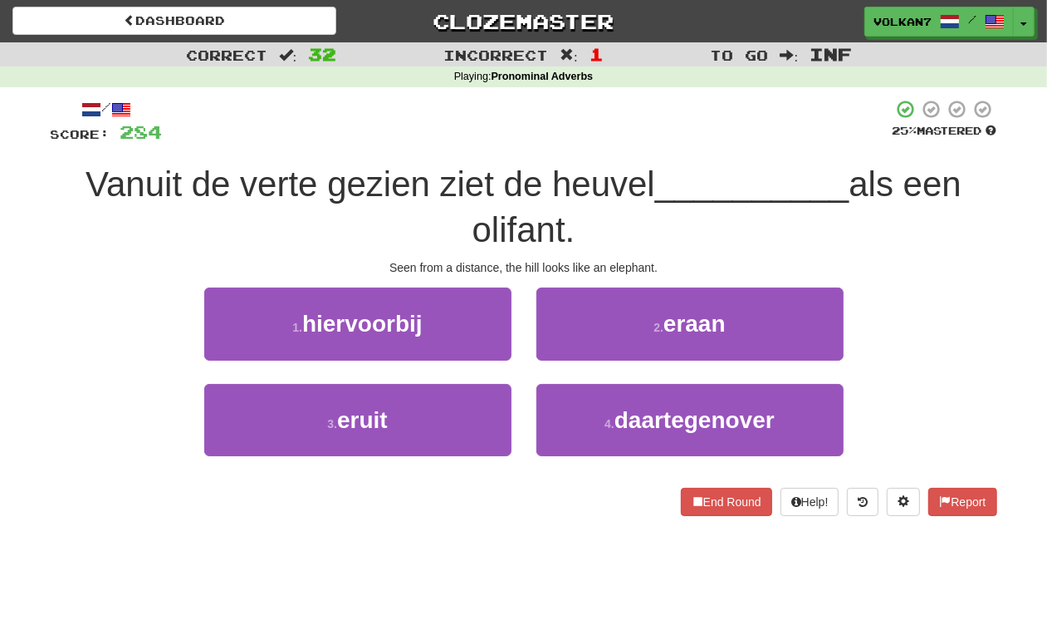
click at [503, 135] on div at bounding box center [528, 122] width 730 height 46
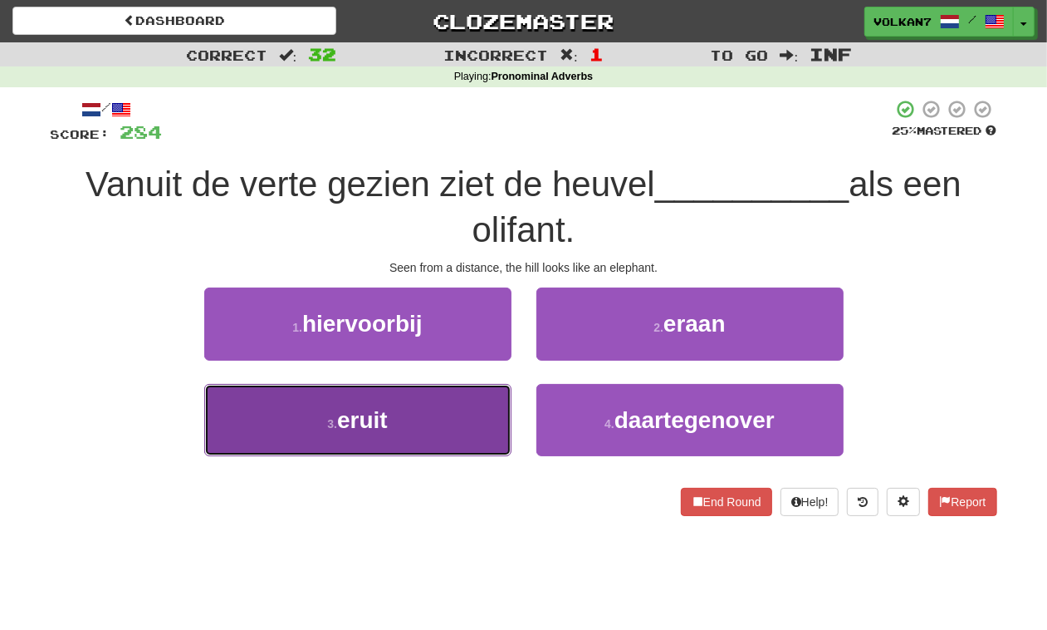
click at [479, 403] on button "3 . eruit" at bounding box center [357, 420] width 307 height 72
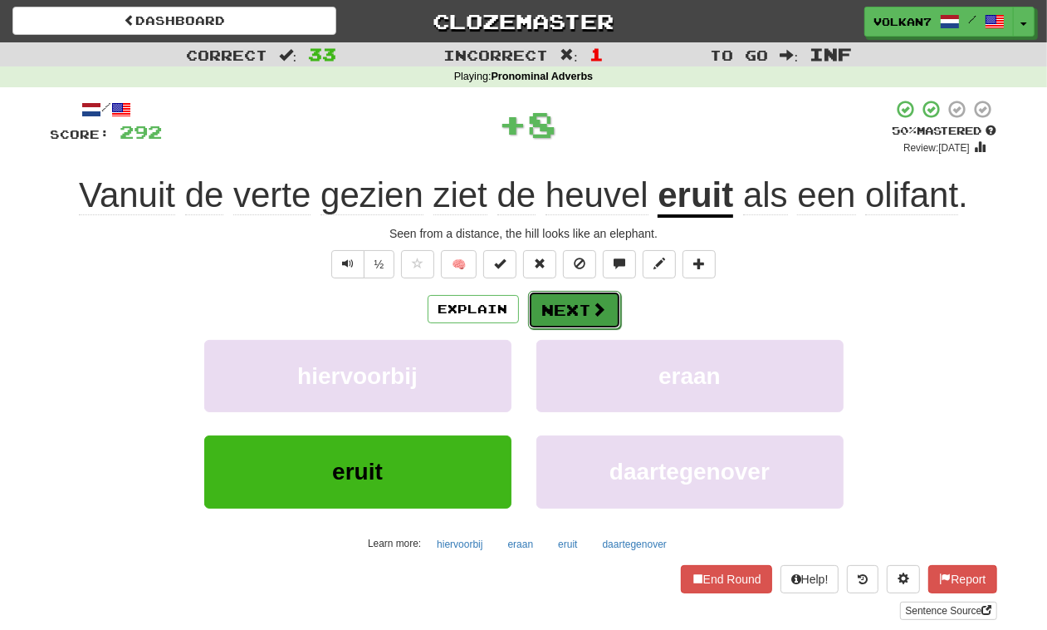
click at [592, 310] on span at bounding box center [599, 309] width 15 height 15
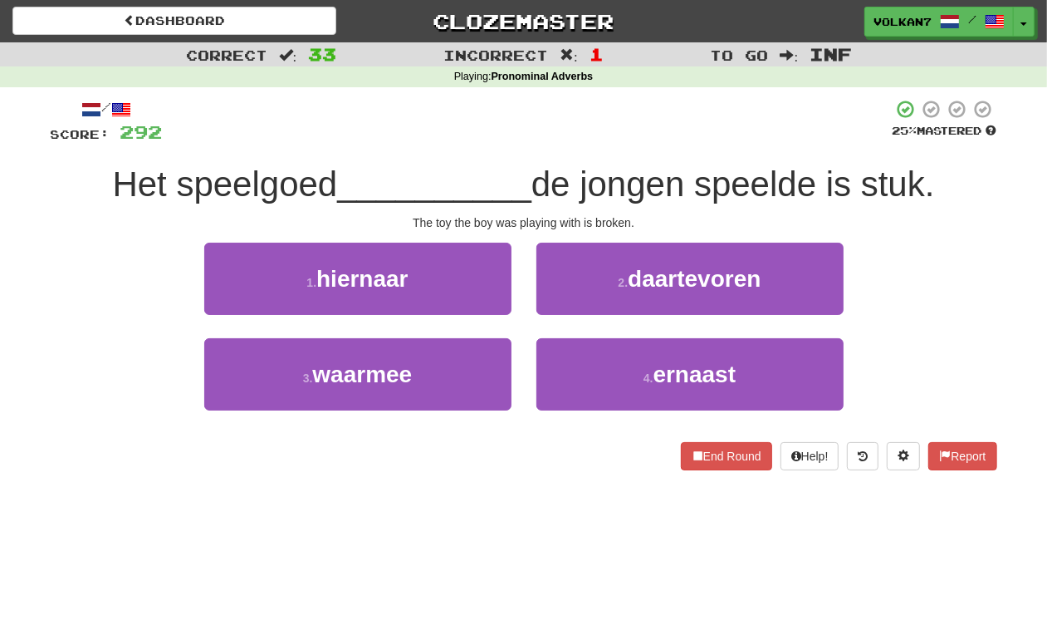
click at [542, 122] on div at bounding box center [528, 122] width 730 height 46
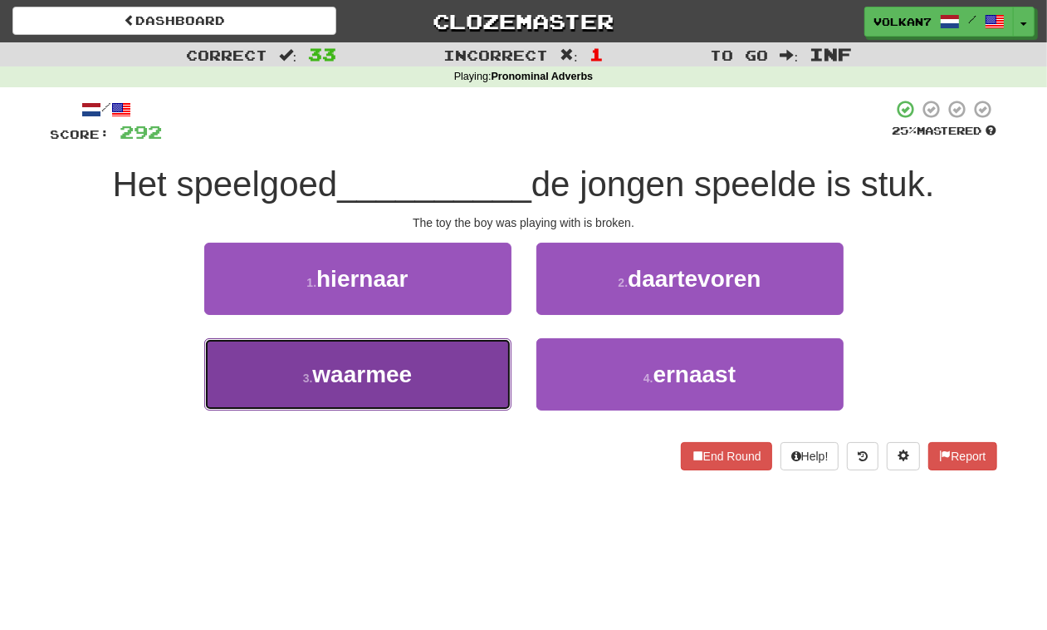
click at [457, 361] on button "3 . waarmee" at bounding box center [357, 374] width 307 height 72
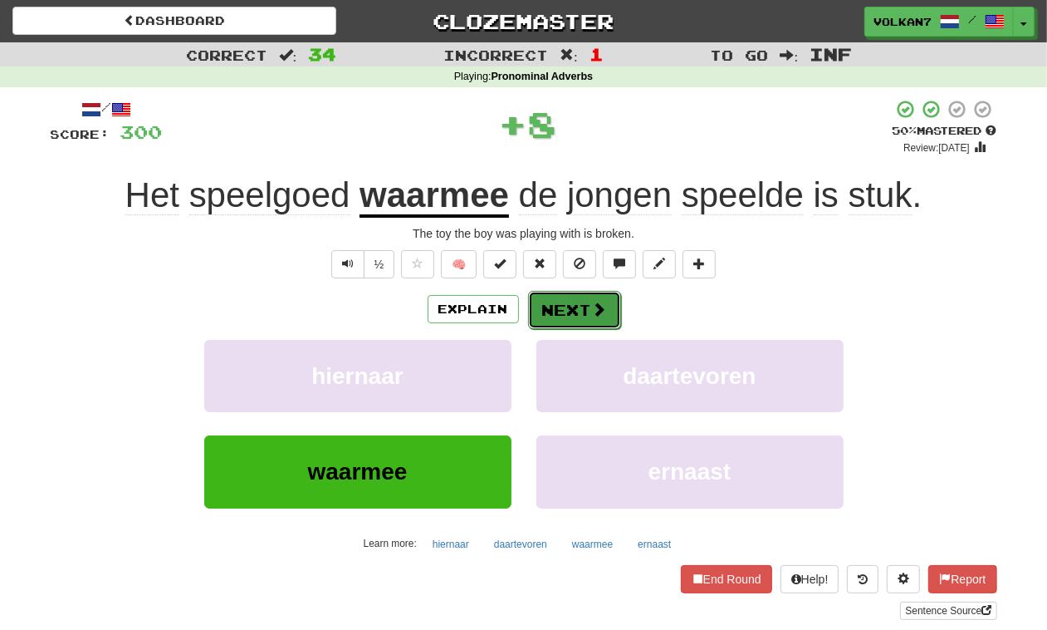
click at [598, 316] on span at bounding box center [599, 309] width 15 height 15
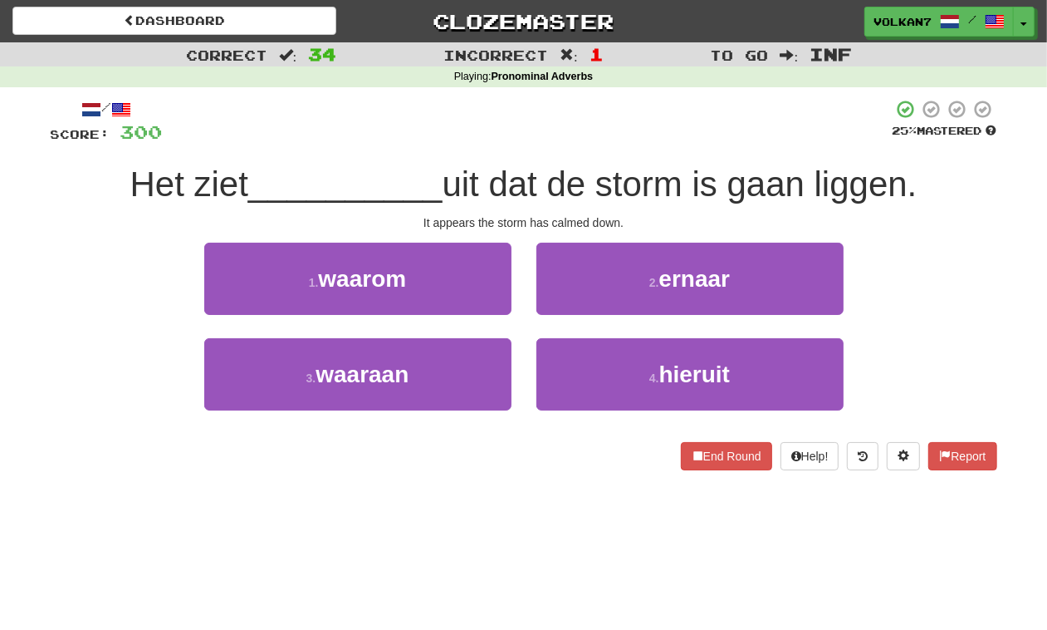
click at [523, 134] on div at bounding box center [528, 122] width 730 height 46
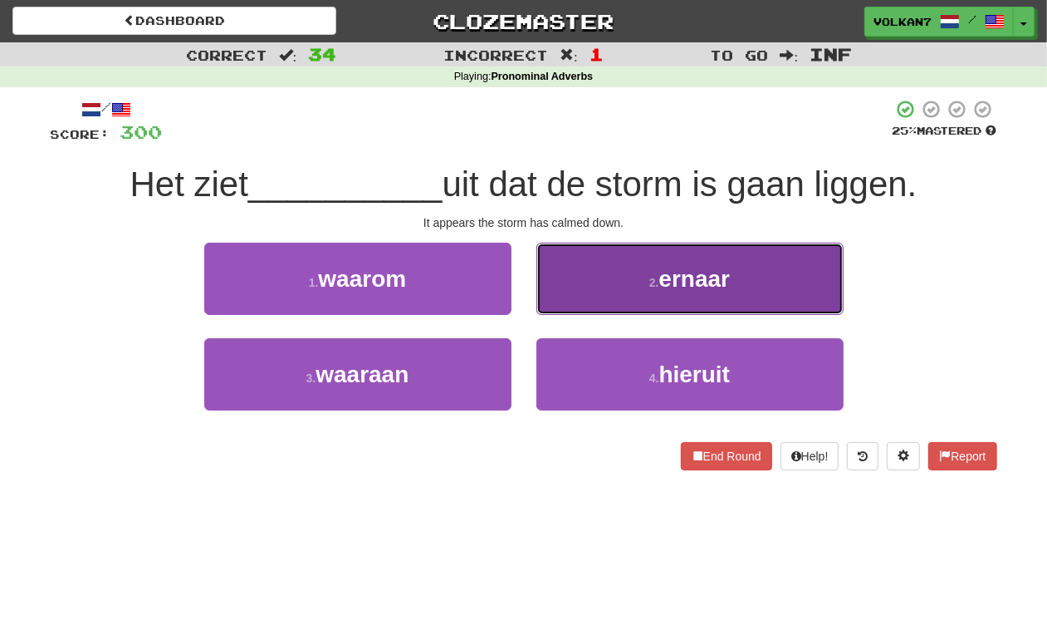
click at [602, 278] on button "2 . ernaar" at bounding box center [690, 279] width 307 height 72
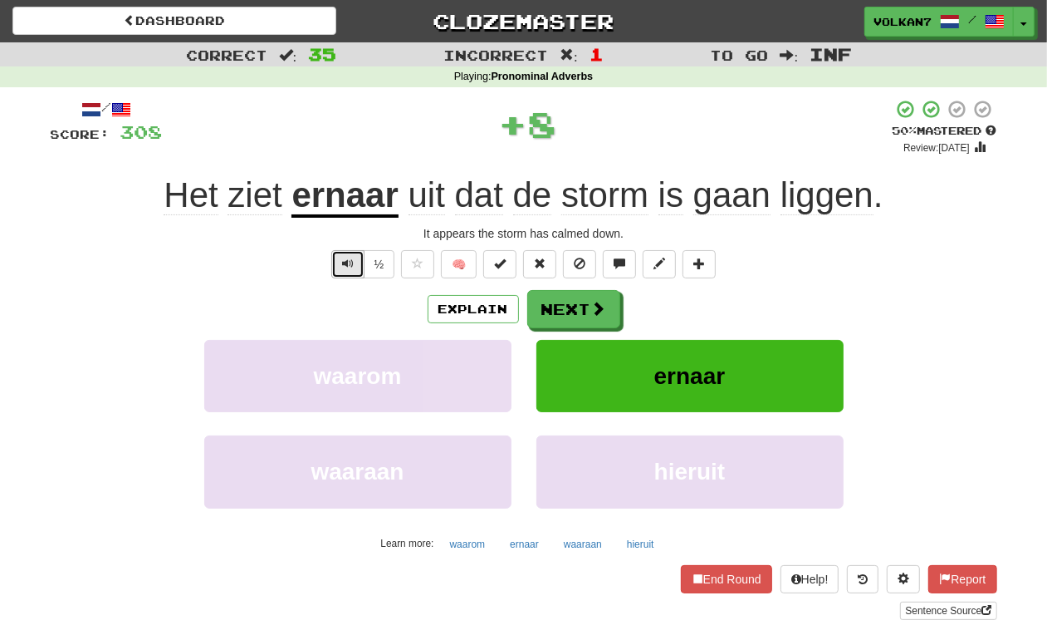
click at [339, 272] on button "Text-to-speech controls" at bounding box center [347, 264] width 33 height 28
click at [555, 307] on button "Next" at bounding box center [574, 310] width 93 height 38
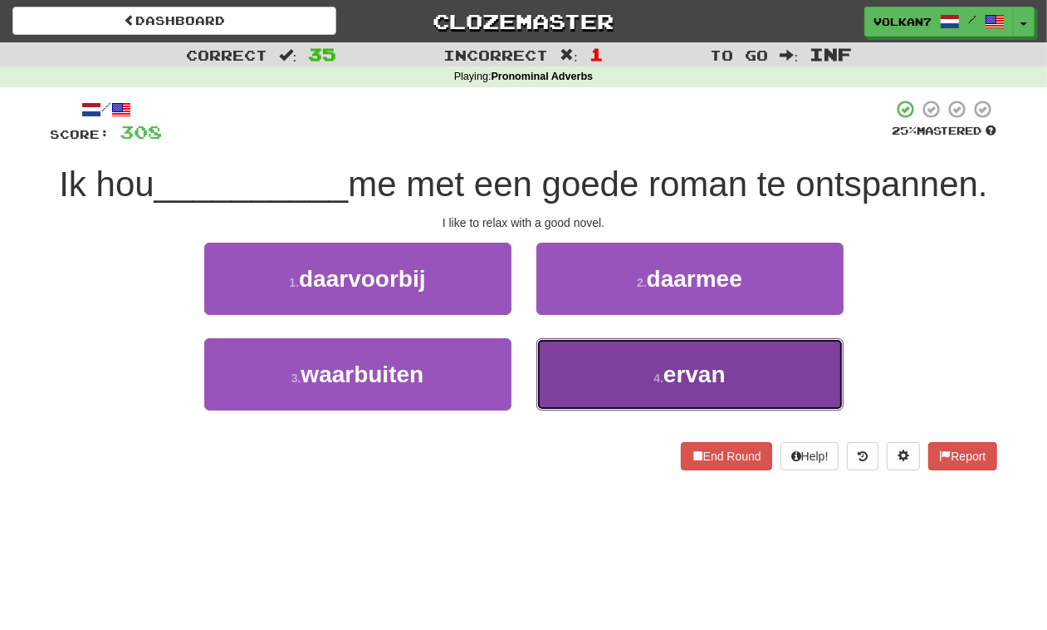
click at [637, 410] on button "4 . ervan" at bounding box center [690, 374] width 307 height 72
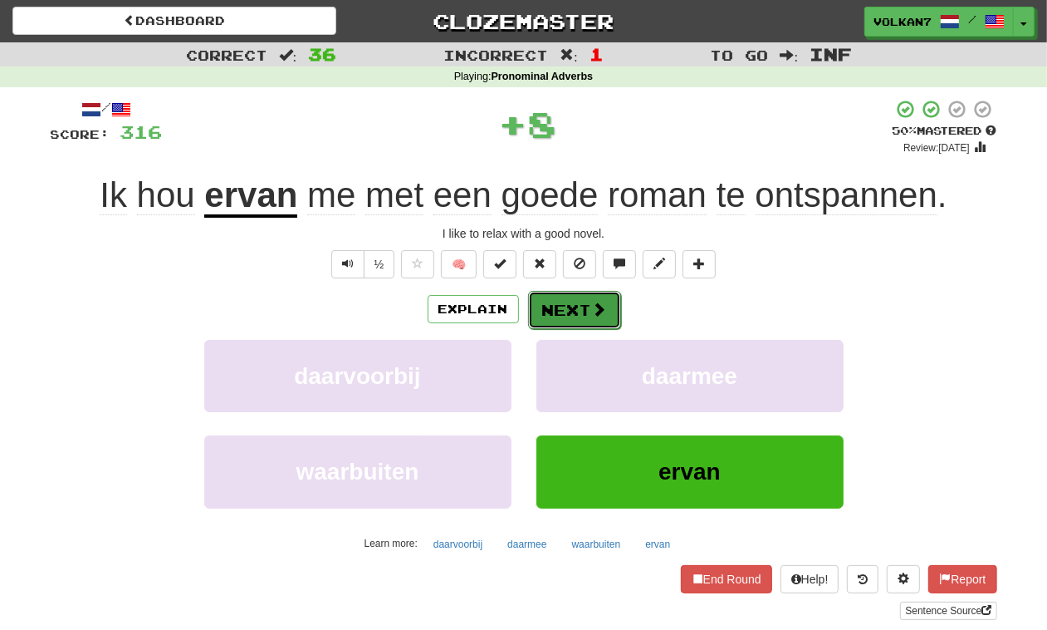
click at [580, 316] on button "Next" at bounding box center [574, 310] width 93 height 38
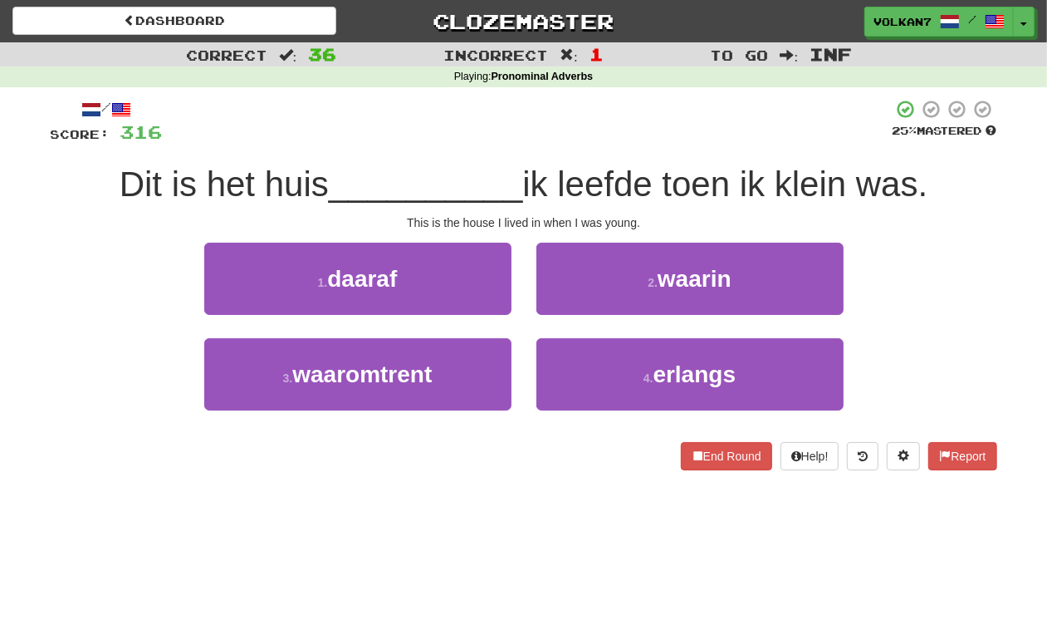
click at [621, 113] on div at bounding box center [528, 122] width 730 height 46
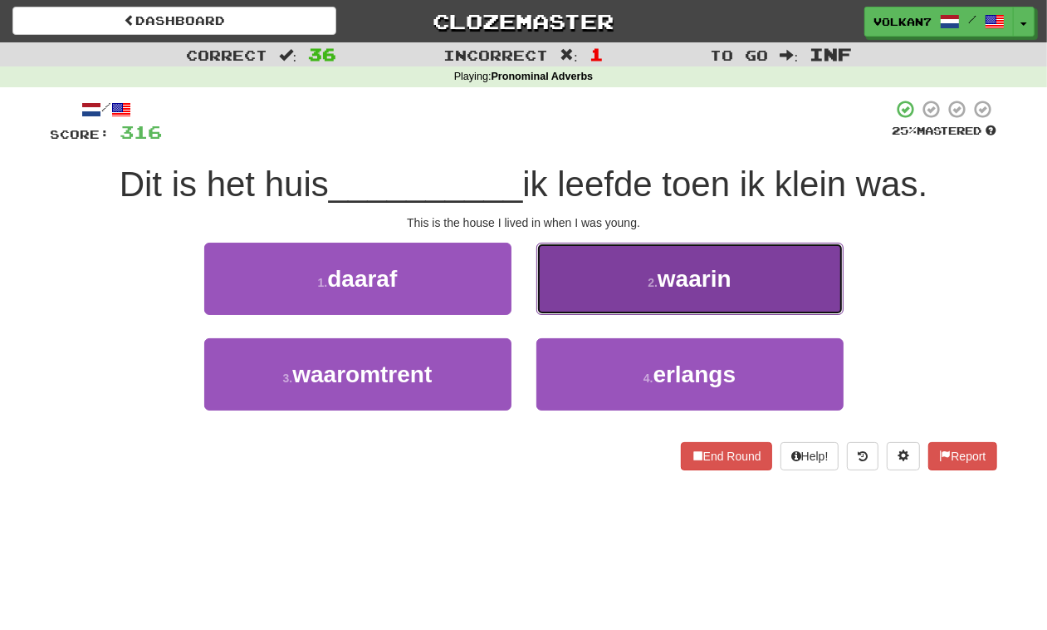
click at [592, 259] on button "2 . waarin" at bounding box center [690, 279] width 307 height 72
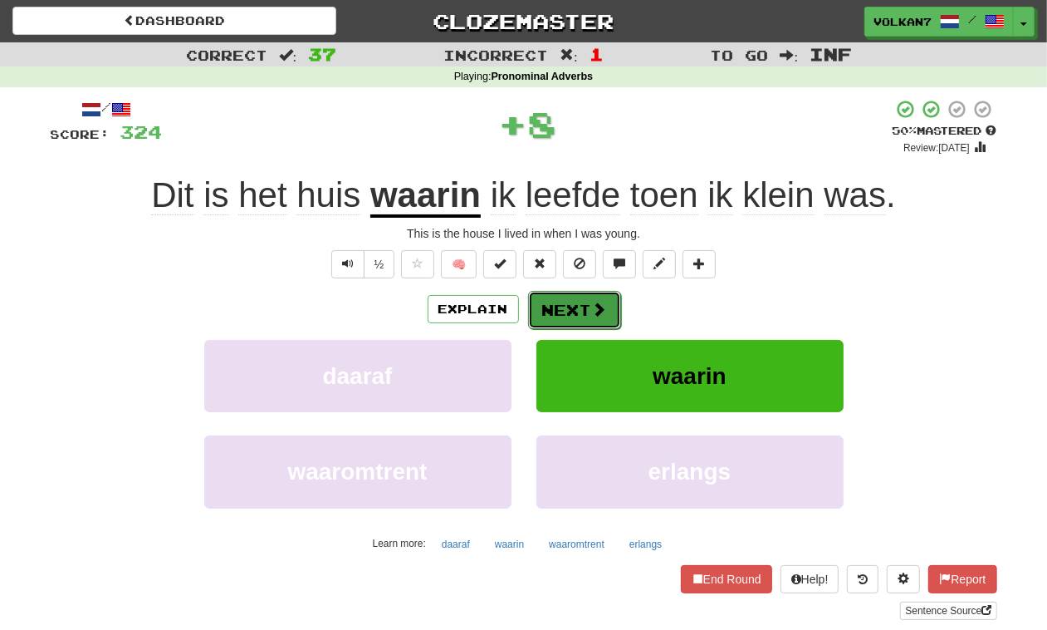
click at [582, 306] on button "Next" at bounding box center [574, 310] width 93 height 38
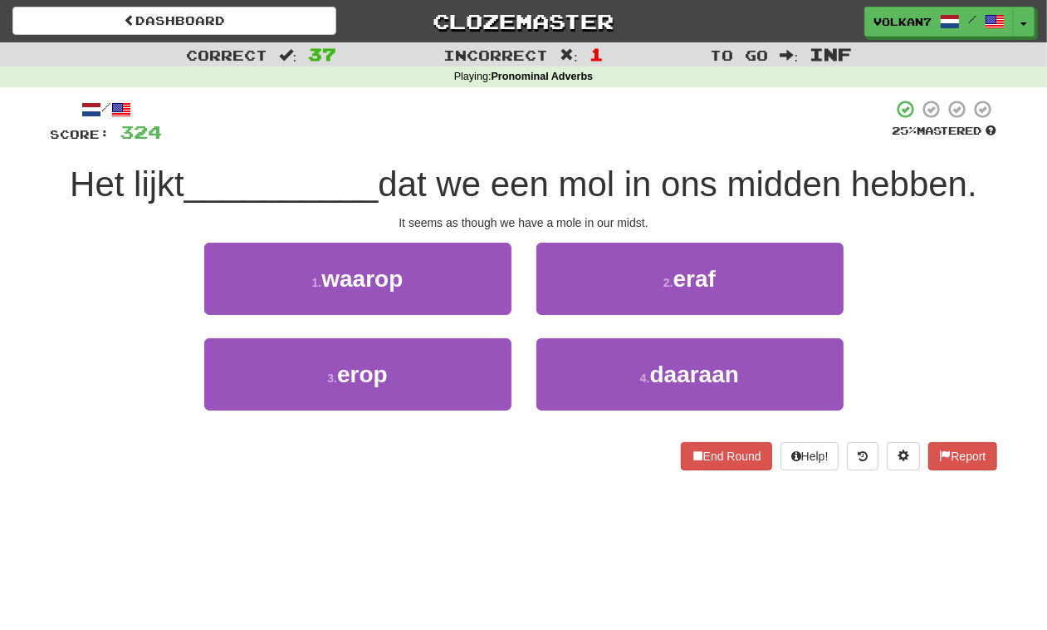
click at [587, 127] on div at bounding box center [528, 122] width 730 height 46
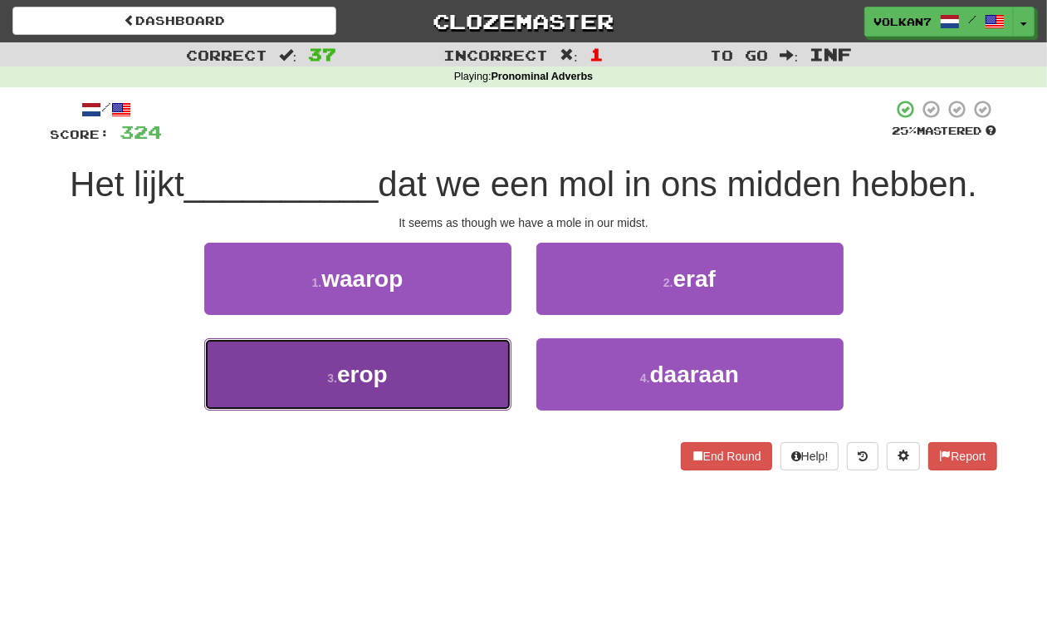
click at [463, 364] on button "3 . erop" at bounding box center [357, 374] width 307 height 72
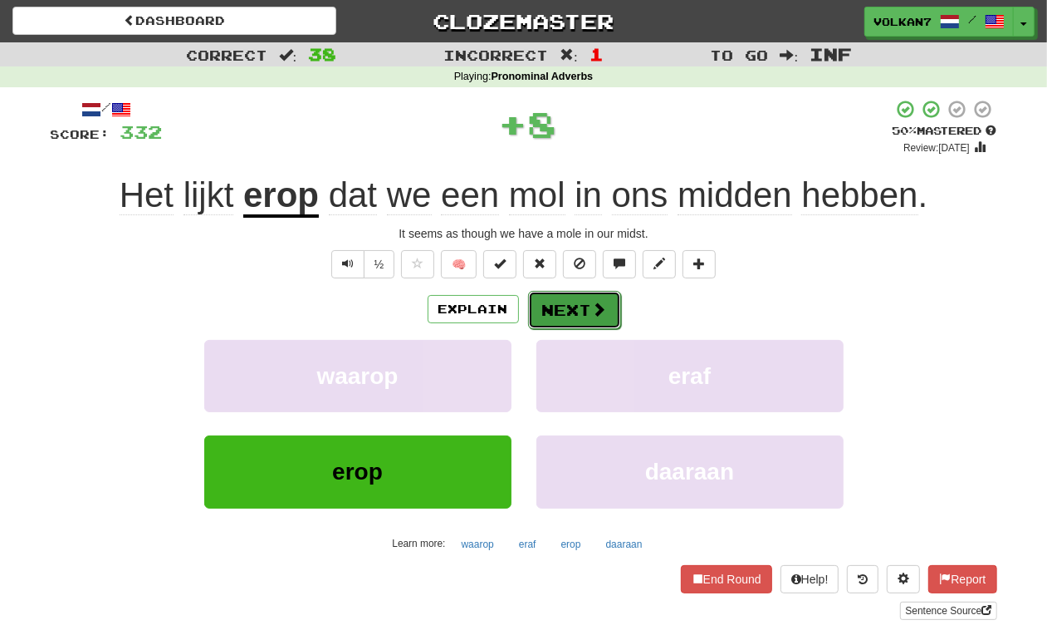
click at [561, 301] on button "Next" at bounding box center [574, 310] width 93 height 38
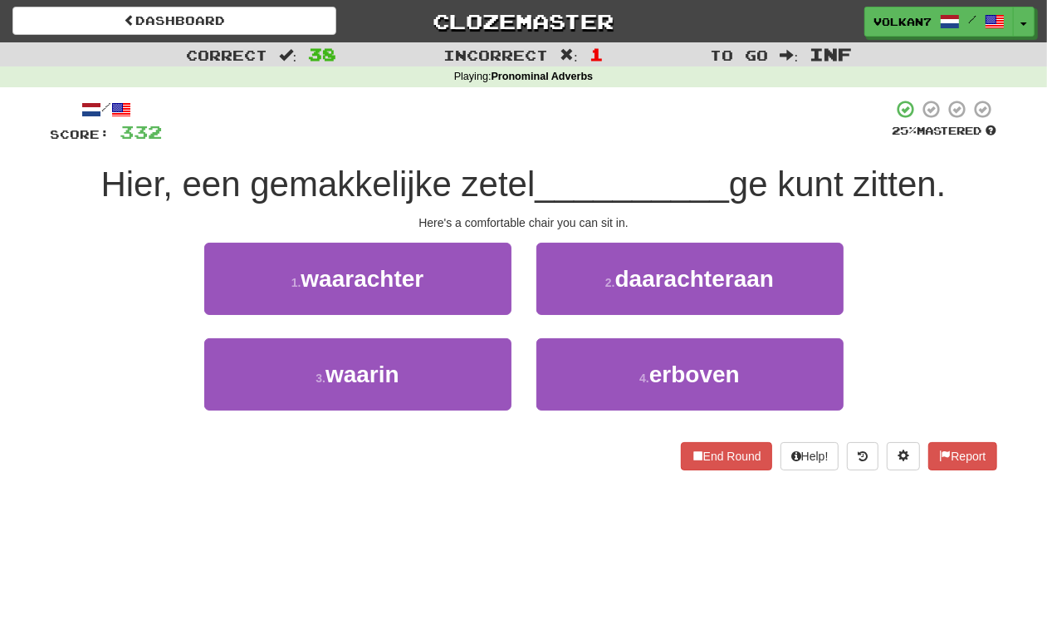
click at [607, 97] on div "/ Score: 332 25 % Mastered Hier, een gemakkelijke zetel __________ ge kunt zitt…" at bounding box center [524, 290] width 947 height 406
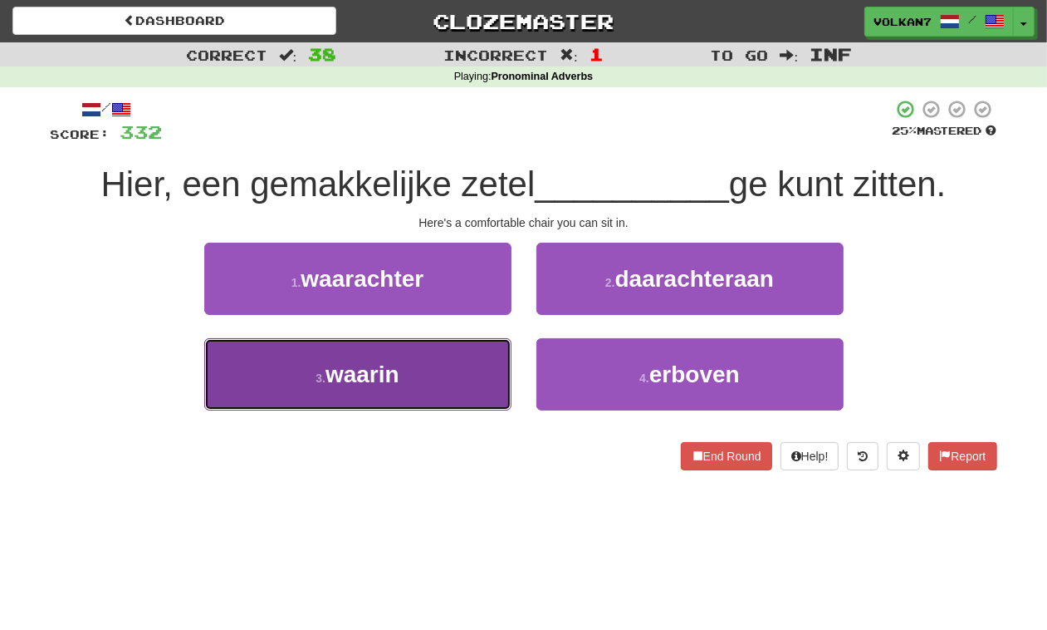
click at [467, 357] on button "3 . waarin" at bounding box center [357, 374] width 307 height 72
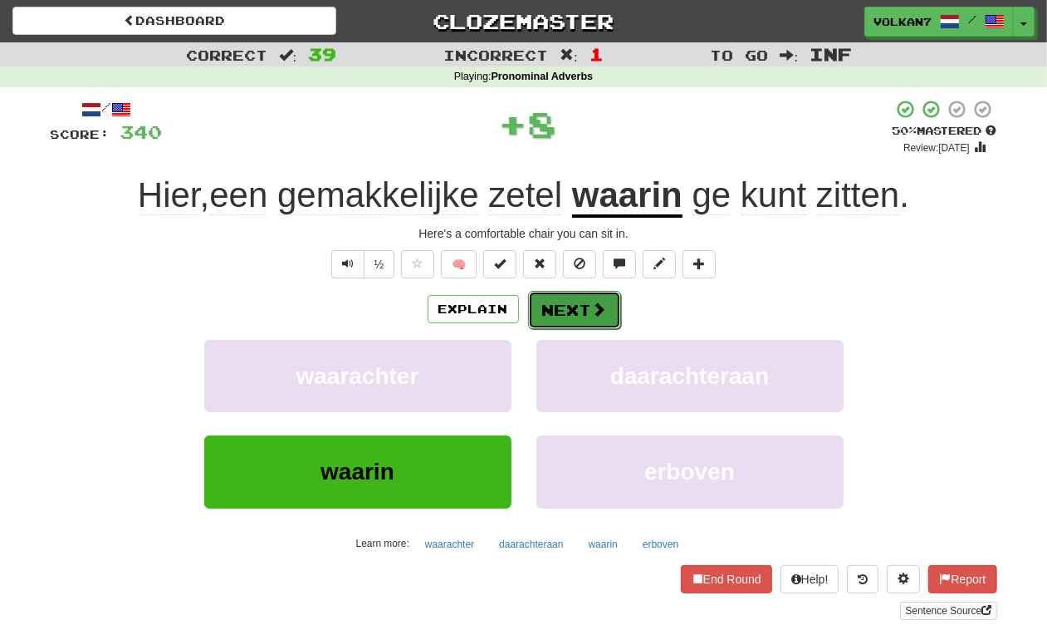
click at [584, 297] on button "Next" at bounding box center [574, 310] width 93 height 38
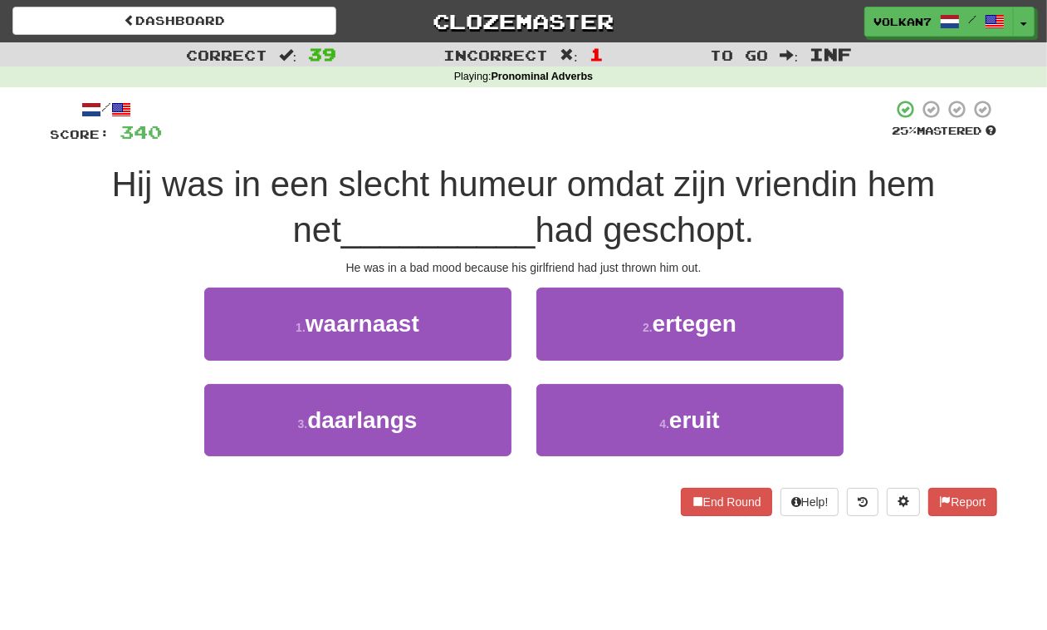
click at [576, 129] on div at bounding box center [528, 122] width 730 height 46
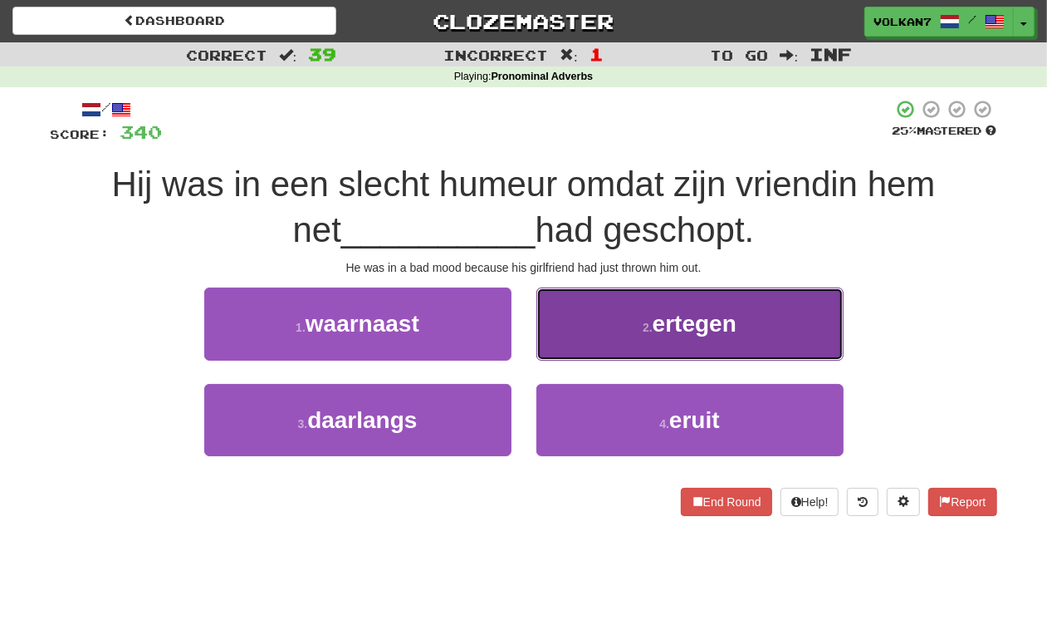
click at [656, 335] on span "ertegen" at bounding box center [695, 324] width 84 height 26
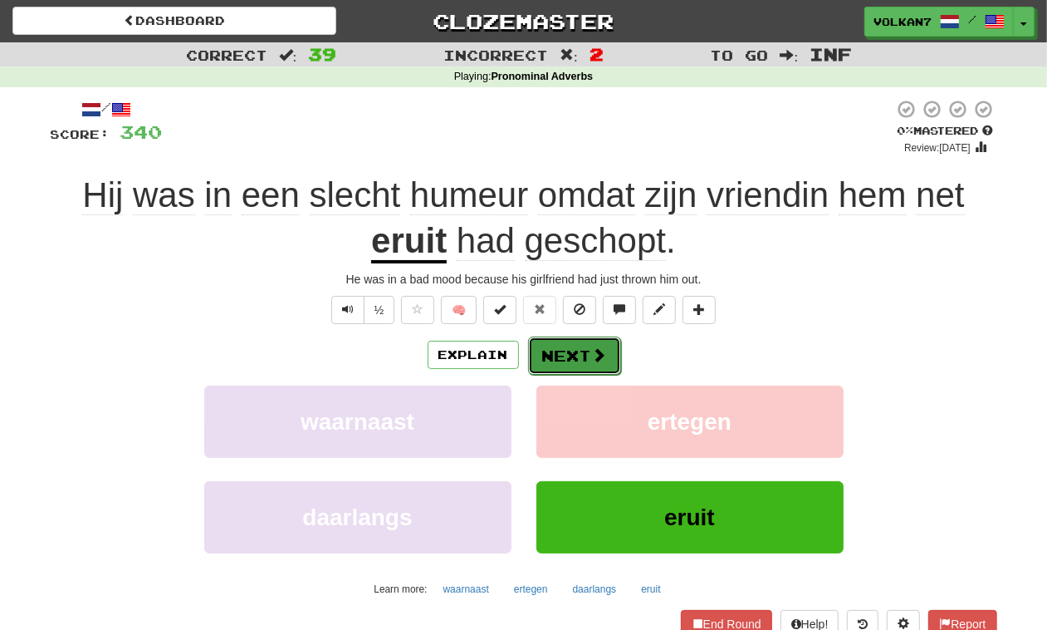
click at [565, 358] on button "Next" at bounding box center [574, 355] width 93 height 38
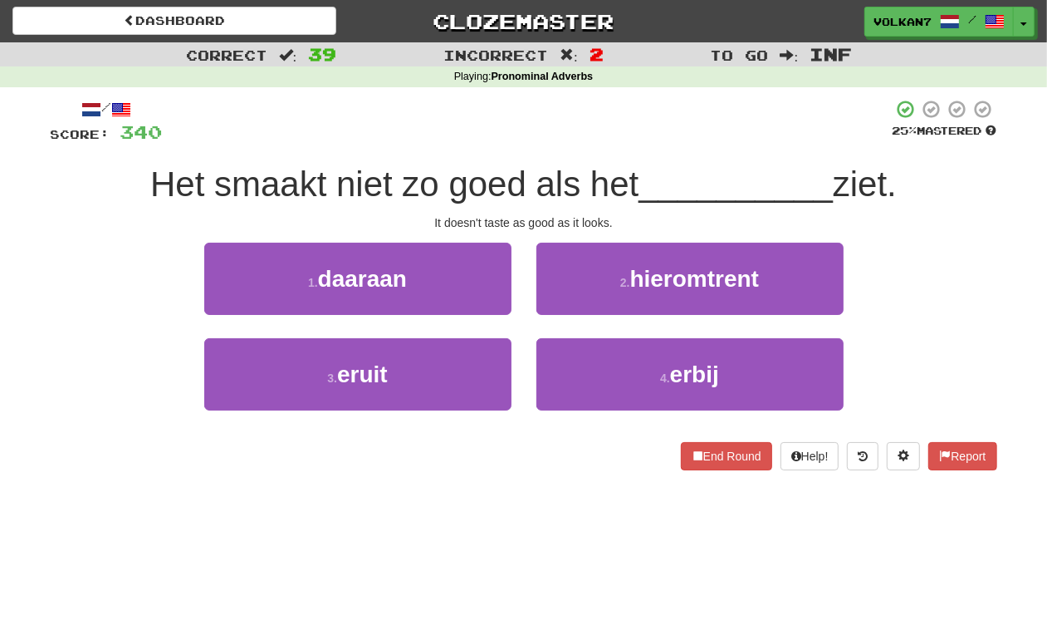
click at [507, 126] on div at bounding box center [528, 122] width 730 height 46
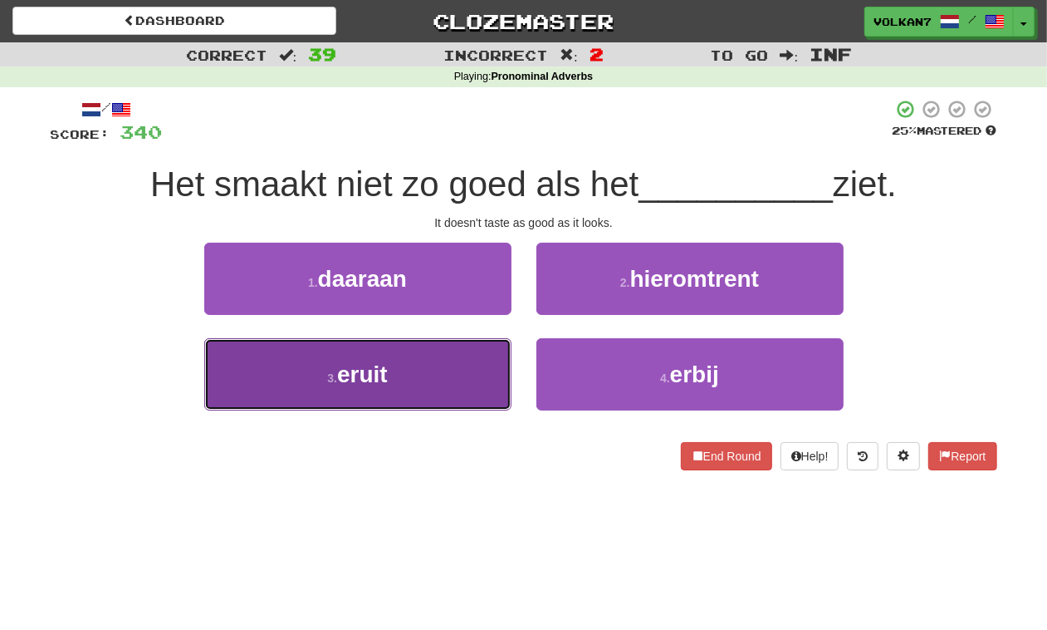
click at [396, 364] on button "3 . eruit" at bounding box center [357, 374] width 307 height 72
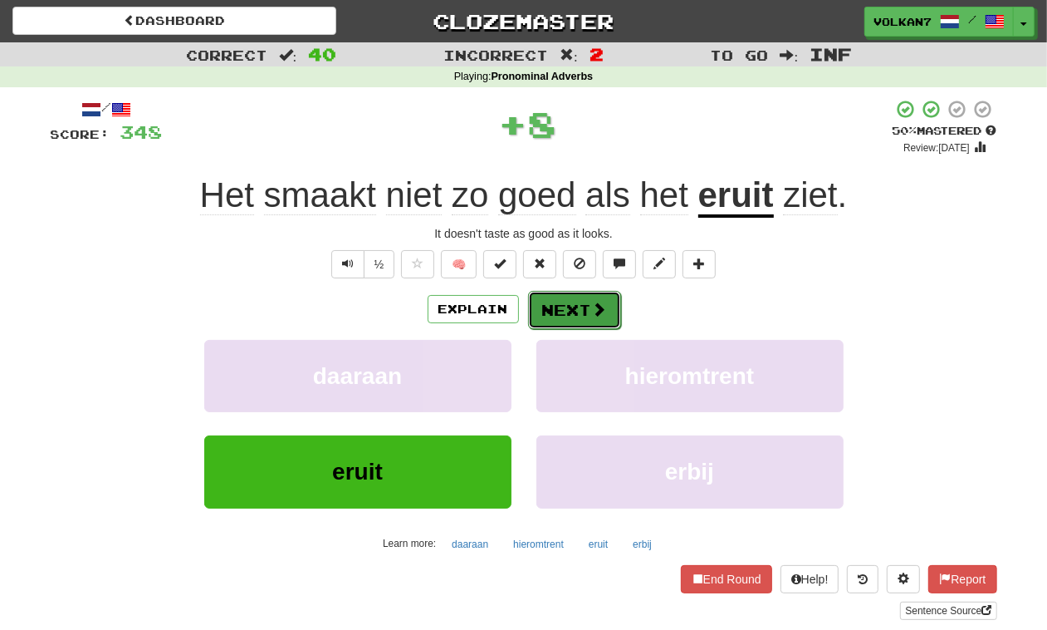
click at [534, 316] on button "Next" at bounding box center [574, 310] width 93 height 38
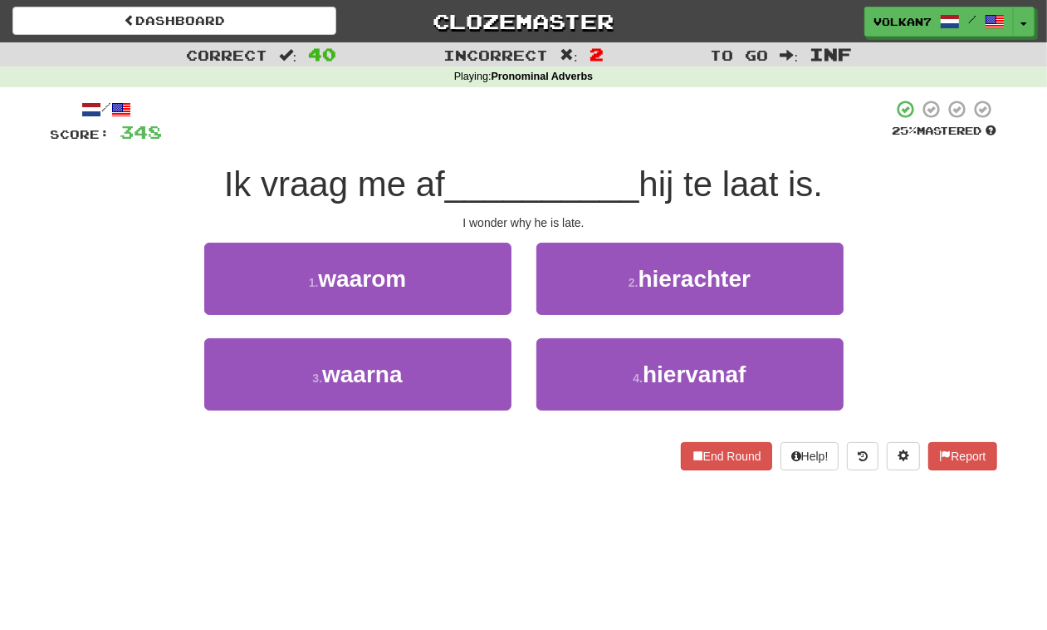
click at [596, 125] on div at bounding box center [528, 122] width 730 height 46
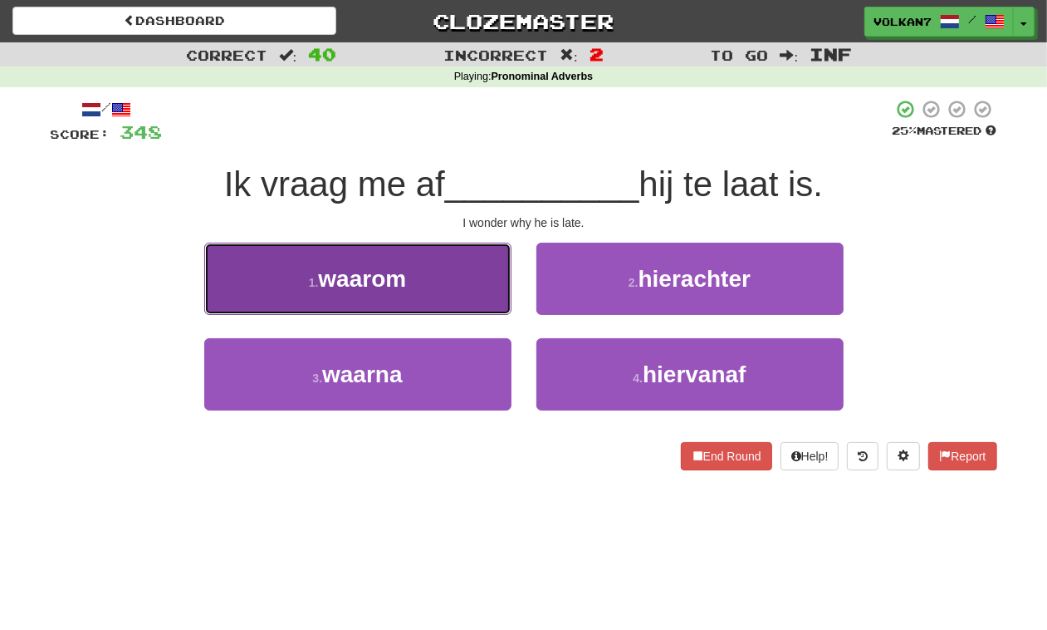
click at [433, 296] on button "1 . waarom" at bounding box center [357, 279] width 307 height 72
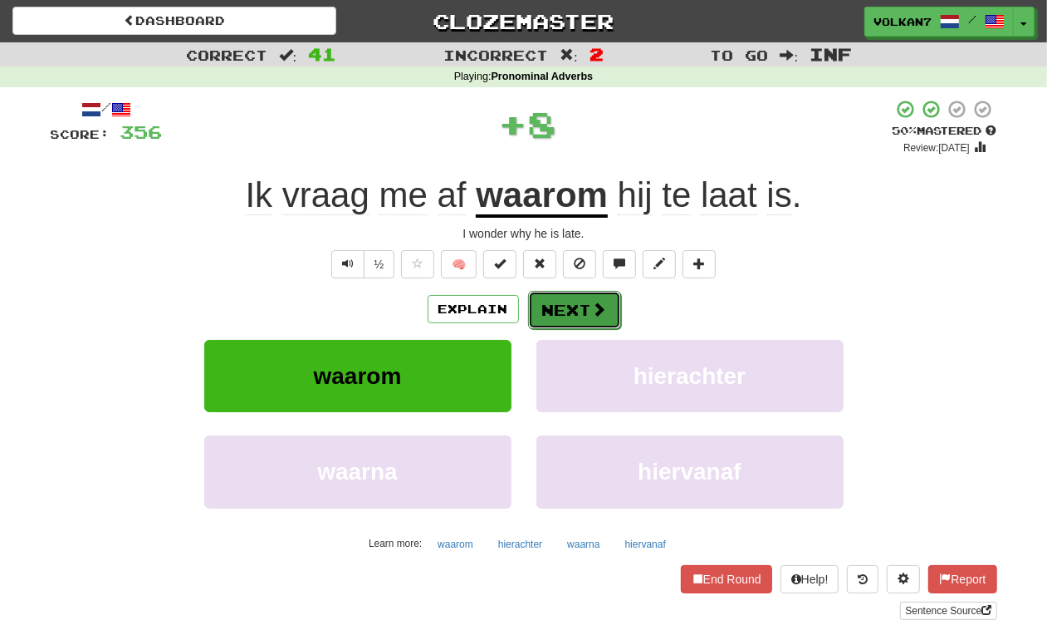
click at [552, 317] on button "Next" at bounding box center [574, 310] width 93 height 38
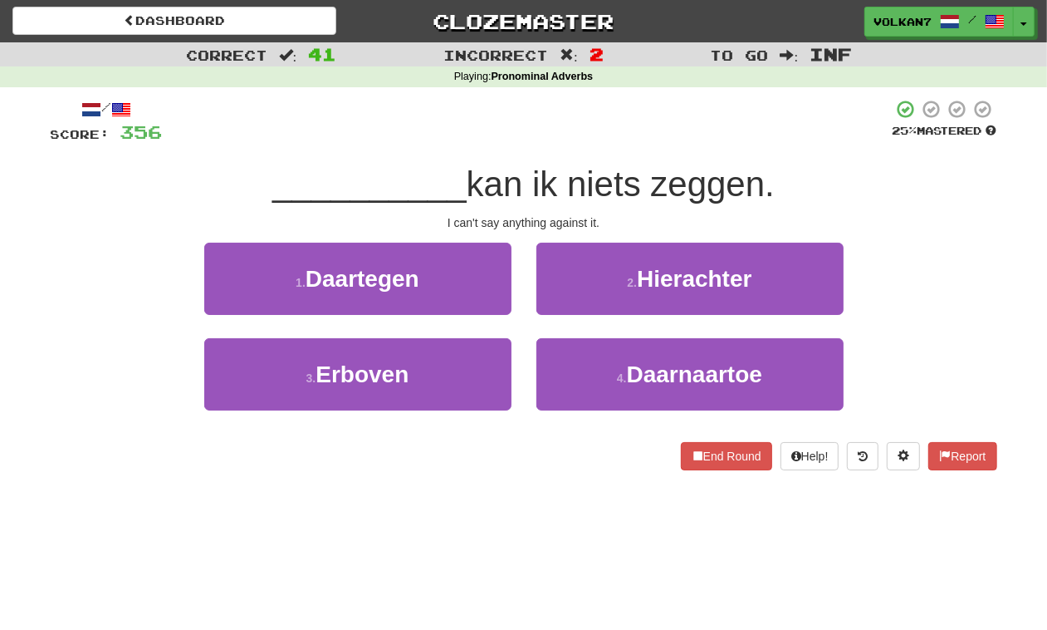
click at [584, 120] on div at bounding box center [528, 122] width 730 height 46
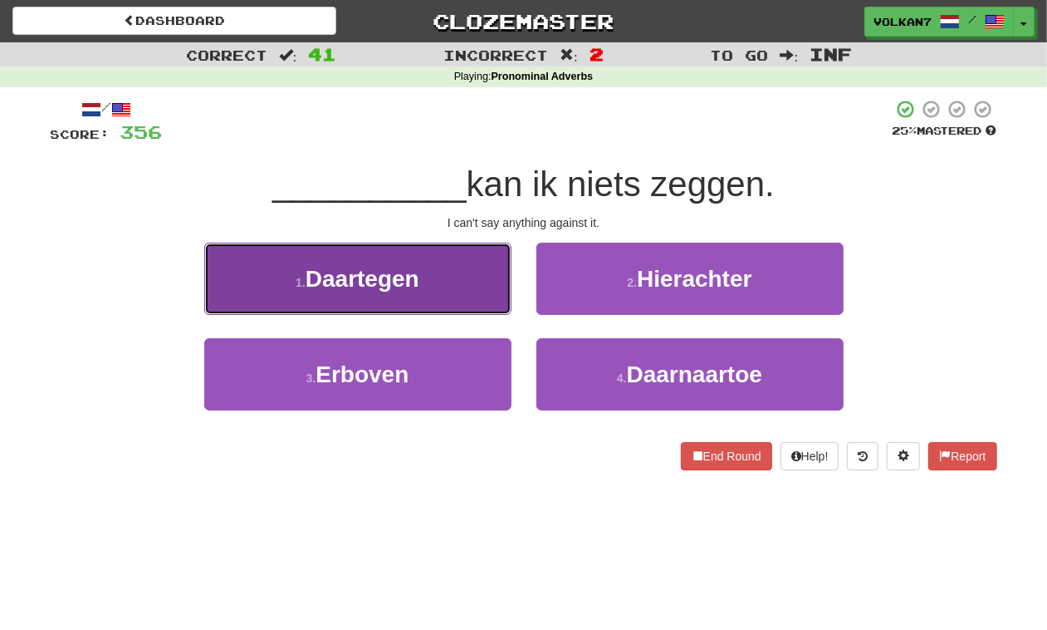
click at [434, 267] on button "1 . Daartegen" at bounding box center [357, 279] width 307 height 72
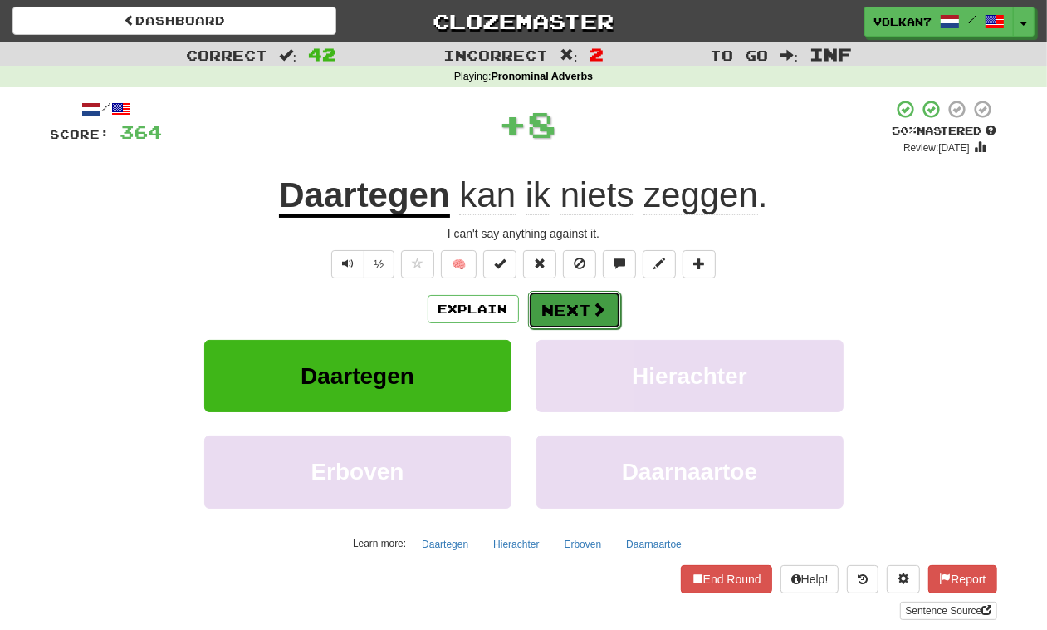
click at [571, 301] on button "Next" at bounding box center [574, 310] width 93 height 38
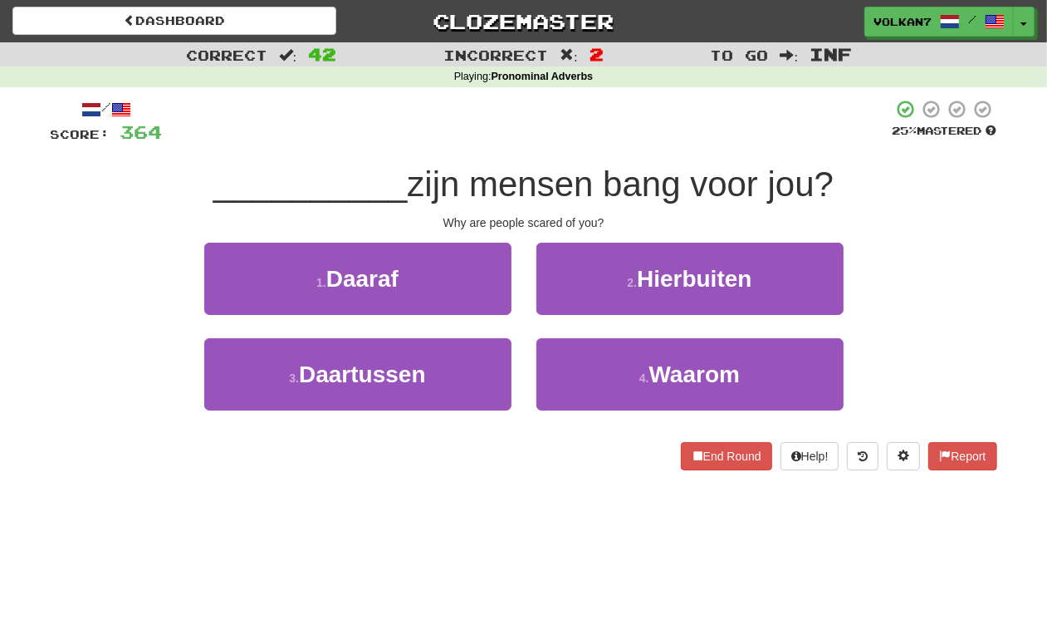
click at [594, 158] on div "/ Score: 364 25 % Mastered __________ zijn mensen bang voor jou? Why are people…" at bounding box center [524, 284] width 947 height 371
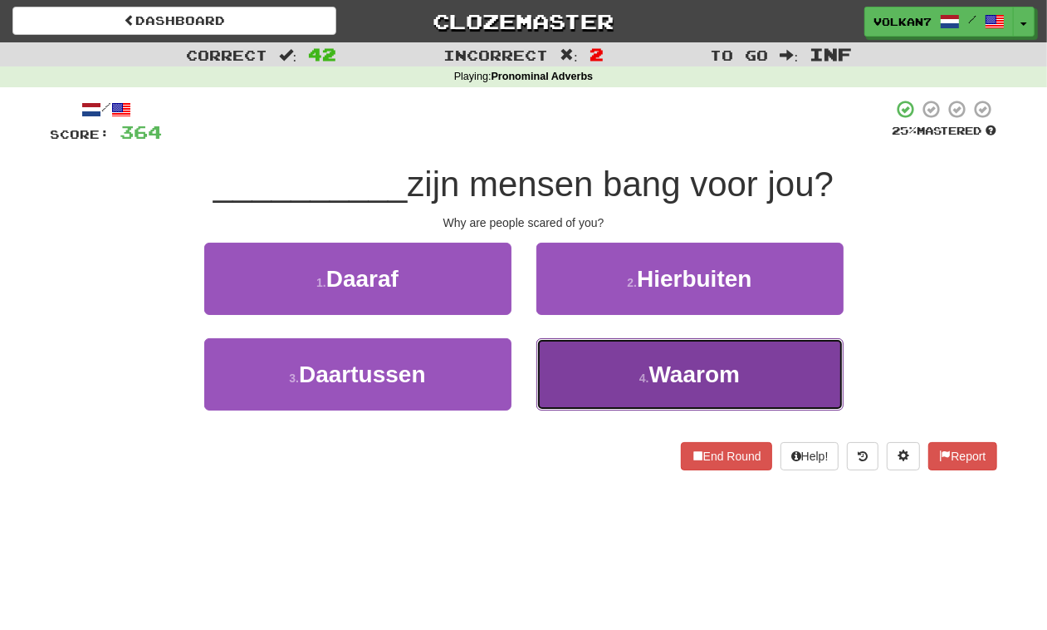
click at [599, 374] on button "4 . Waarom" at bounding box center [690, 374] width 307 height 72
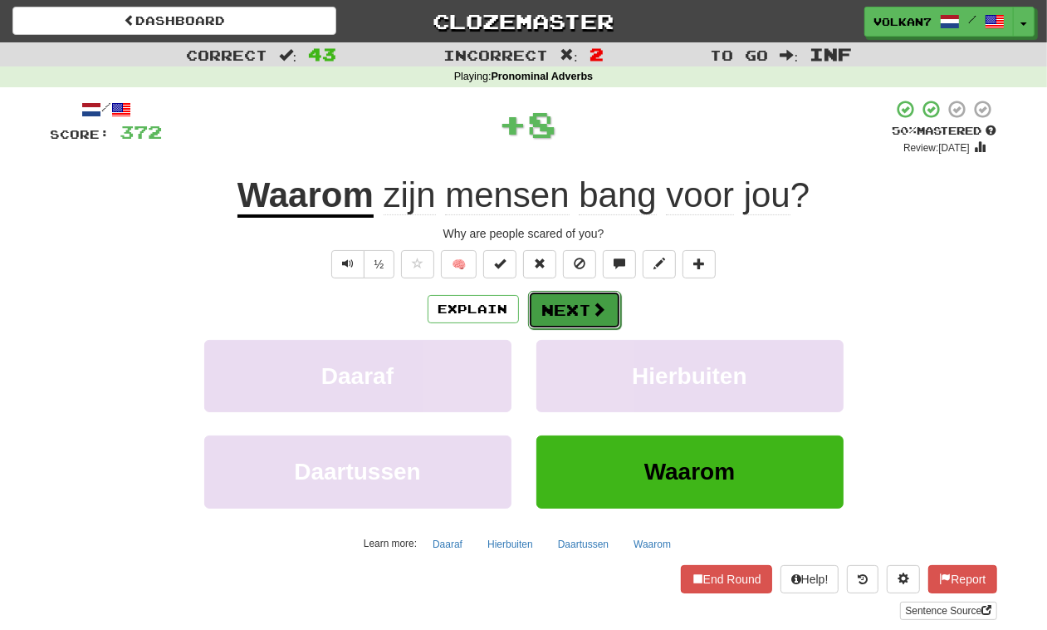
click at [558, 310] on button "Next" at bounding box center [574, 310] width 93 height 38
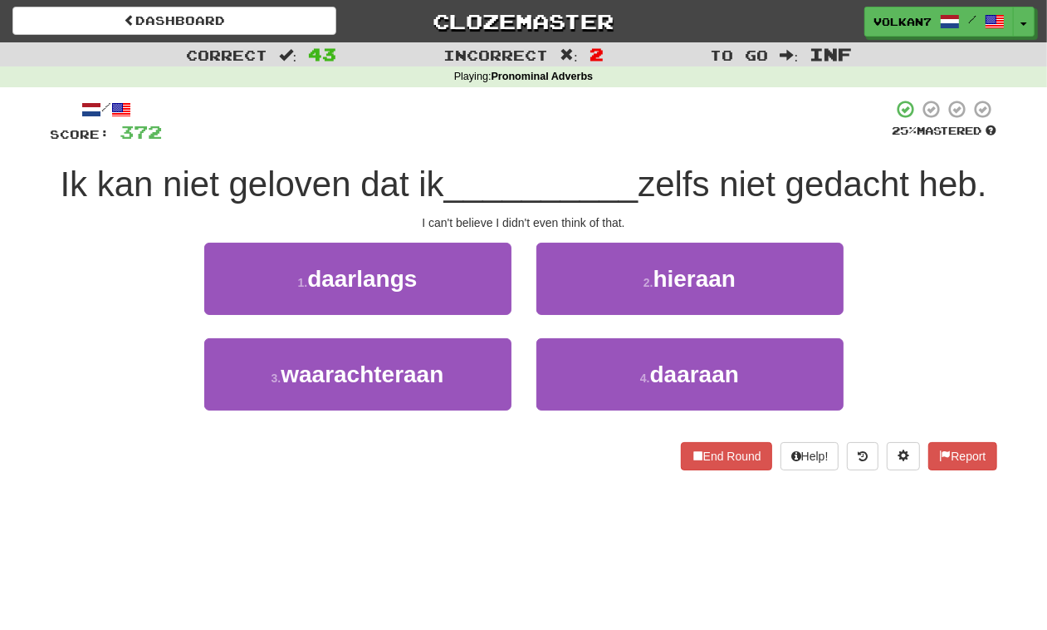
click at [602, 137] on div at bounding box center [528, 122] width 730 height 46
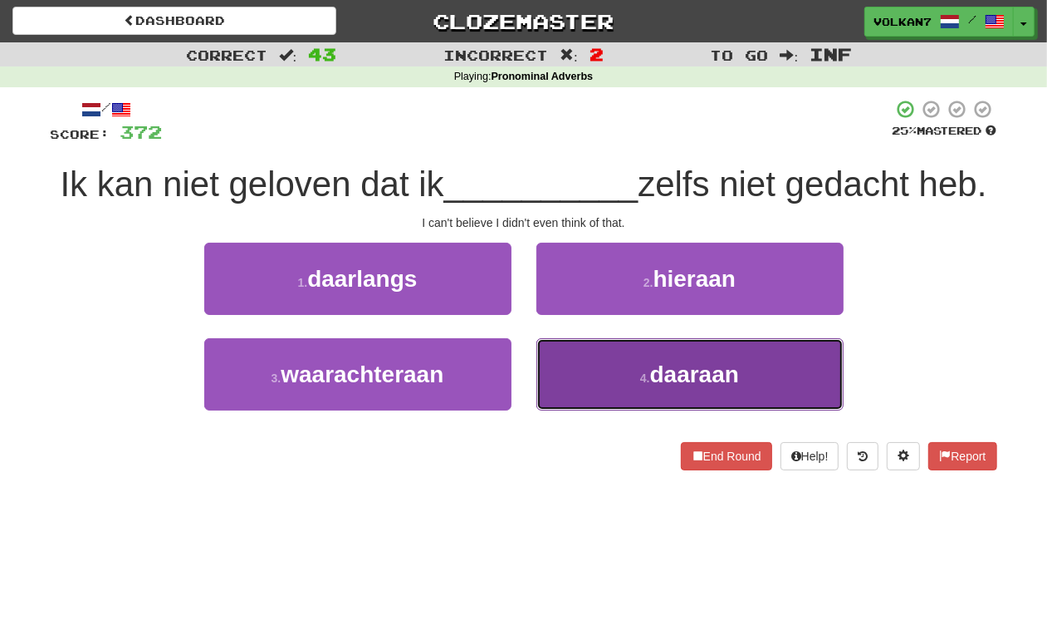
click at [653, 376] on span "daaraan" at bounding box center [694, 374] width 89 height 26
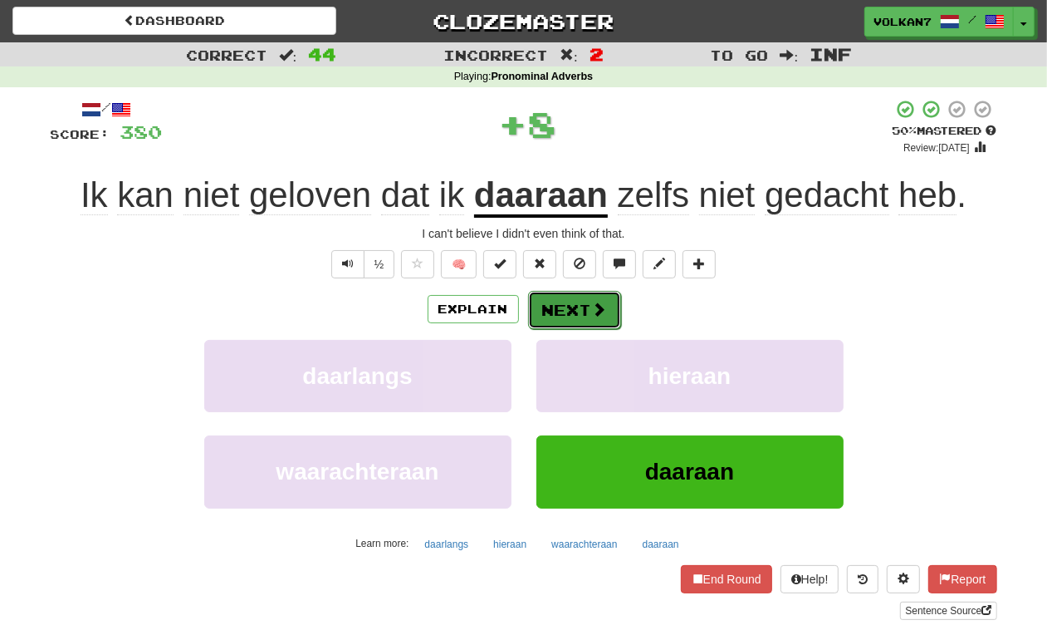
click at [591, 325] on button "Next" at bounding box center [574, 310] width 93 height 38
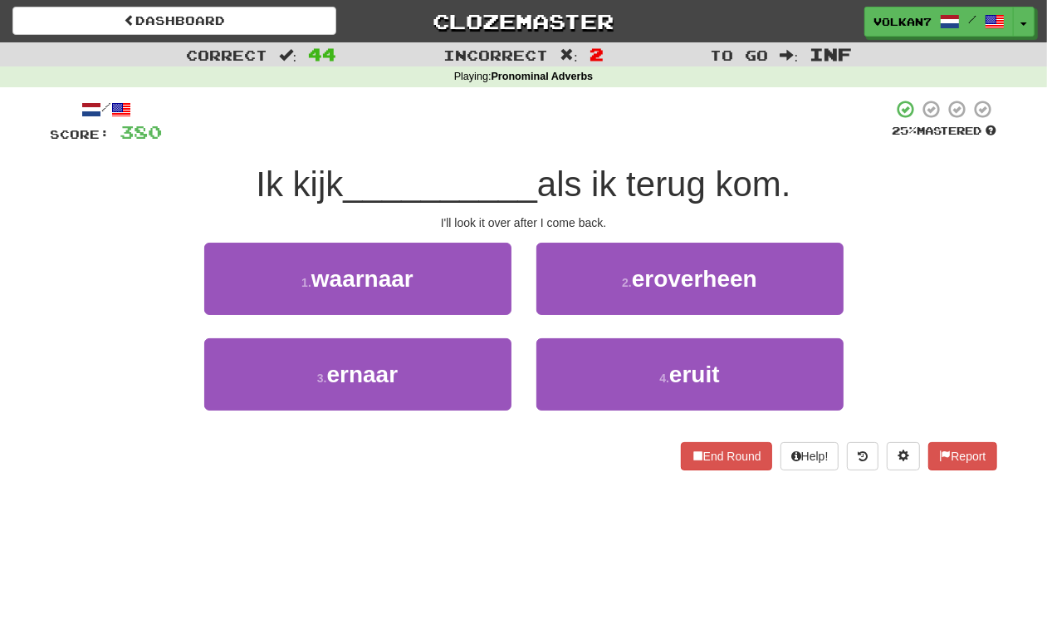
click at [613, 115] on div at bounding box center [528, 122] width 730 height 46
drag, startPoint x: 411, startPoint y: 361, endPoint x: 459, endPoint y: 447, distance: 97.8
click at [459, 447] on div "/ Score: 380 25 % Mastered Ik kijk __________ als ik terug kom. I'll look it ov…" at bounding box center [524, 284] width 947 height 371
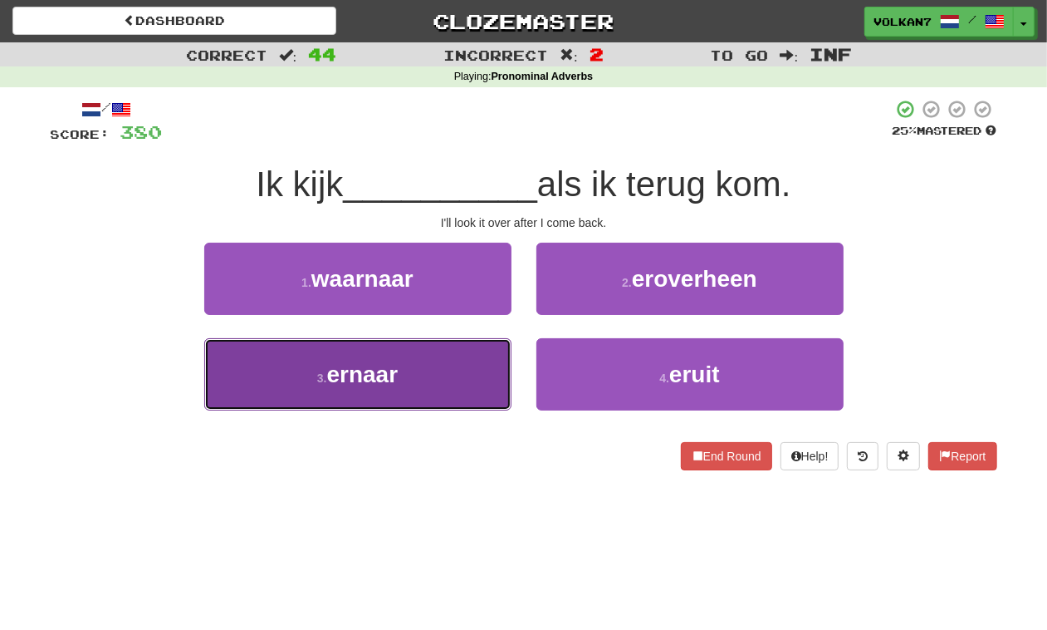
click at [451, 370] on button "3 . ernaar" at bounding box center [357, 374] width 307 height 72
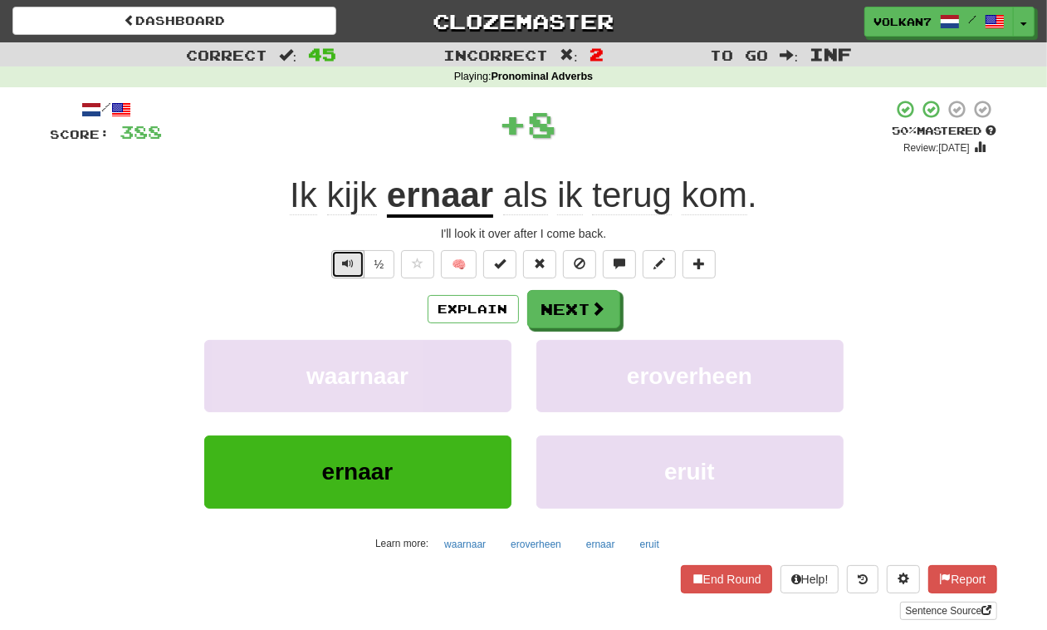
click at [345, 258] on span "Text-to-speech controls" at bounding box center [348, 263] width 12 height 12
click at [561, 141] on div "+ 8" at bounding box center [528, 127] width 730 height 56
click at [579, 300] on button "Next" at bounding box center [574, 310] width 93 height 38
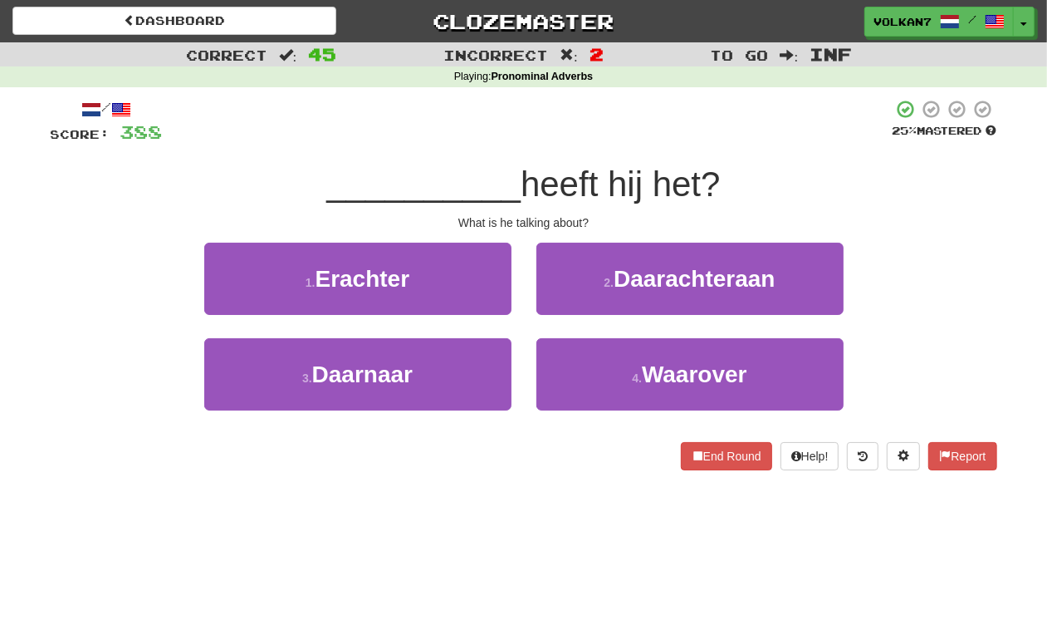
click at [574, 158] on div "/ Score: 388 25 % Mastered __________ heeft hij het? What is he talking about? …" at bounding box center [524, 284] width 947 height 371
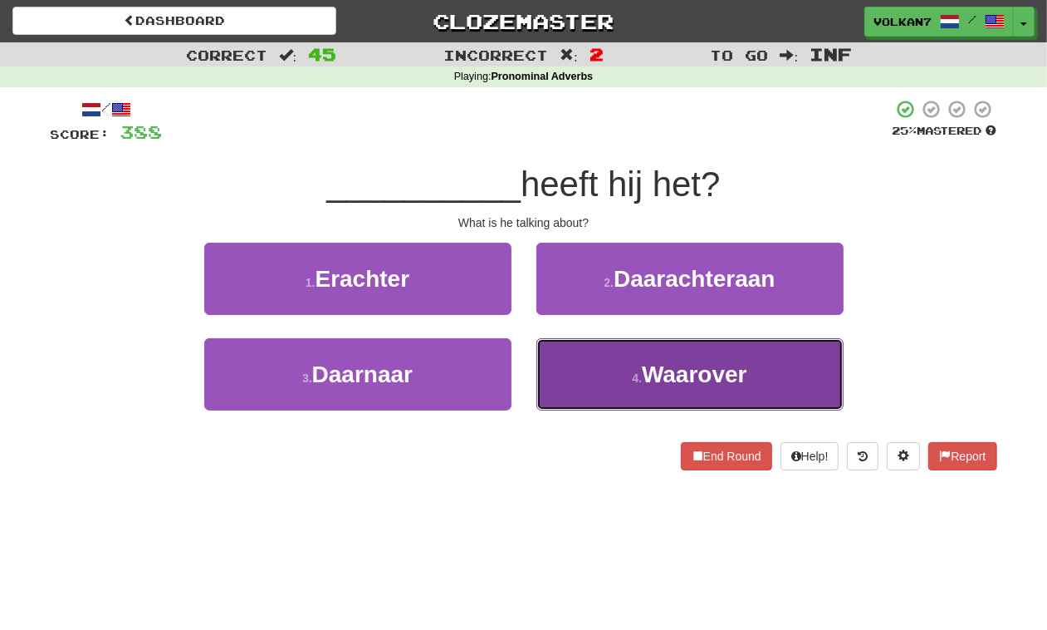
click at [627, 380] on button "4 . Waarover" at bounding box center [690, 374] width 307 height 72
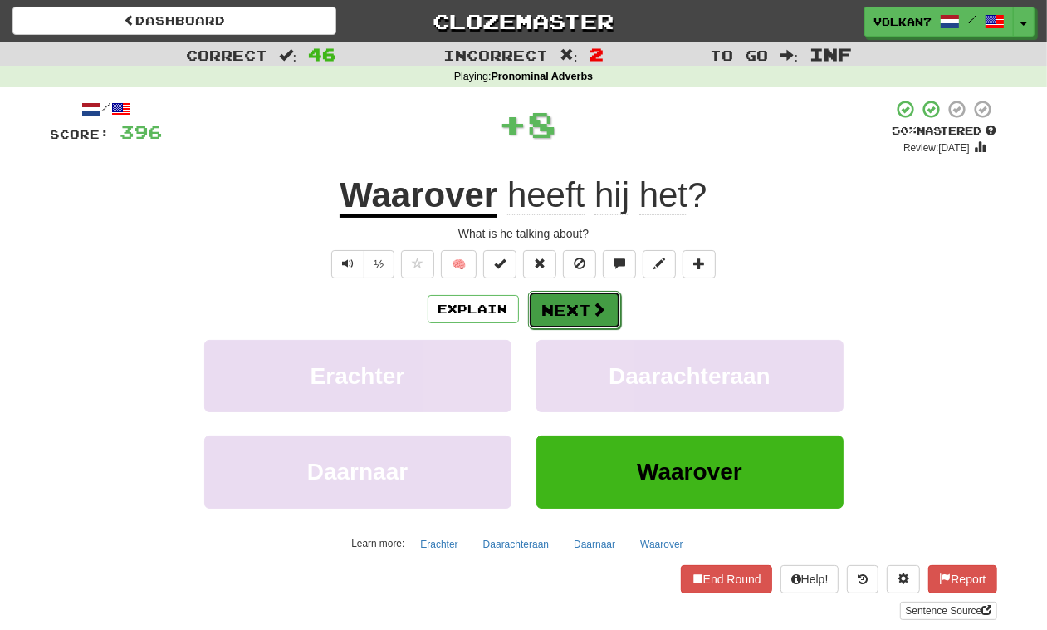
click at [576, 316] on button "Next" at bounding box center [574, 310] width 93 height 38
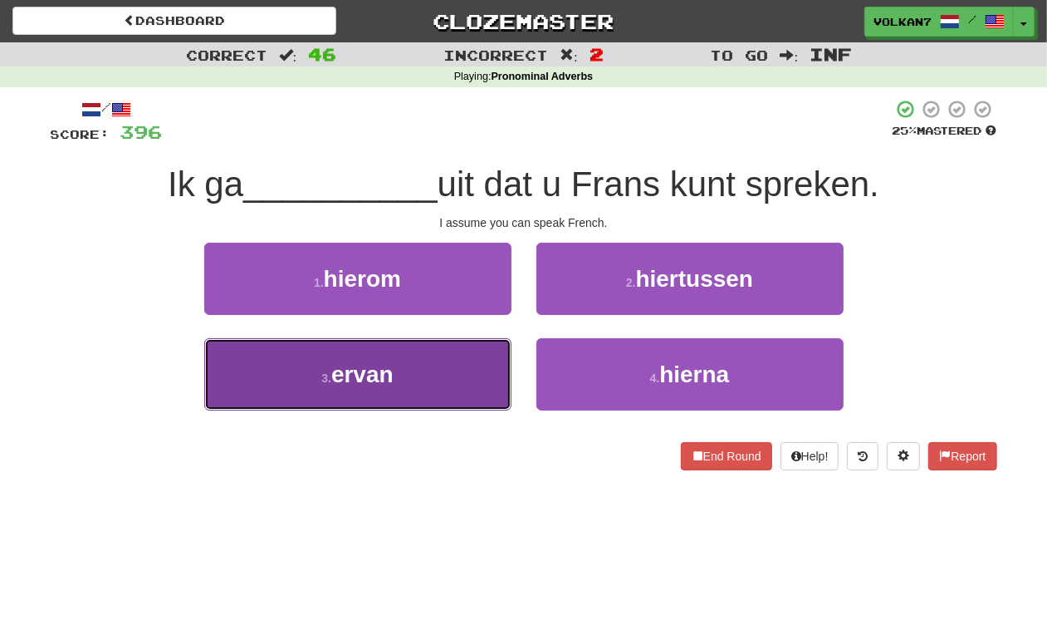
click at [484, 378] on button "3 . ervan" at bounding box center [357, 374] width 307 height 72
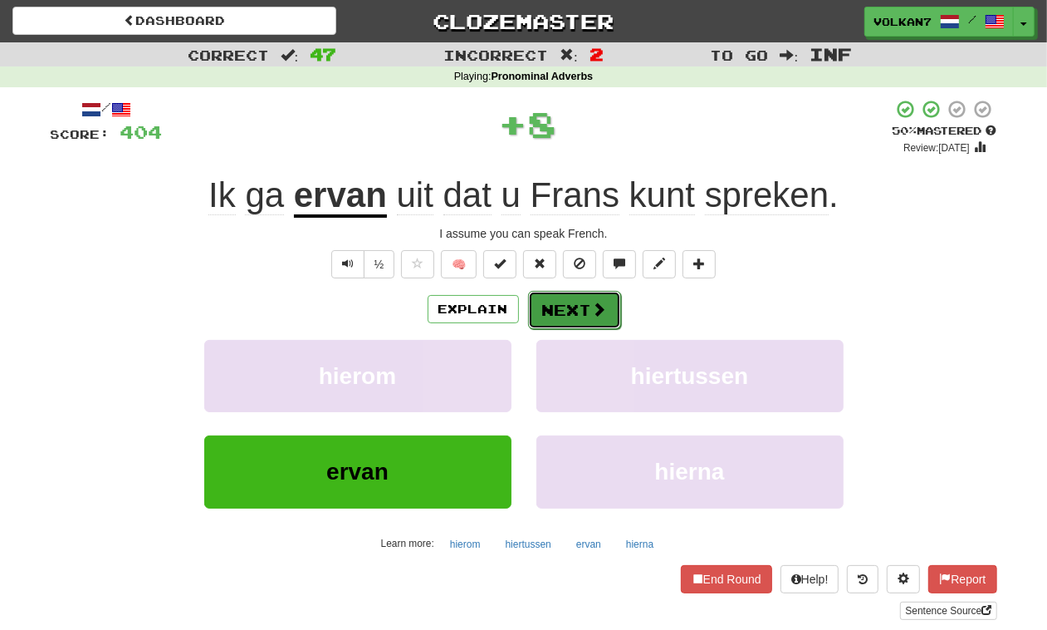
click at [566, 317] on button "Next" at bounding box center [574, 310] width 93 height 38
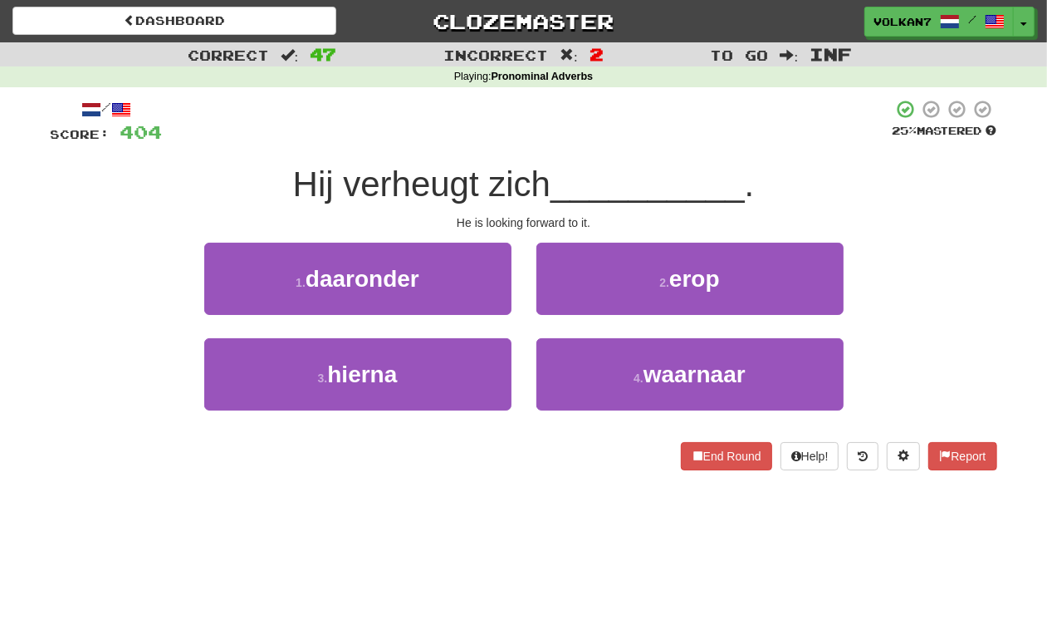
click at [524, 119] on div at bounding box center [528, 122] width 730 height 46
click at [579, 281] on button "2 . erop" at bounding box center [690, 279] width 307 height 72
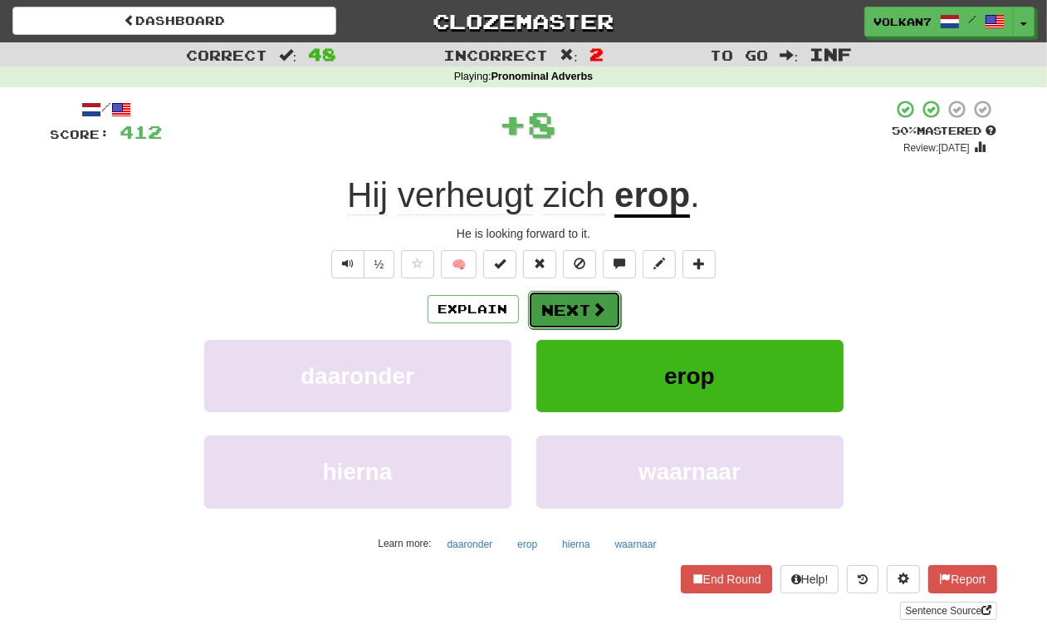
click at [570, 316] on button "Next" at bounding box center [574, 310] width 93 height 38
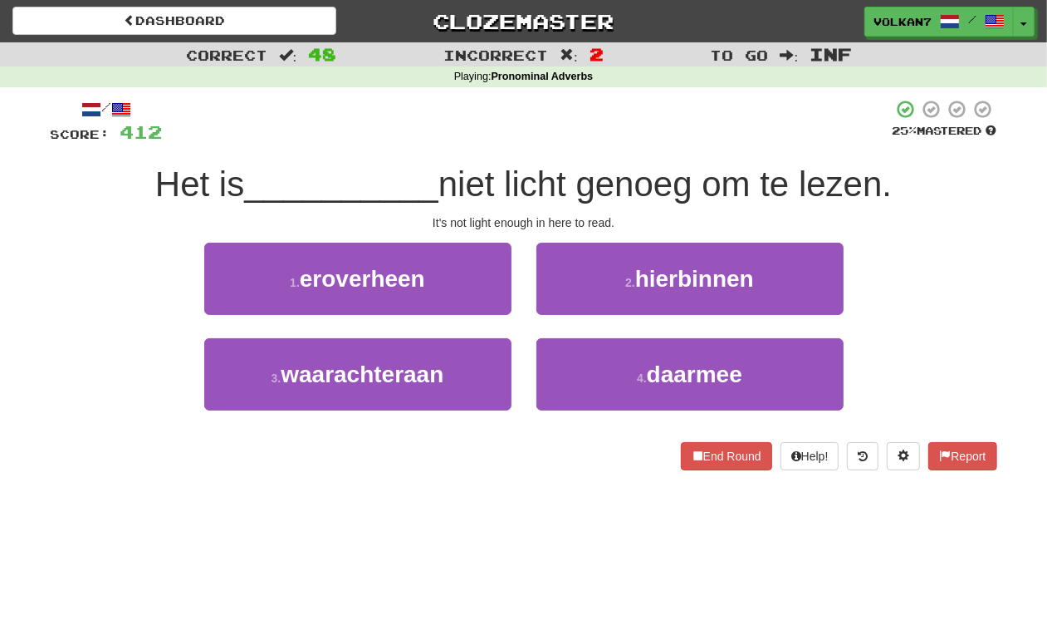
click at [557, 146] on div "/ Score: 412 25 % Mastered Het is __________ niet licht genoeg om te lezen. It'…" at bounding box center [524, 284] width 947 height 371
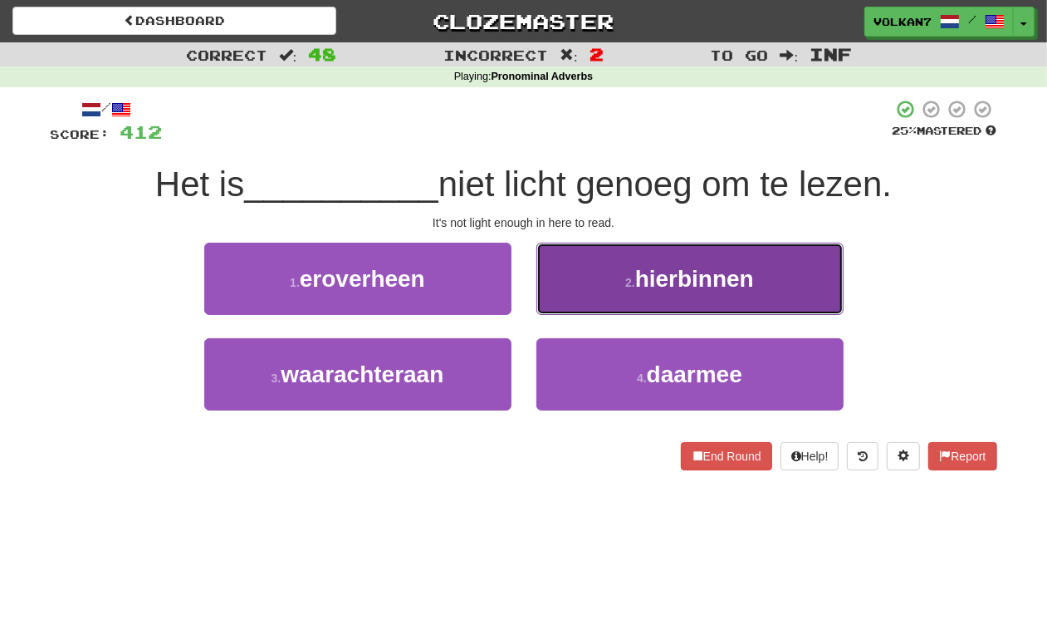
click at [674, 260] on button "2 . hierbinnen" at bounding box center [690, 279] width 307 height 72
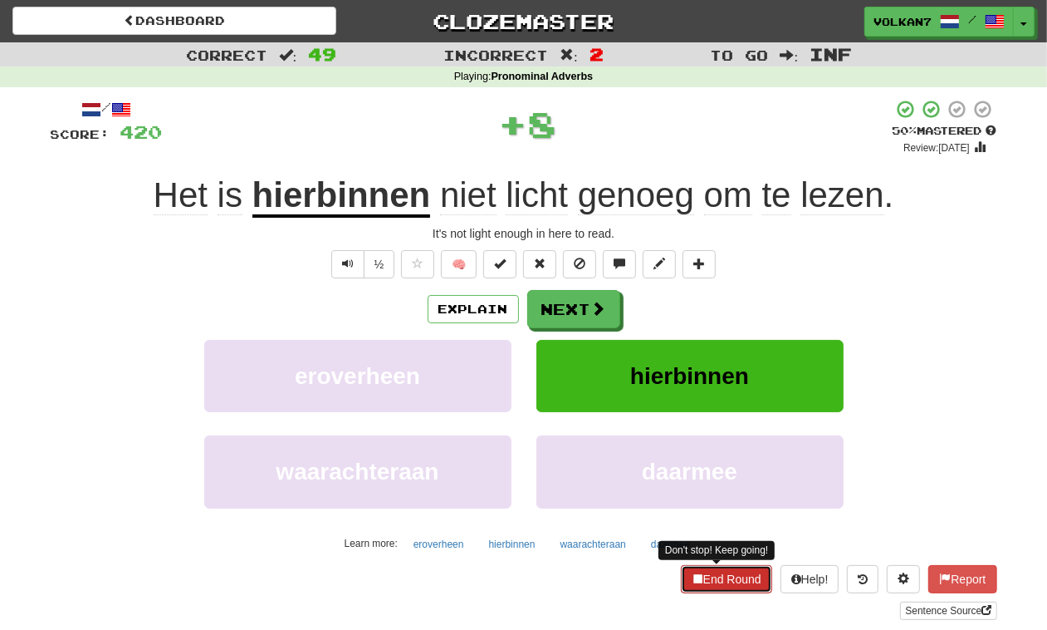
click at [727, 582] on button "End Round" at bounding box center [726, 579] width 91 height 28
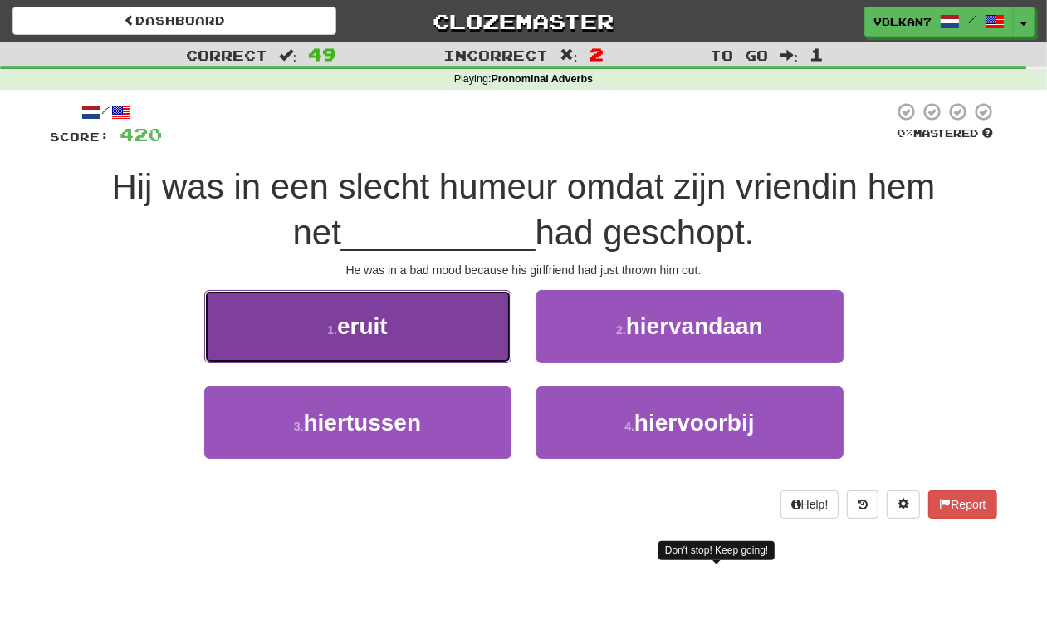
click at [473, 297] on button "1 . eruit" at bounding box center [357, 326] width 307 height 72
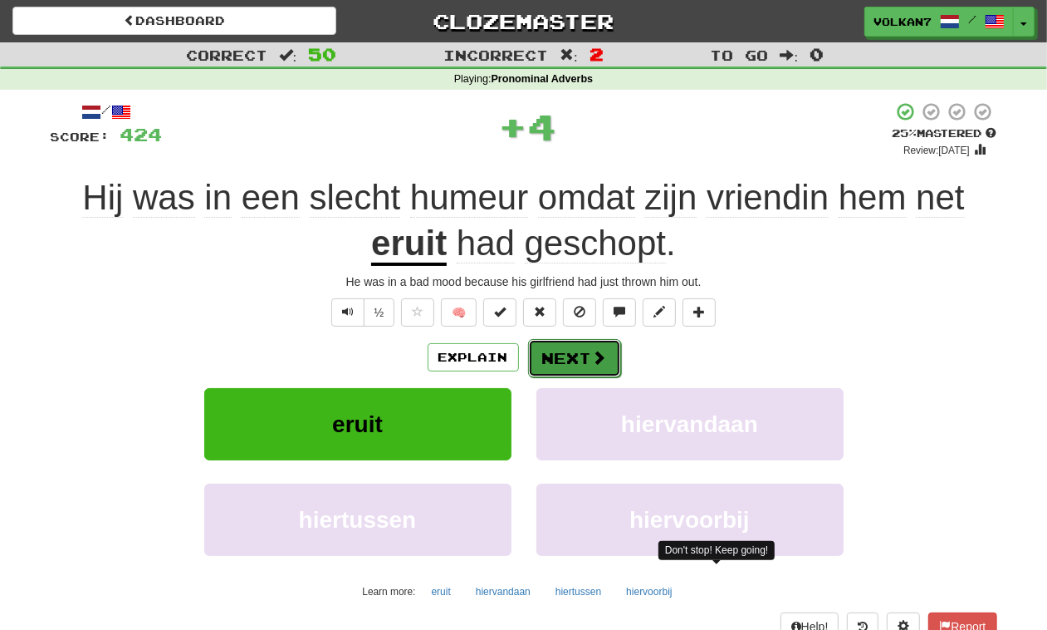
click at [575, 362] on button "Next" at bounding box center [574, 358] width 93 height 38
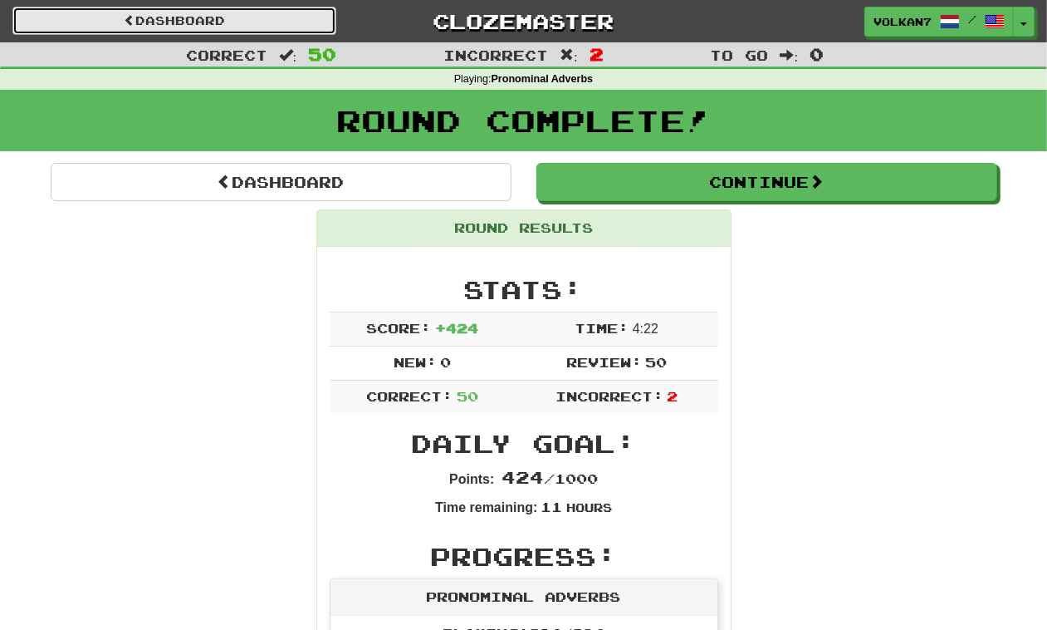
click at [304, 26] on link "Dashboard" at bounding box center [174, 21] width 324 height 28
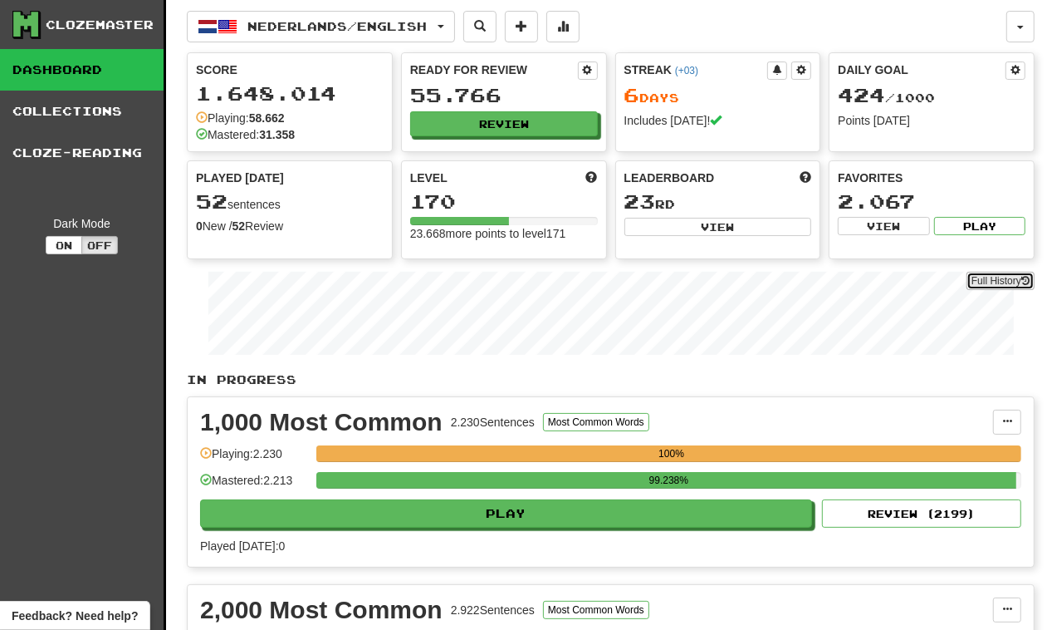
click at [1007, 276] on link "Full History" at bounding box center [1001, 281] width 68 height 18
